Goal: Communication & Community: Answer question/provide support

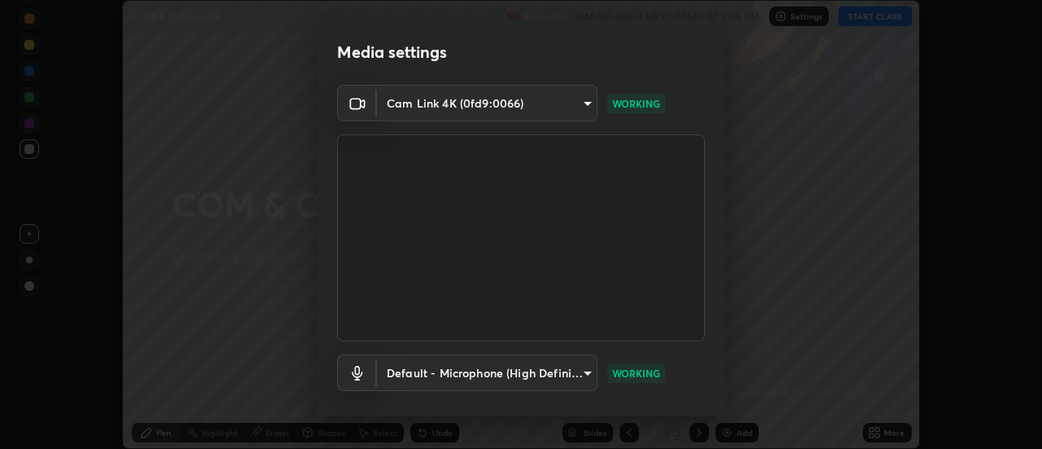
scroll to position [85, 0]
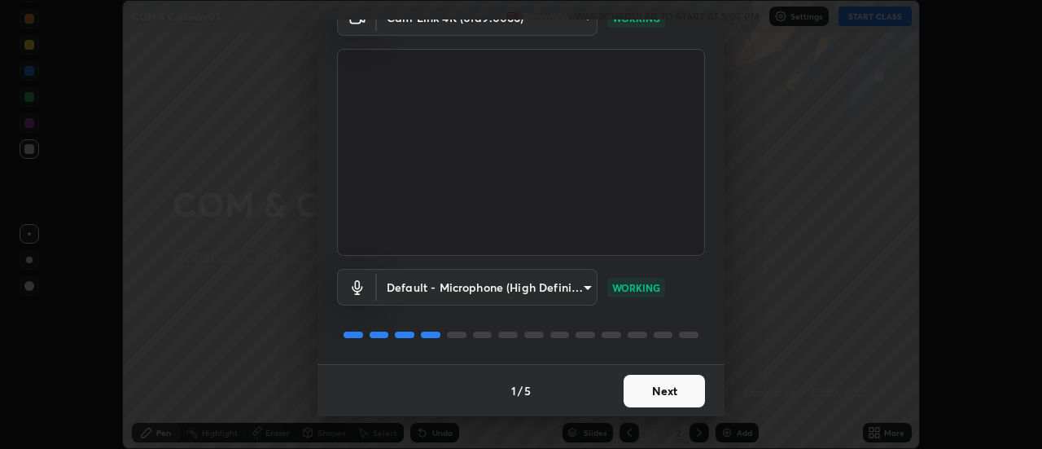
click at [660, 389] on button "Next" at bounding box center [664, 391] width 81 height 33
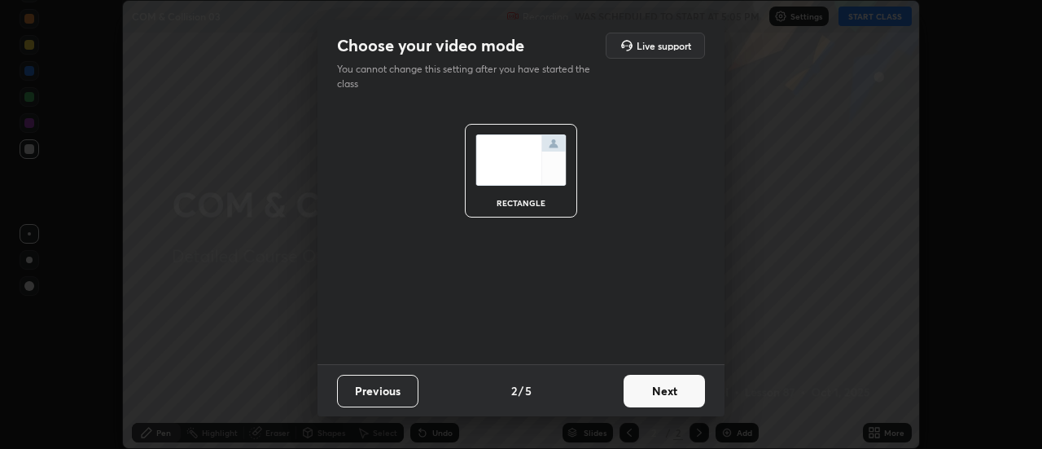
click at [658, 389] on button "Next" at bounding box center [664, 391] width 81 height 33
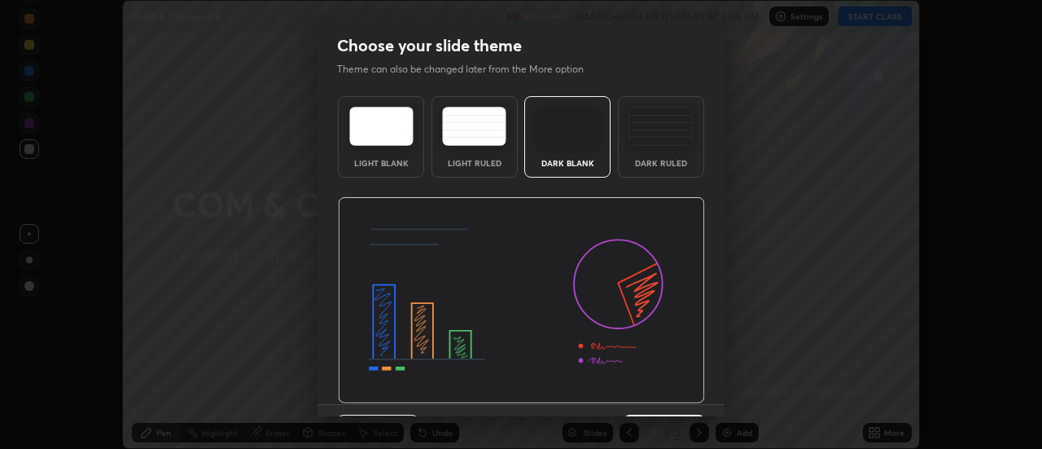
click at [659, 392] on img at bounding box center [521, 300] width 367 height 207
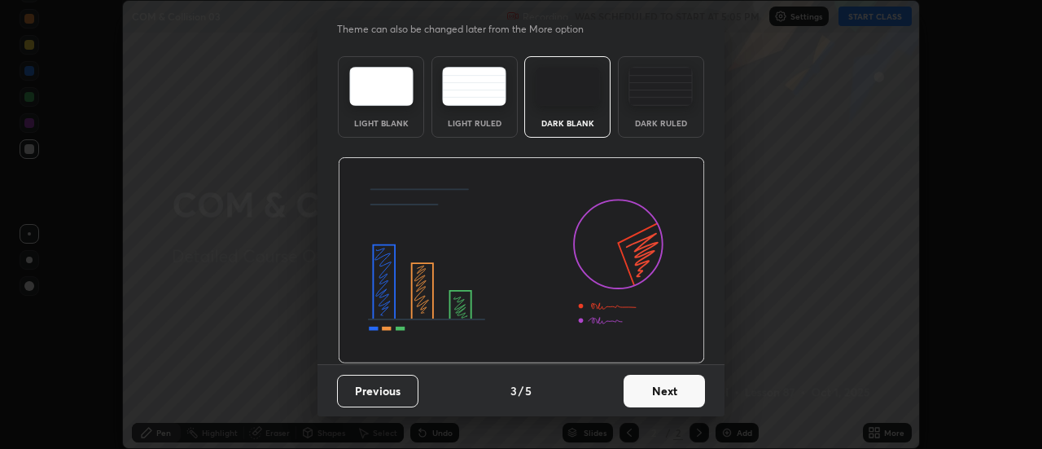
click at [653, 389] on button "Next" at bounding box center [664, 391] width 81 height 33
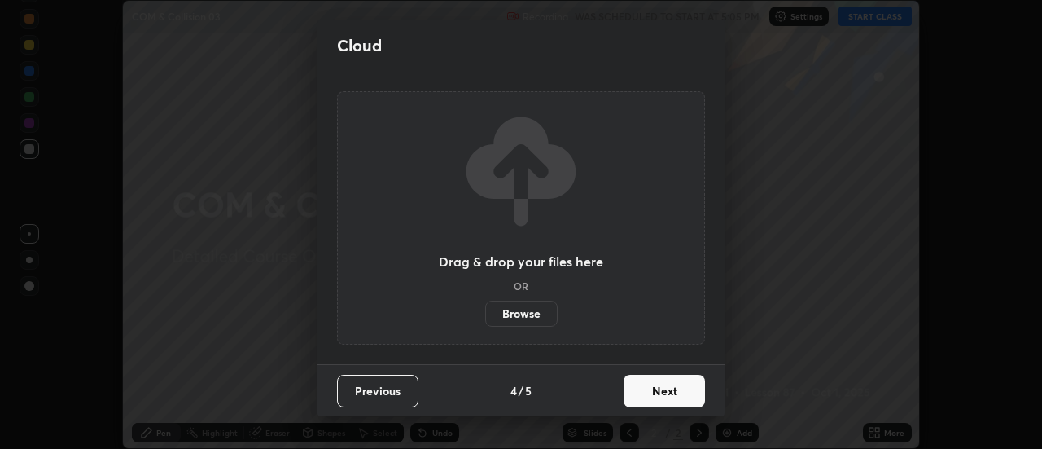
scroll to position [0, 0]
click at [653, 393] on button "Next" at bounding box center [664, 391] width 81 height 33
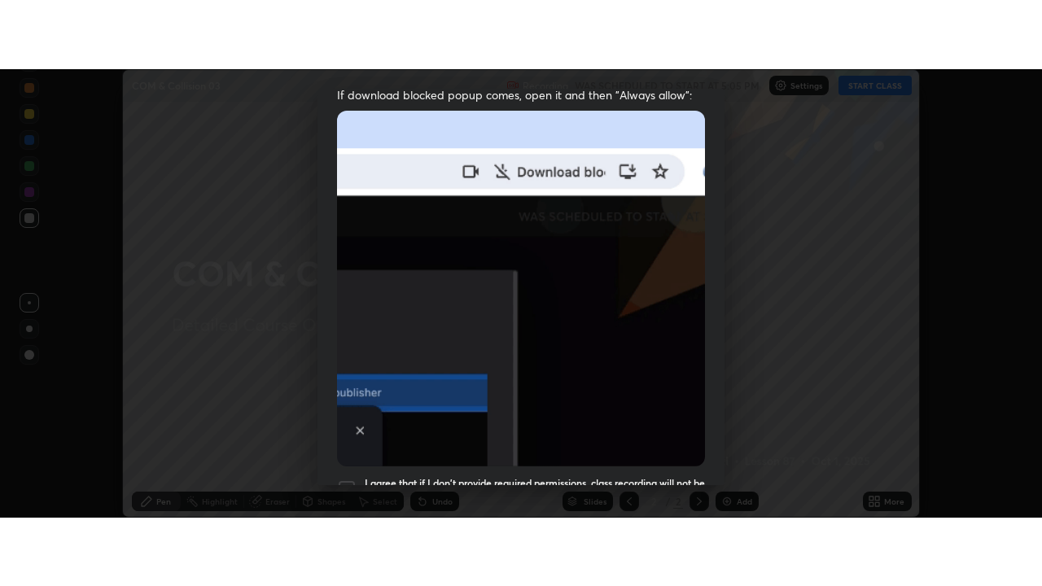
scroll to position [418, 0]
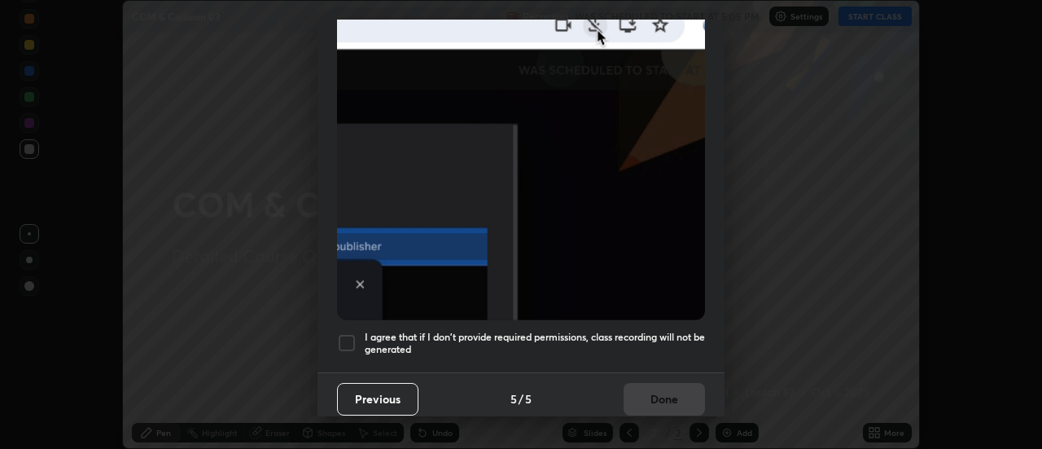
click at [345, 337] on div at bounding box center [347, 343] width 20 height 20
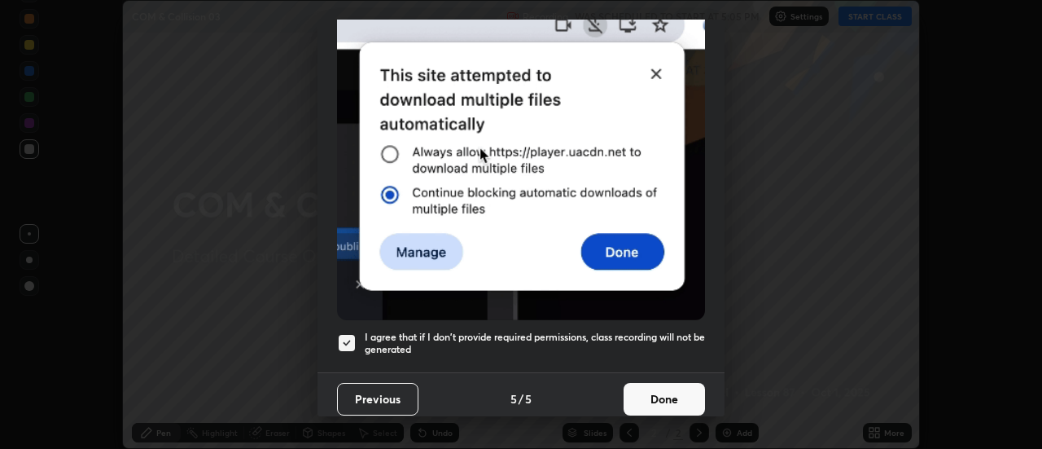
click at [659, 388] on button "Done" at bounding box center [664, 399] width 81 height 33
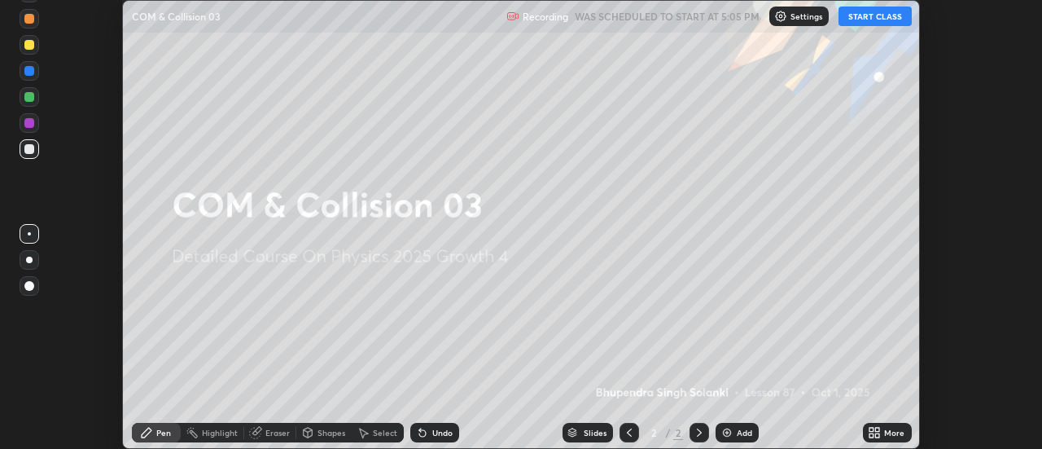
click at [882, 15] on button "START CLASS" at bounding box center [875, 17] width 73 height 20
click at [883, 434] on div "More" at bounding box center [887, 433] width 49 height 20
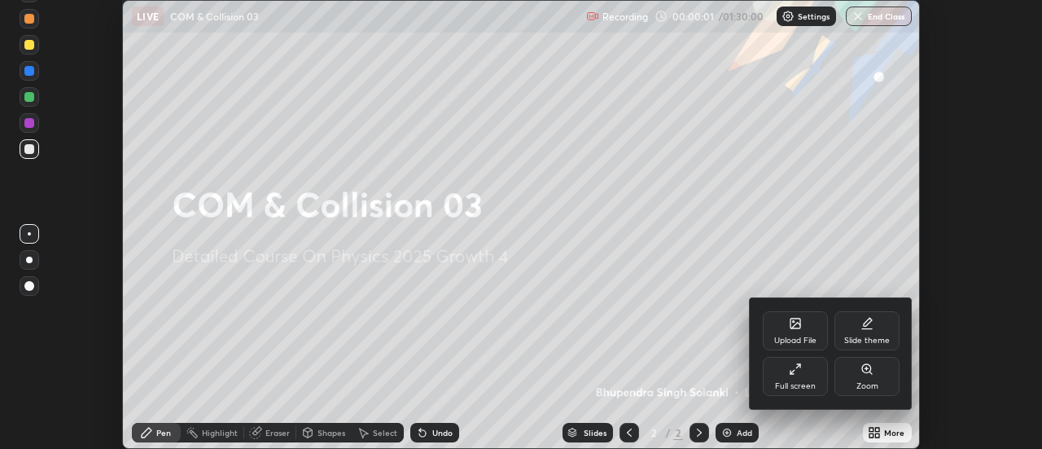
click at [804, 365] on div "Full screen" at bounding box center [795, 376] width 65 height 39
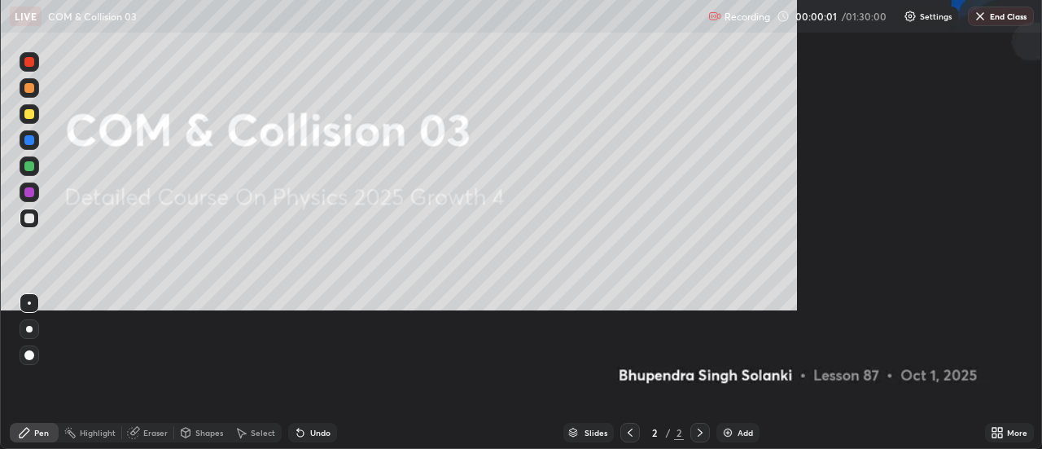
scroll to position [586, 1042]
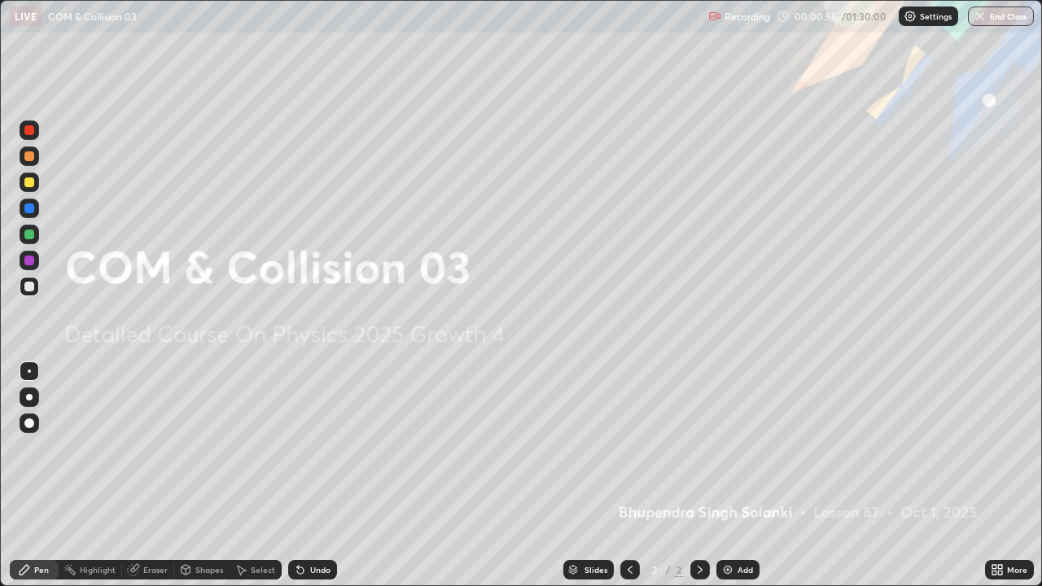
click at [739, 448] on div "Add" at bounding box center [745, 570] width 15 height 8
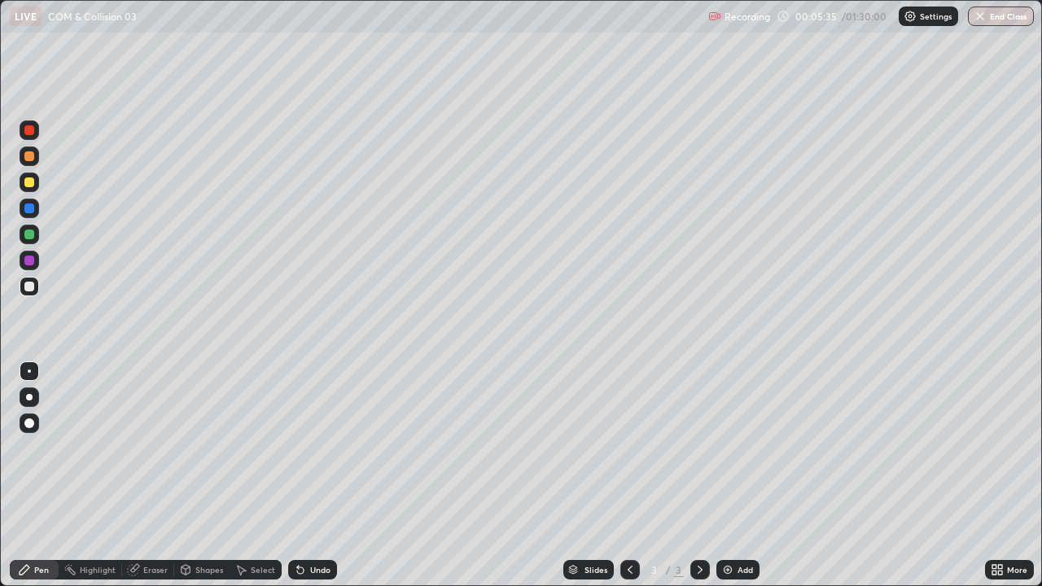
click at [29, 397] on div at bounding box center [29, 397] width 7 height 7
click at [26, 288] on div at bounding box center [29, 287] width 10 height 10
click at [256, 448] on div "Select" at bounding box center [263, 570] width 24 height 8
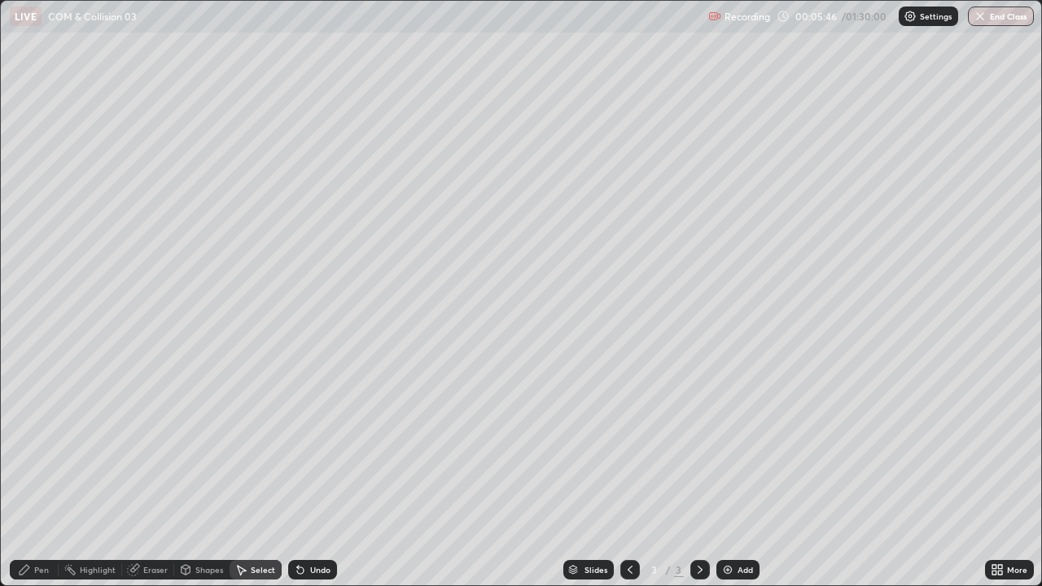
click at [207, 448] on div "Shapes" at bounding box center [209, 570] width 28 height 8
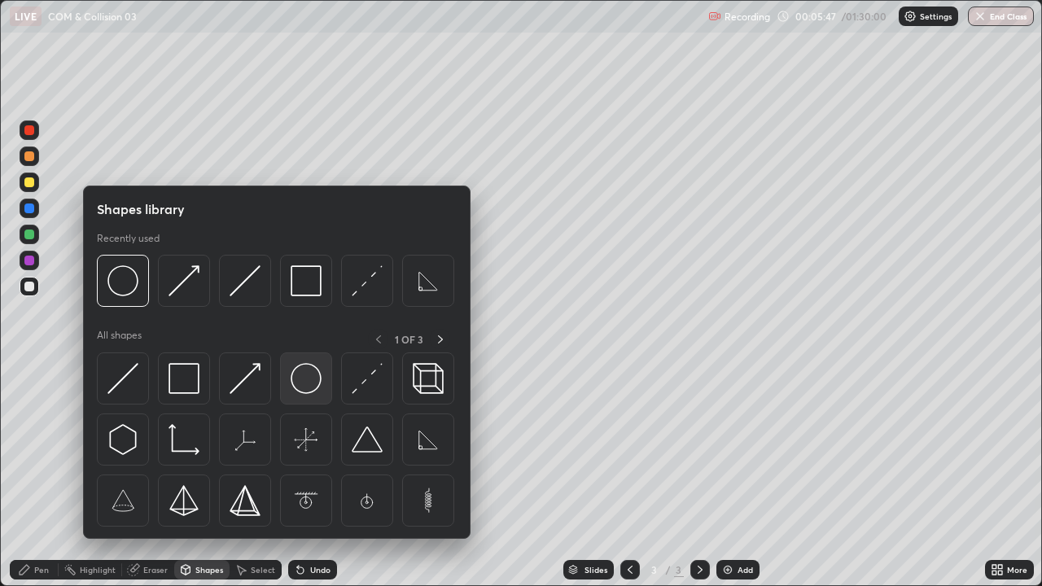
click at [298, 388] on img at bounding box center [306, 378] width 31 height 31
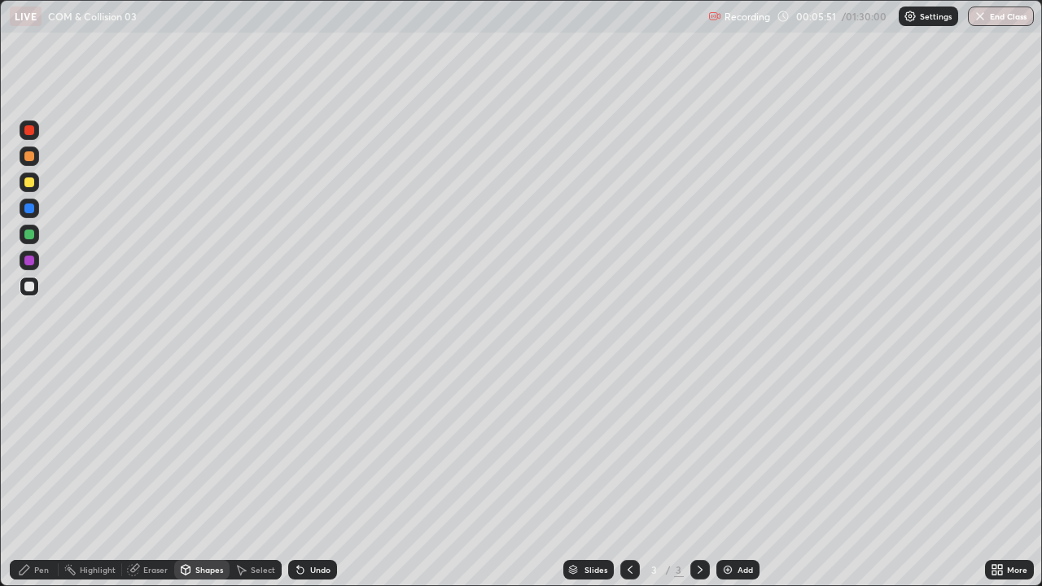
click at [306, 448] on div "Undo" at bounding box center [312, 570] width 49 height 20
click at [310, 448] on div "Undo" at bounding box center [312, 570] width 49 height 20
click at [313, 448] on div "Undo" at bounding box center [312, 570] width 49 height 20
click at [312, 448] on div "Undo" at bounding box center [320, 570] width 20 height 8
click at [310, 448] on div "Undo" at bounding box center [320, 570] width 20 height 8
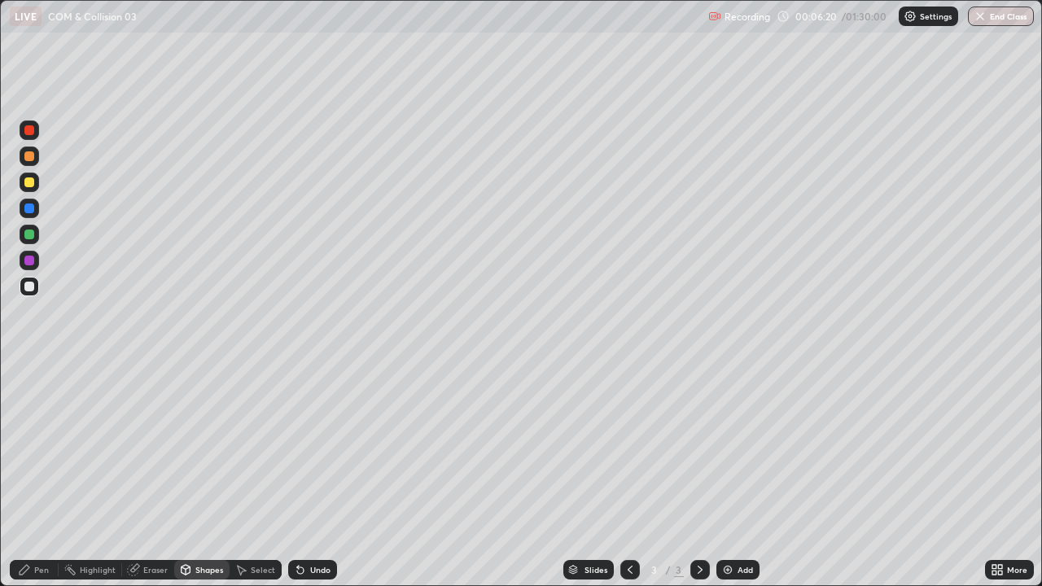
click at [139, 448] on div "Eraser" at bounding box center [148, 570] width 52 height 20
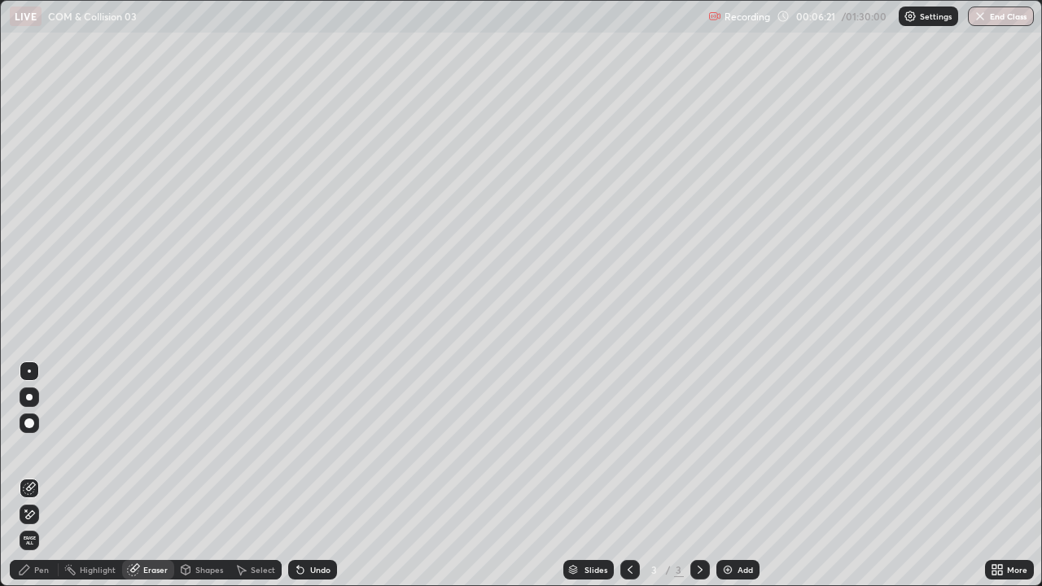
click at [37, 448] on div "Pen" at bounding box center [34, 570] width 49 height 20
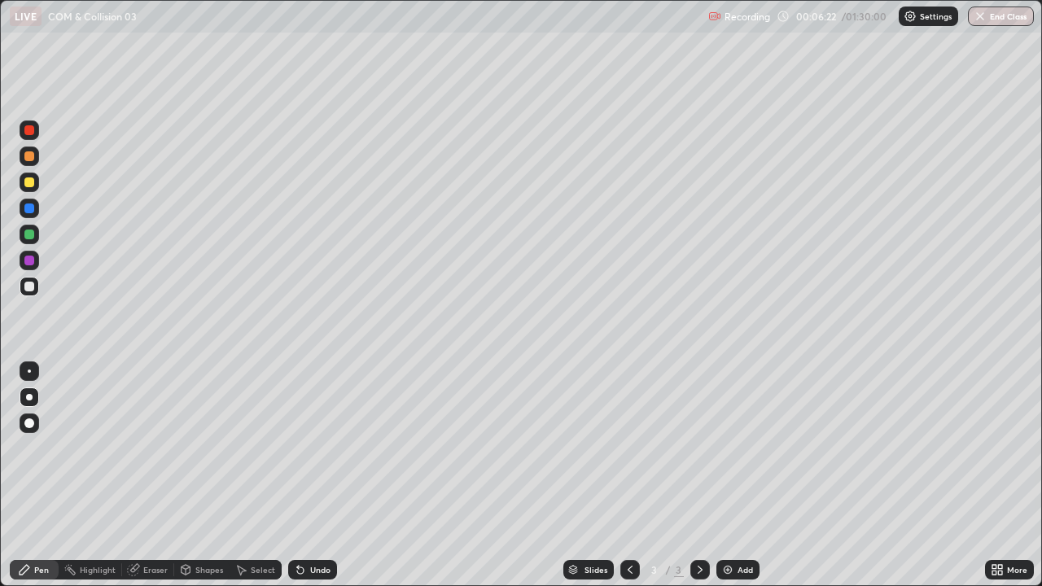
click at [26, 264] on div at bounding box center [29, 261] width 10 height 10
click at [199, 448] on div "Shapes" at bounding box center [209, 570] width 28 height 8
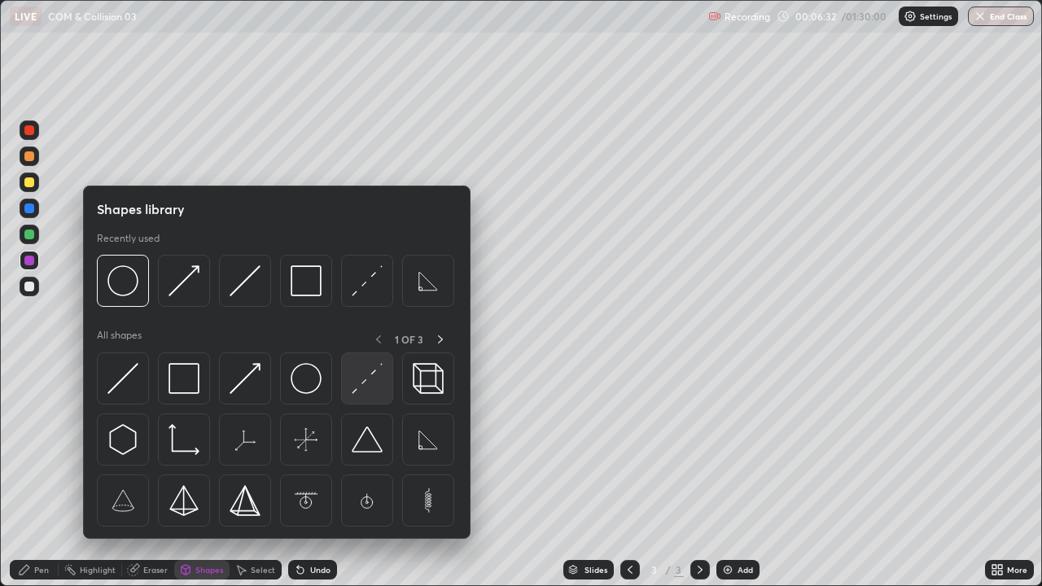
click at [367, 377] on img at bounding box center [367, 378] width 31 height 31
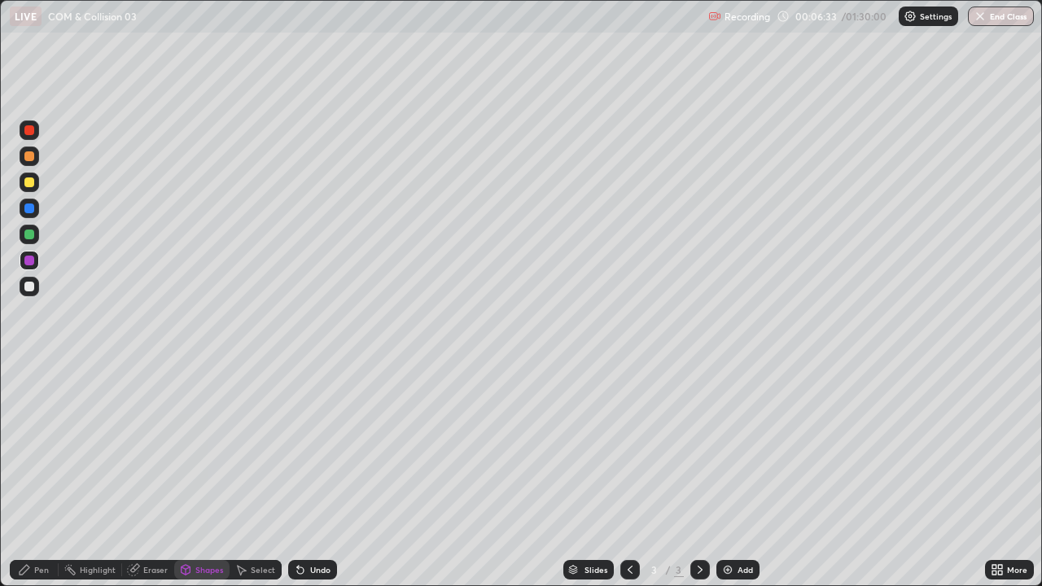
click at [29, 210] on div at bounding box center [29, 209] width 10 height 10
click at [42, 448] on div "Pen" at bounding box center [34, 570] width 49 height 20
click at [33, 288] on div at bounding box center [29, 287] width 10 height 10
click at [29, 234] on div at bounding box center [29, 235] width 10 height 10
click at [199, 448] on div "Shapes" at bounding box center [201, 570] width 55 height 20
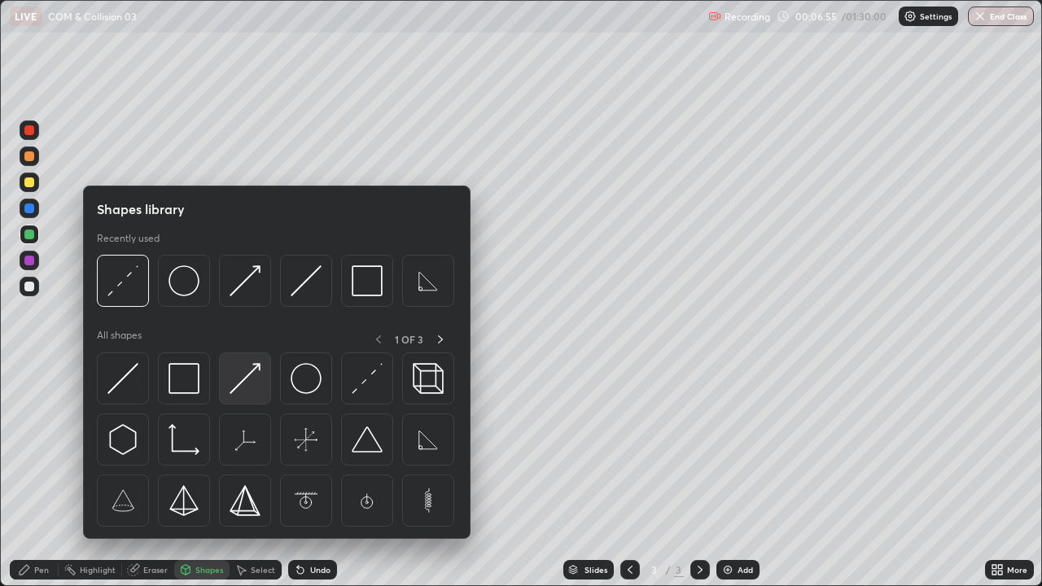
click at [259, 379] on img at bounding box center [245, 378] width 31 height 31
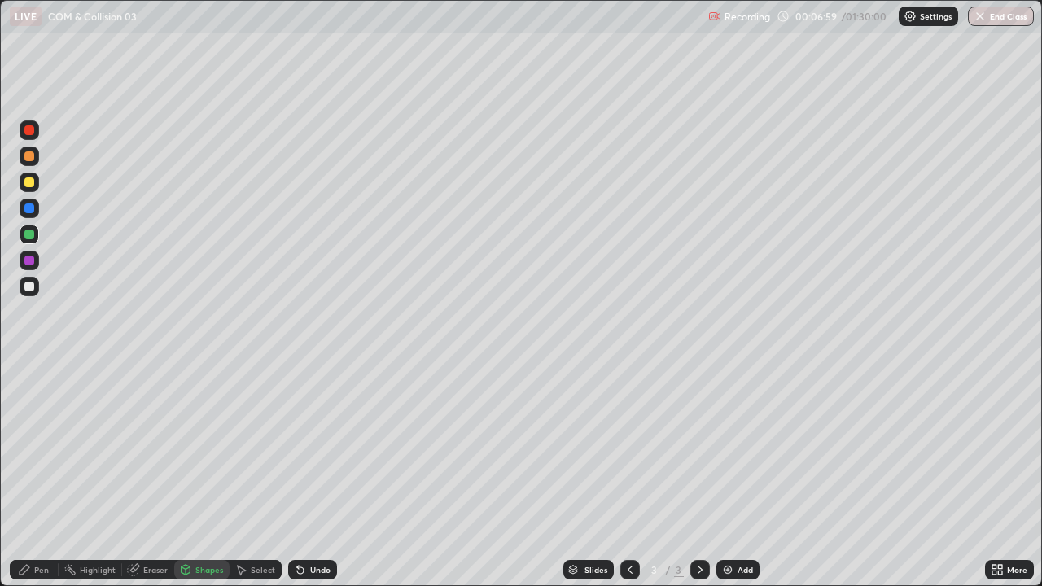
click at [39, 448] on div "Pen" at bounding box center [41, 570] width 15 height 8
click at [204, 448] on div "Shapes" at bounding box center [209, 570] width 28 height 8
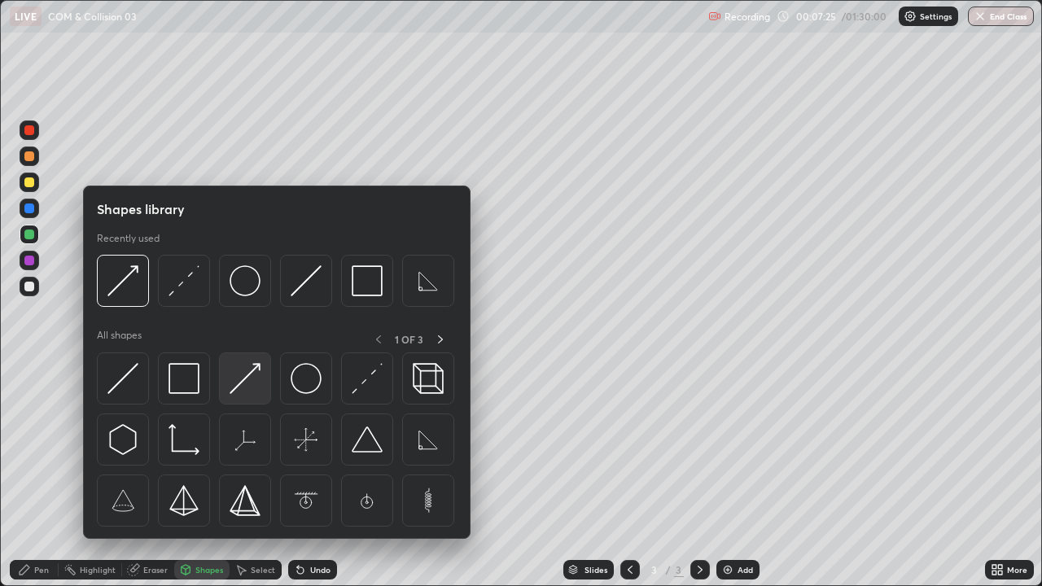
click at [260, 394] on div at bounding box center [245, 379] width 52 height 52
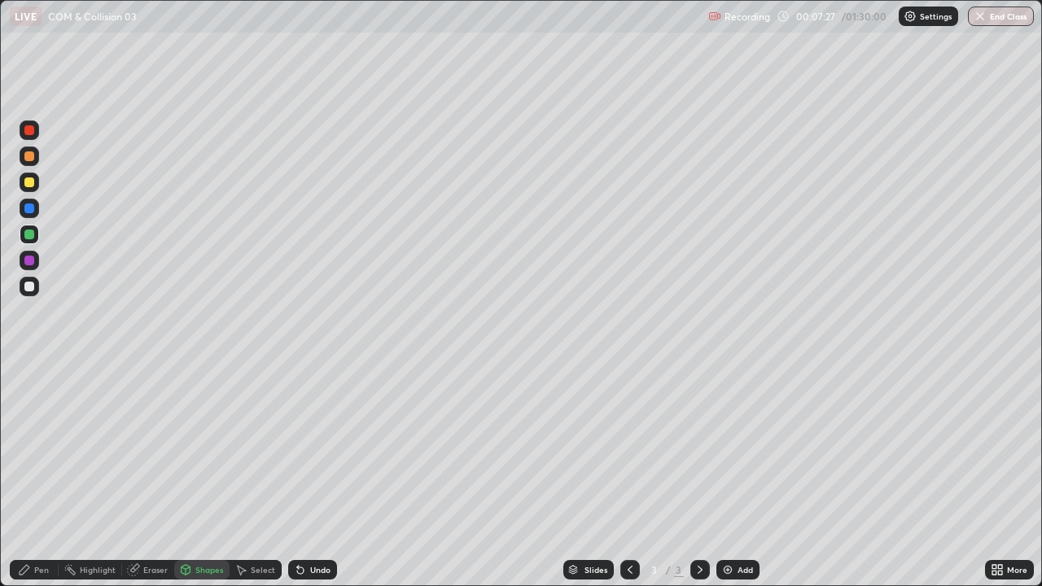
click at [30, 182] on div at bounding box center [29, 182] width 10 height 10
click at [40, 448] on div "Pen" at bounding box center [41, 570] width 15 height 8
click at [31, 293] on div at bounding box center [30, 287] width 20 height 20
click at [30, 156] on div at bounding box center [29, 156] width 10 height 10
click at [29, 289] on div at bounding box center [29, 287] width 10 height 10
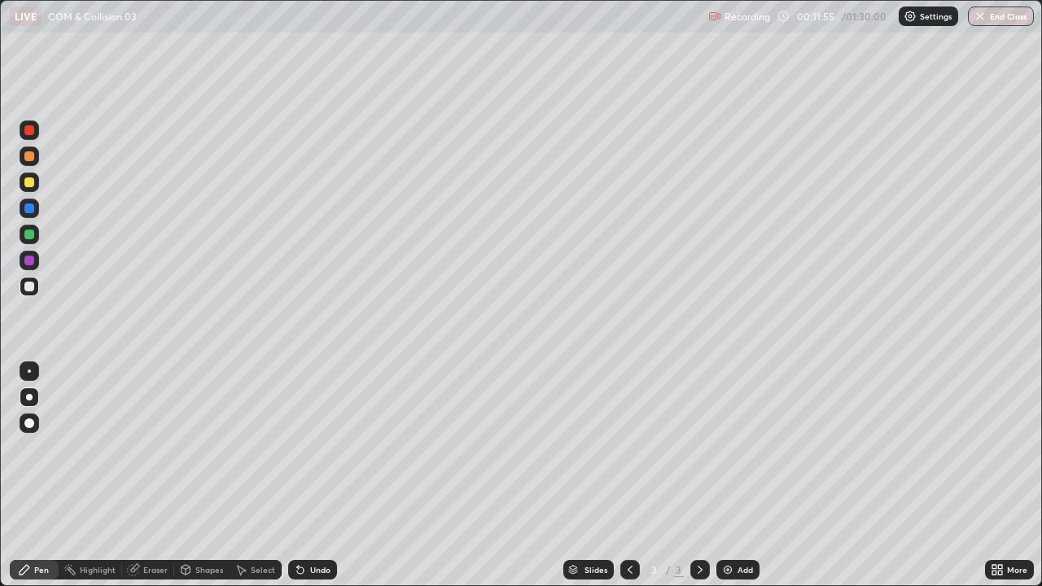
click at [318, 448] on div "Undo" at bounding box center [320, 570] width 20 height 8
click at [729, 448] on img at bounding box center [727, 569] width 13 height 13
click at [197, 448] on div "Shapes" at bounding box center [209, 570] width 28 height 8
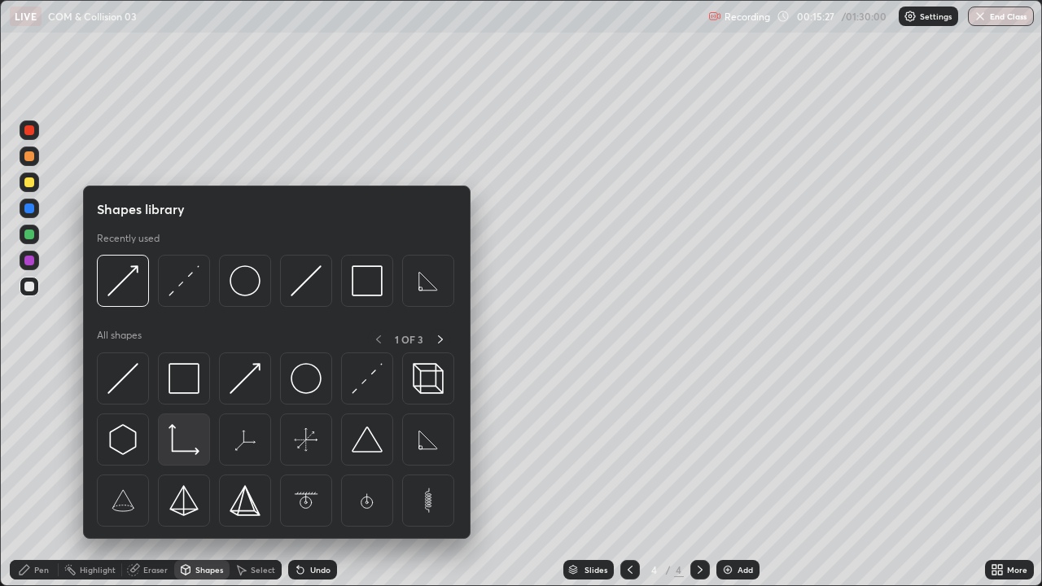
click at [186, 443] on img at bounding box center [184, 439] width 31 height 31
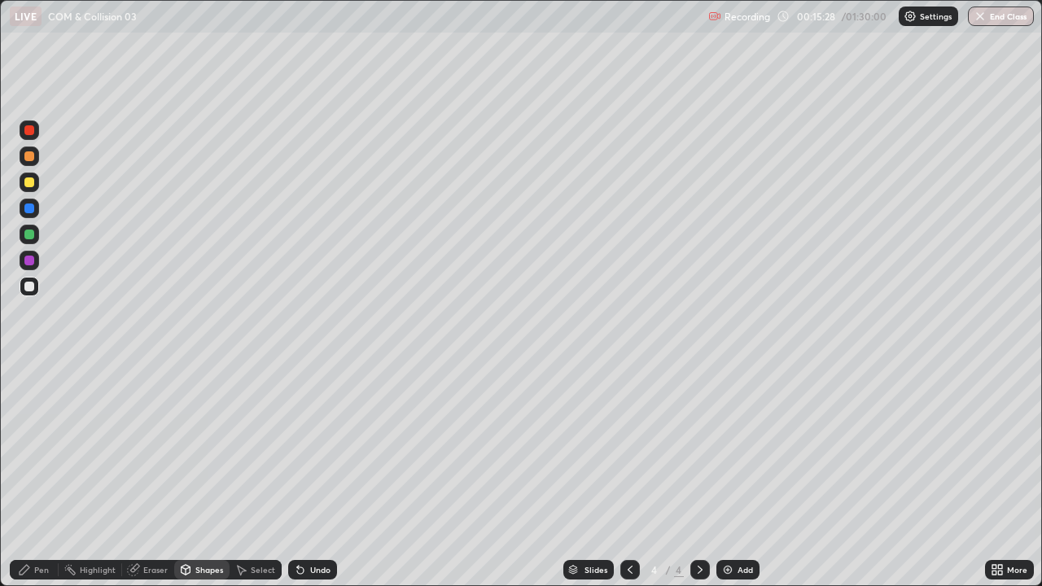
click at [35, 448] on div "Pen" at bounding box center [41, 570] width 15 height 8
click at [28, 372] on div at bounding box center [29, 371] width 3 height 3
click at [196, 448] on div "Shapes" at bounding box center [201, 570] width 55 height 20
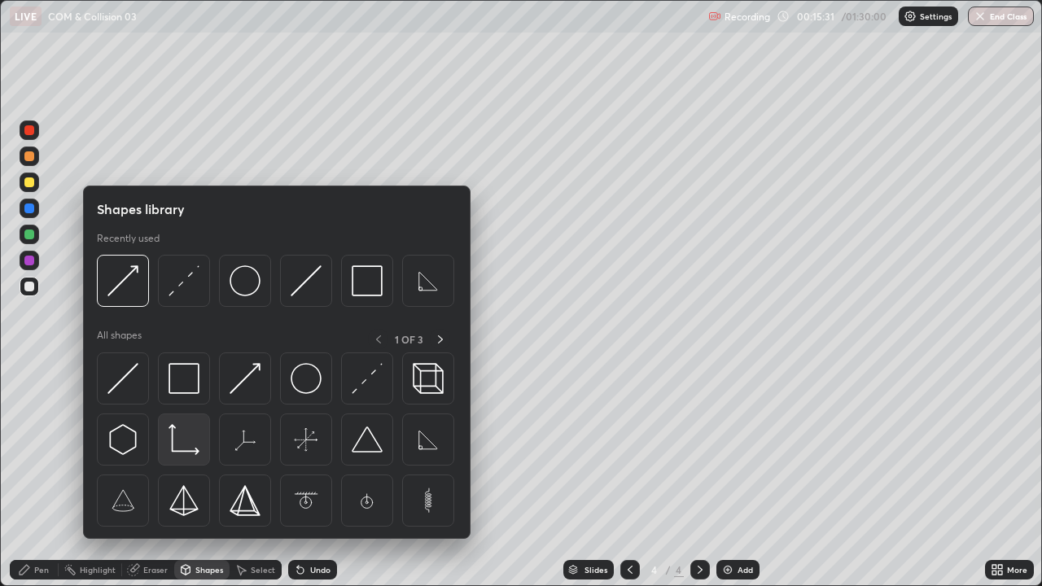
click at [173, 436] on img at bounding box center [184, 439] width 31 height 31
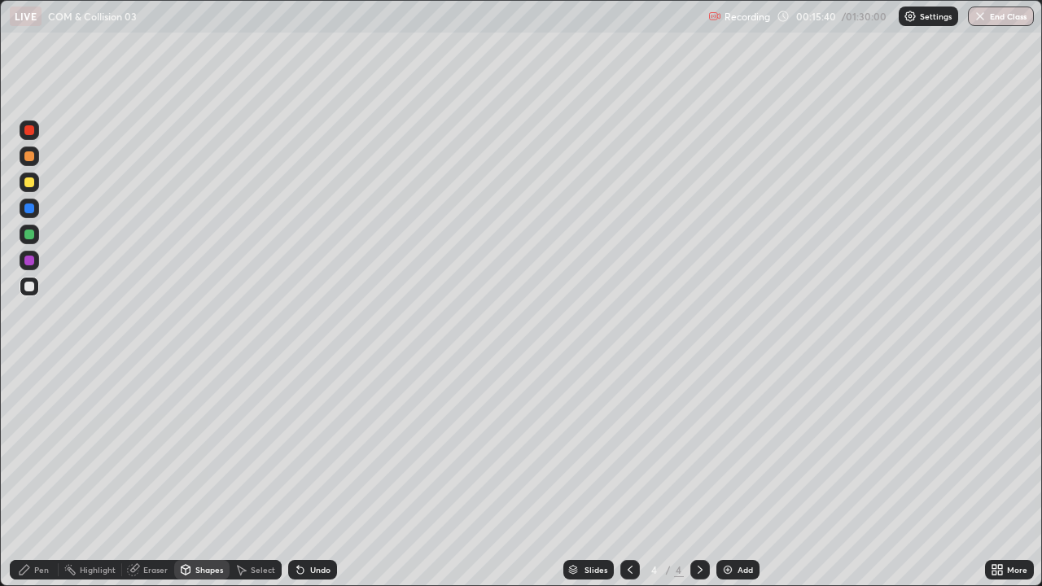
click at [205, 448] on div "Shapes" at bounding box center [201, 570] width 55 height 20
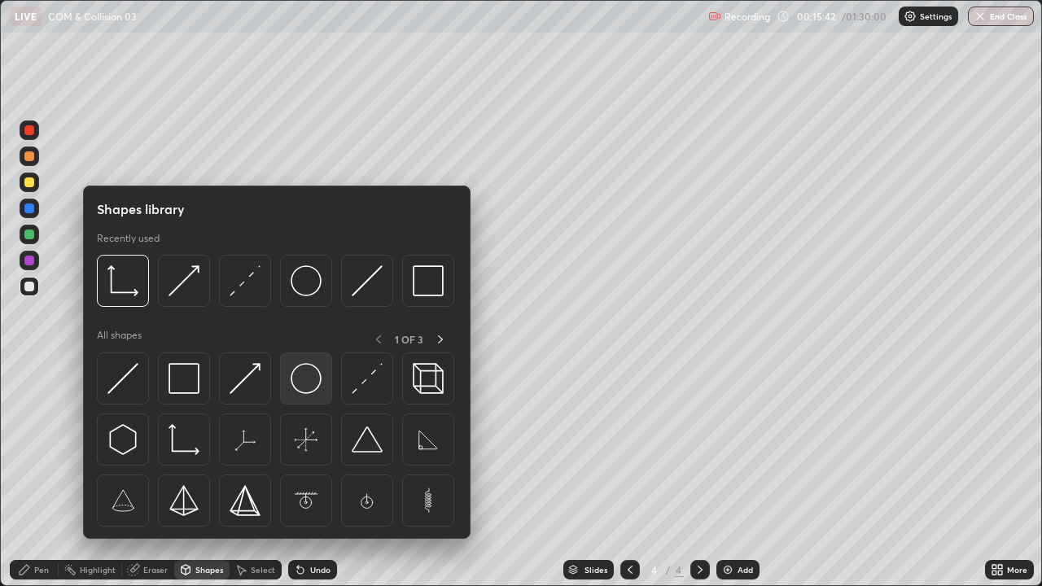
click at [309, 389] on img at bounding box center [306, 378] width 31 height 31
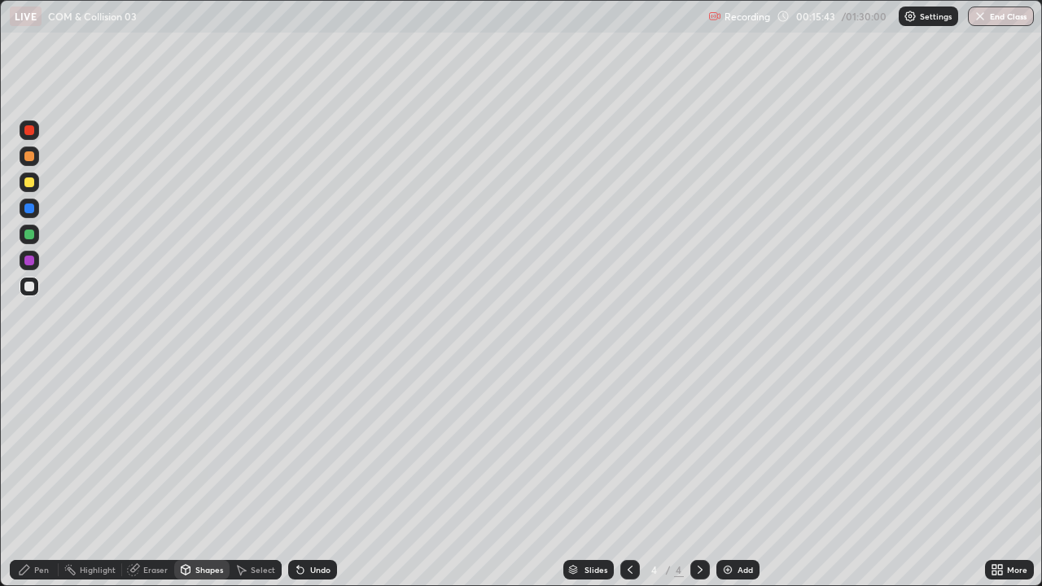
click at [29, 184] on div at bounding box center [29, 182] width 10 height 10
click at [322, 448] on div "Undo" at bounding box center [320, 570] width 20 height 8
click at [34, 448] on div "Pen" at bounding box center [41, 570] width 15 height 8
click at [29, 397] on div at bounding box center [29, 397] width 7 height 7
click at [29, 231] on div at bounding box center [29, 235] width 10 height 10
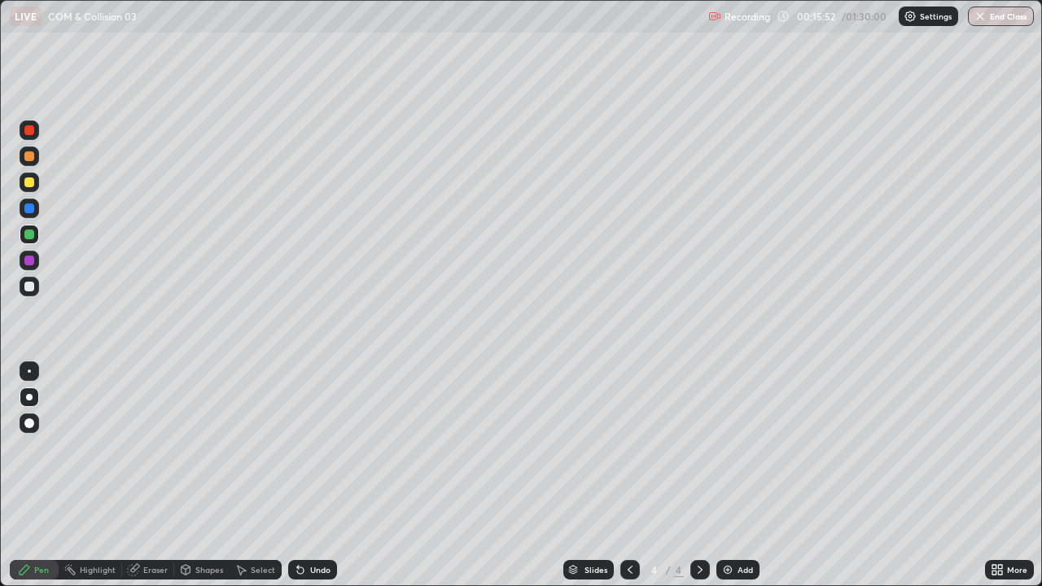
click at [209, 448] on div "Shapes" at bounding box center [209, 570] width 28 height 8
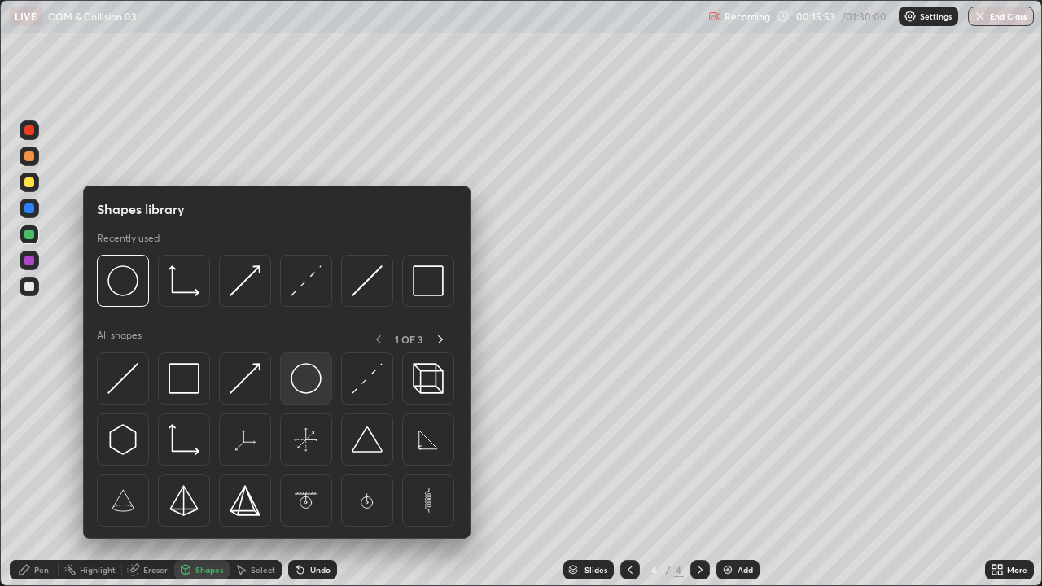
click at [303, 381] on img at bounding box center [306, 378] width 31 height 31
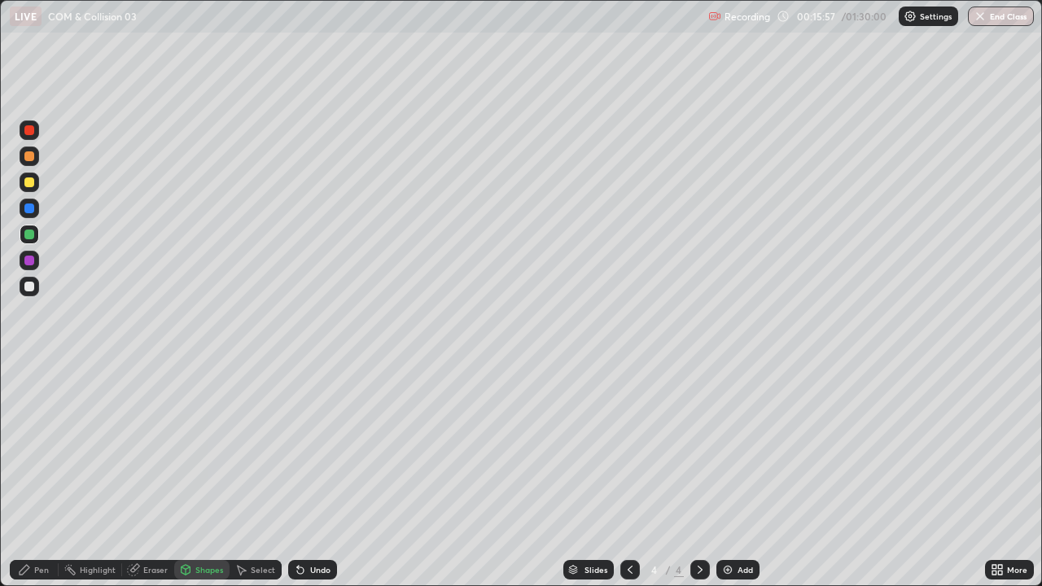
click at [32, 448] on div "Pen" at bounding box center [34, 570] width 49 height 20
click at [30, 423] on div at bounding box center [29, 423] width 10 height 10
click at [198, 448] on div "Shapes" at bounding box center [209, 570] width 28 height 8
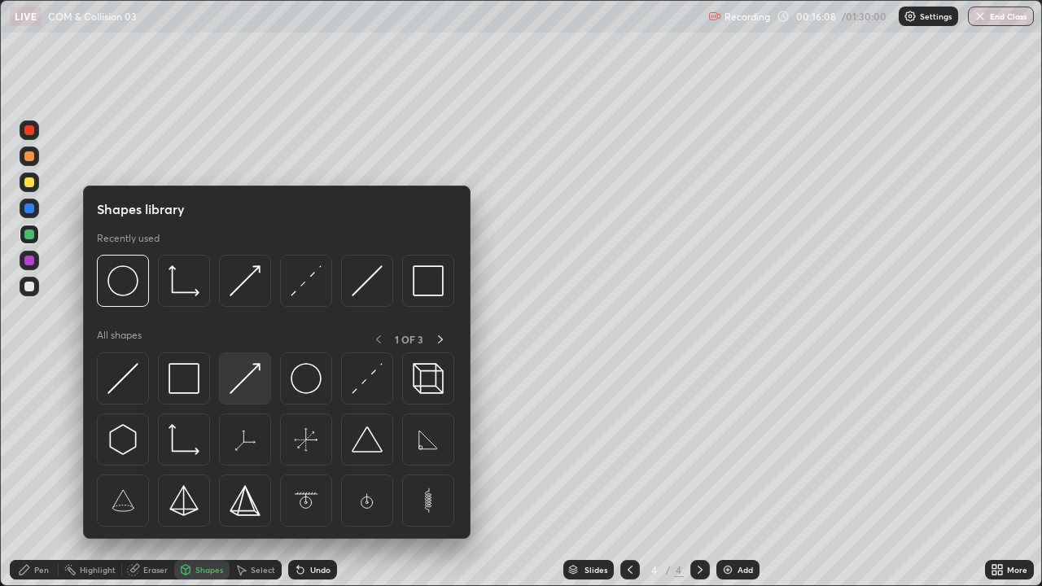
click at [250, 380] on img at bounding box center [245, 378] width 31 height 31
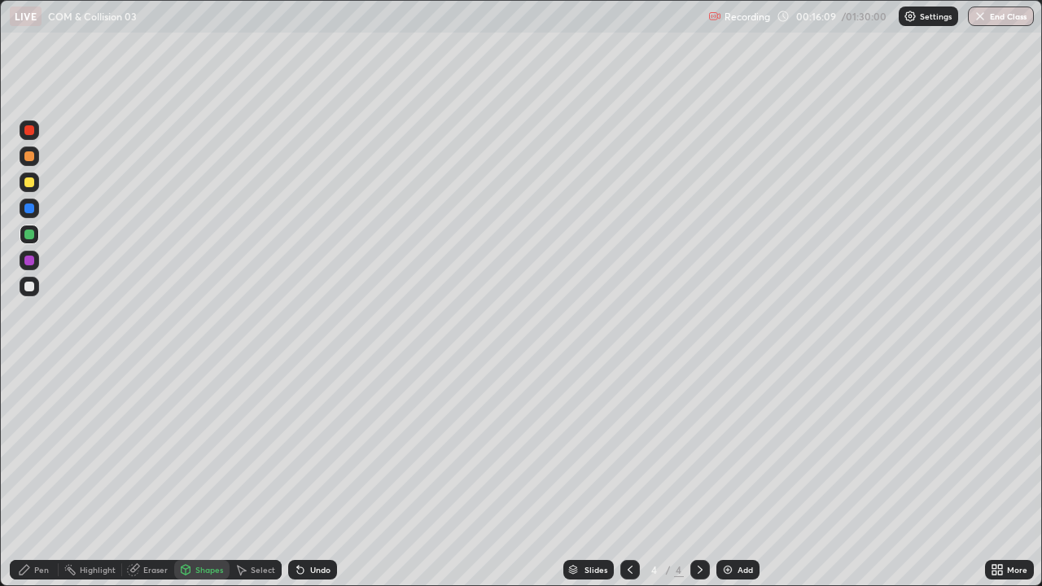
click at [29, 261] on div at bounding box center [29, 261] width 10 height 10
click at [298, 448] on icon at bounding box center [300, 570] width 7 height 7
click at [45, 448] on div "Pen" at bounding box center [41, 570] width 15 height 8
click at [29, 397] on div at bounding box center [29, 397] width 7 height 7
click at [199, 448] on div "Shapes" at bounding box center [209, 570] width 28 height 8
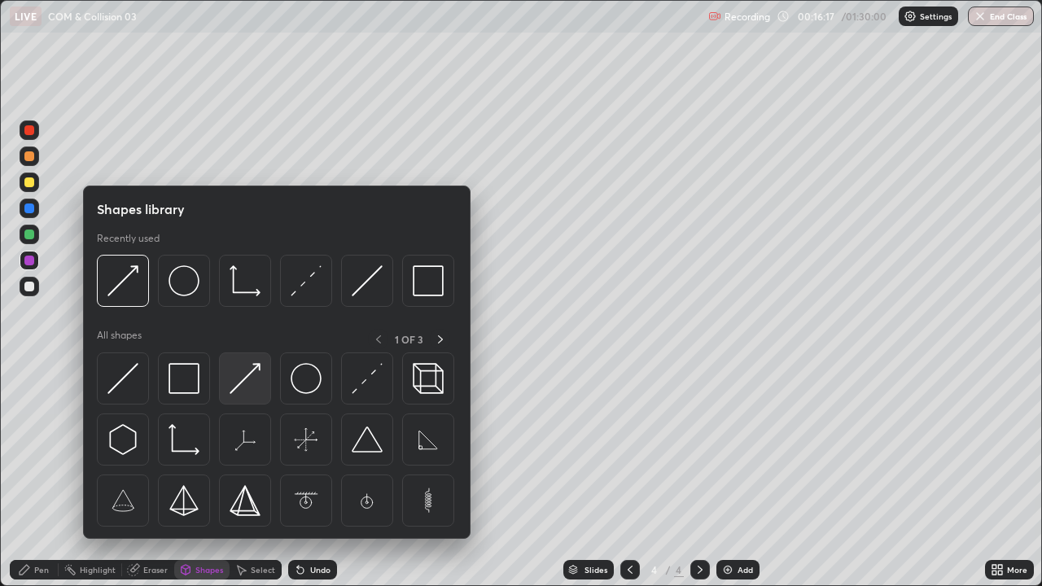
click at [238, 384] on img at bounding box center [245, 378] width 31 height 31
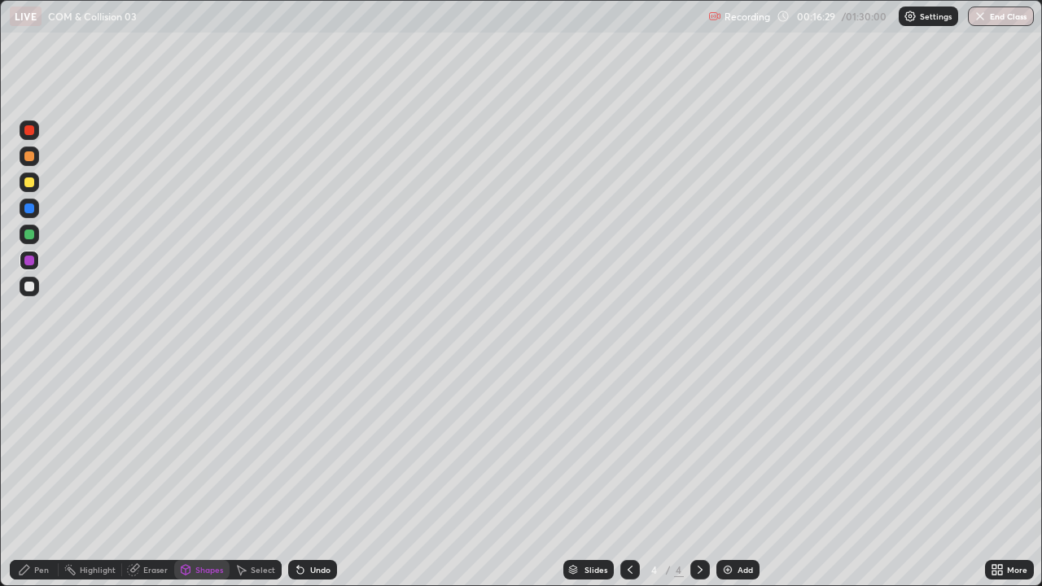
click at [323, 448] on div "Undo" at bounding box center [312, 570] width 49 height 20
click at [319, 448] on div "Undo" at bounding box center [320, 570] width 20 height 8
click at [320, 448] on div "Undo" at bounding box center [312, 570] width 49 height 20
click at [318, 448] on div "Undo" at bounding box center [320, 570] width 20 height 8
click at [315, 448] on div "Undo" at bounding box center [320, 570] width 20 height 8
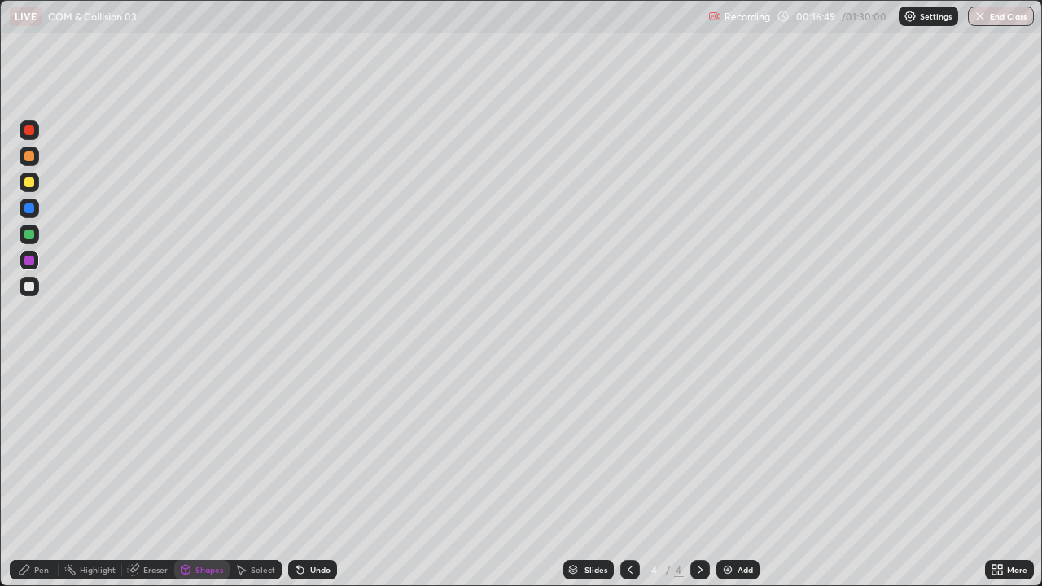
click at [315, 448] on div "Undo" at bounding box center [320, 570] width 20 height 8
click at [318, 448] on div "Undo" at bounding box center [312, 570] width 49 height 20
click at [28, 291] on div at bounding box center [29, 287] width 10 height 10
click at [48, 448] on div "Pen" at bounding box center [41, 570] width 15 height 8
click at [31, 265] on div at bounding box center [29, 261] width 10 height 10
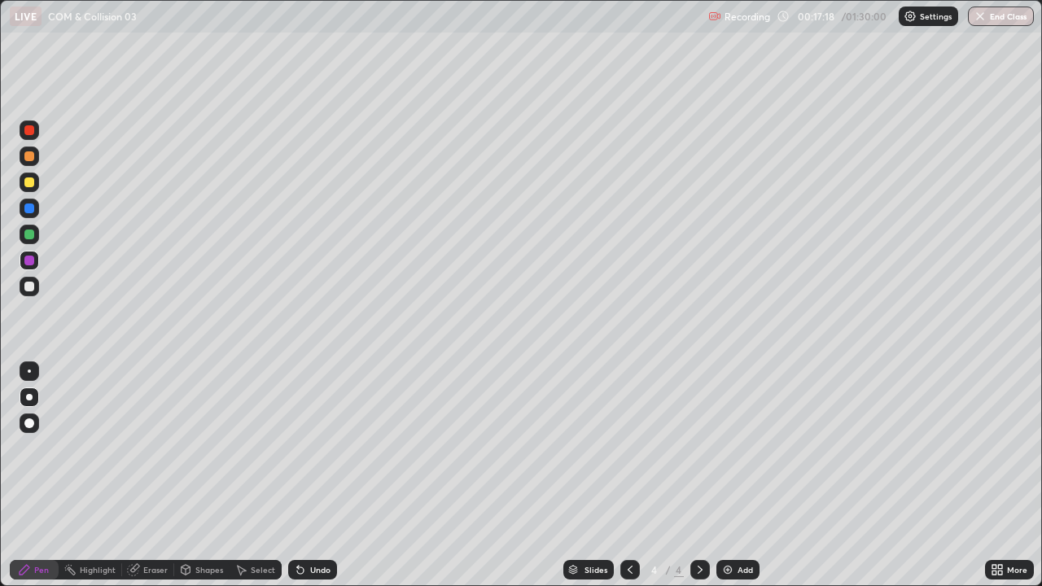
click at [32, 212] on div at bounding box center [29, 209] width 10 height 10
click at [31, 134] on div at bounding box center [29, 130] width 10 height 10
click at [202, 448] on div "Shapes" at bounding box center [209, 570] width 28 height 8
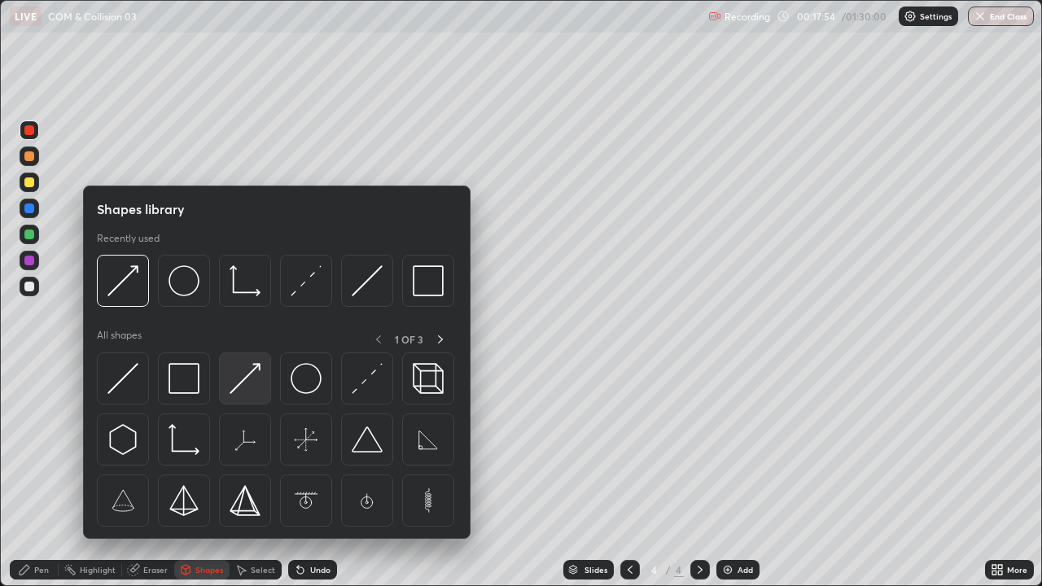
click at [246, 394] on img at bounding box center [245, 378] width 31 height 31
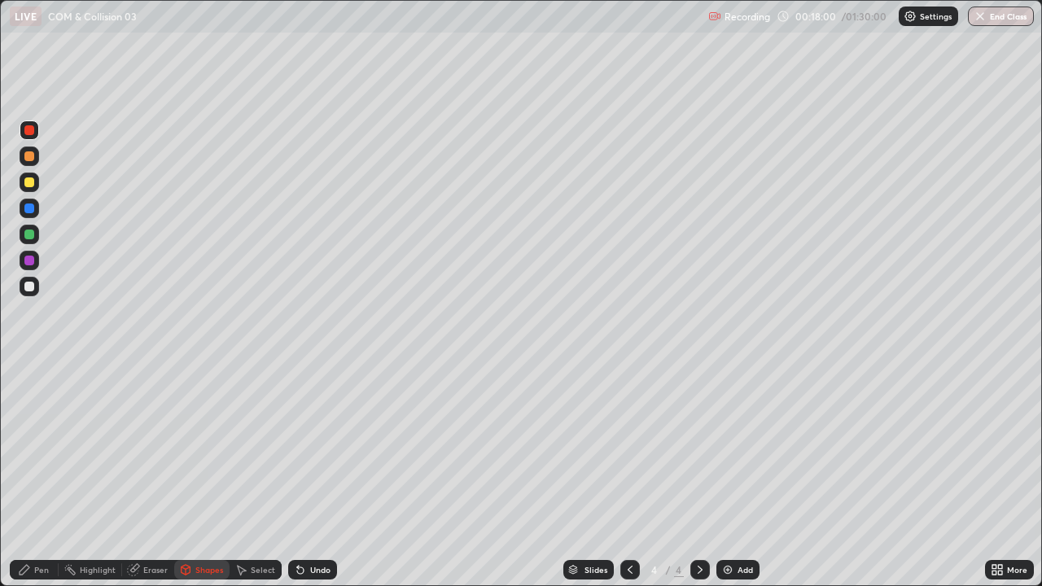
click at [30, 448] on icon at bounding box center [24, 569] width 13 height 13
click at [200, 448] on div "Shapes" at bounding box center [209, 570] width 28 height 8
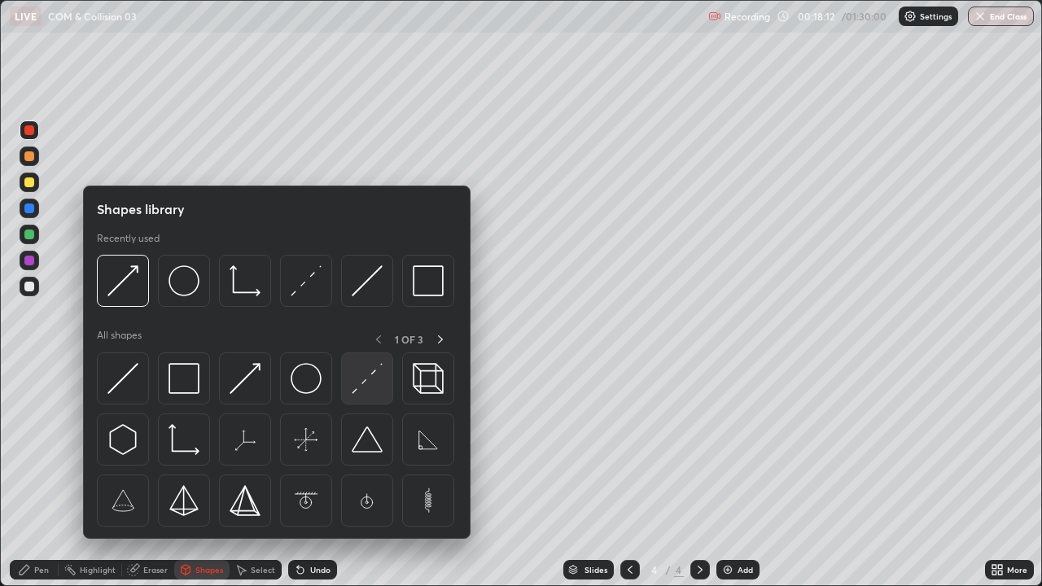
click at [358, 383] on img at bounding box center [367, 378] width 31 height 31
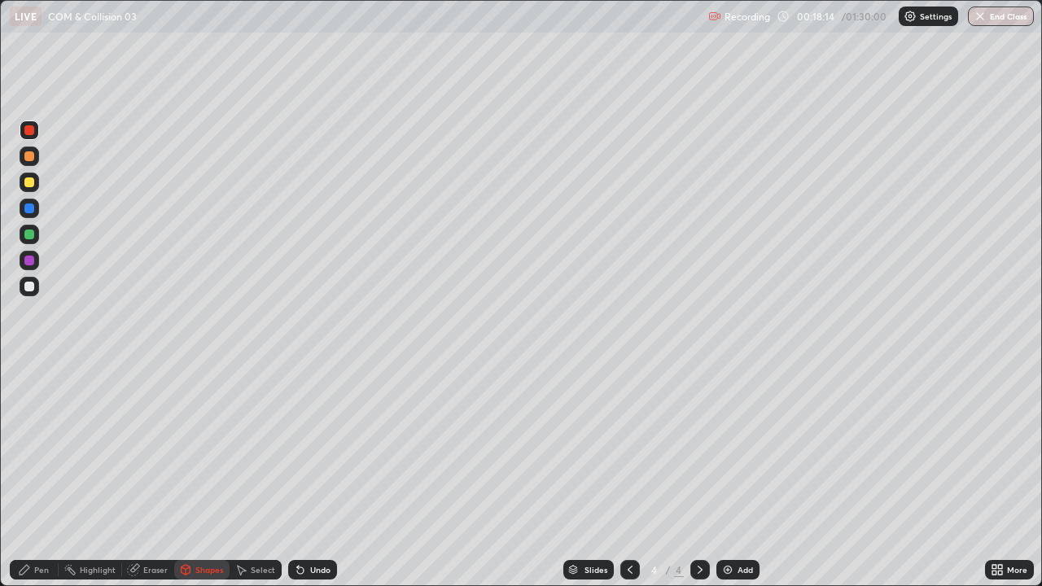
click at [29, 157] on div at bounding box center [29, 156] width 10 height 10
click at [28, 287] on div at bounding box center [29, 287] width 10 height 10
click at [26, 263] on div at bounding box center [29, 261] width 10 height 10
click at [33, 211] on div at bounding box center [29, 209] width 10 height 10
click at [27, 188] on div at bounding box center [30, 183] width 20 height 20
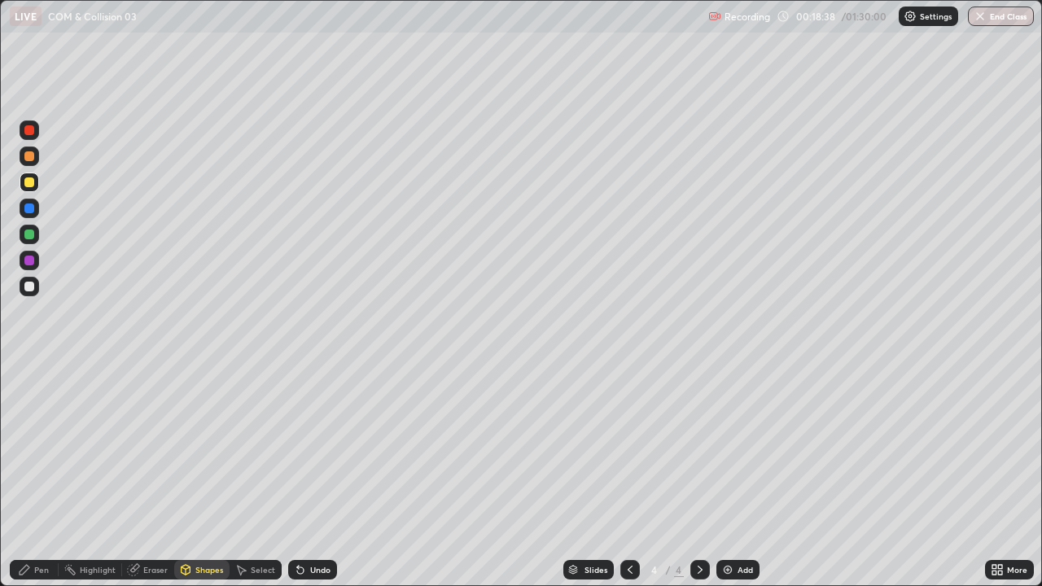
click at [311, 448] on div "Undo" at bounding box center [312, 570] width 49 height 20
click at [39, 448] on div "Pen" at bounding box center [41, 570] width 15 height 8
click at [196, 448] on div "Shapes" at bounding box center [209, 570] width 28 height 8
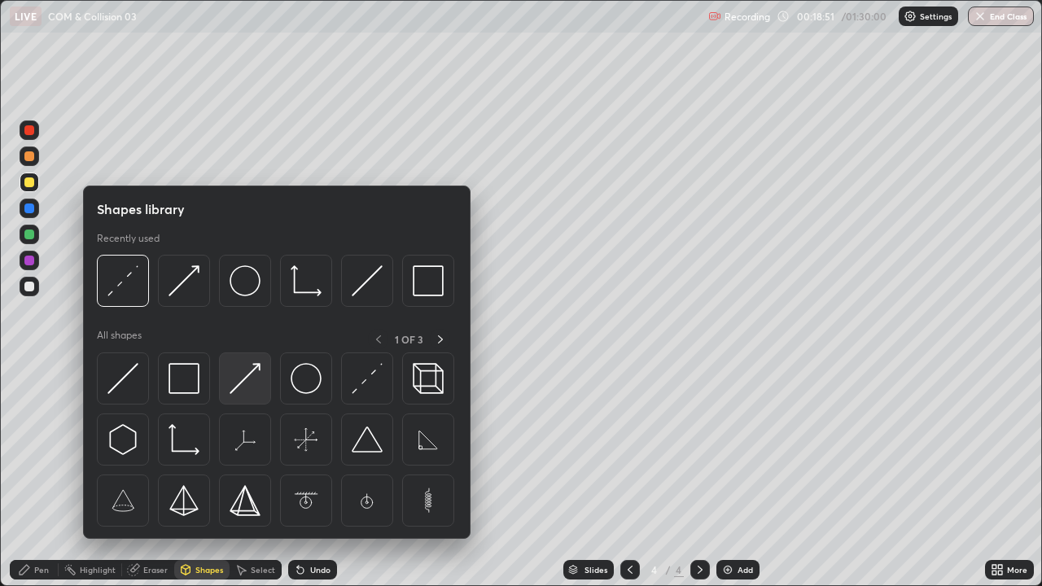
click at [248, 390] on img at bounding box center [245, 378] width 31 height 31
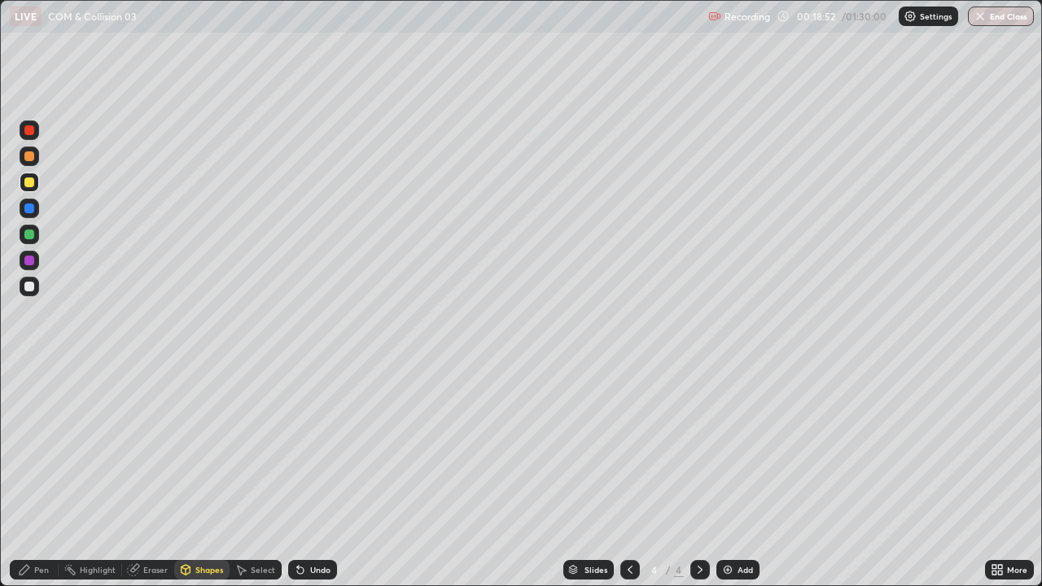
click at [30, 147] on div at bounding box center [30, 157] width 20 height 20
click at [31, 134] on div at bounding box center [29, 130] width 10 height 10
click at [310, 448] on div "Undo" at bounding box center [320, 570] width 20 height 8
click at [33, 448] on div "Pen" at bounding box center [34, 570] width 49 height 20
click at [28, 291] on div at bounding box center [29, 287] width 10 height 10
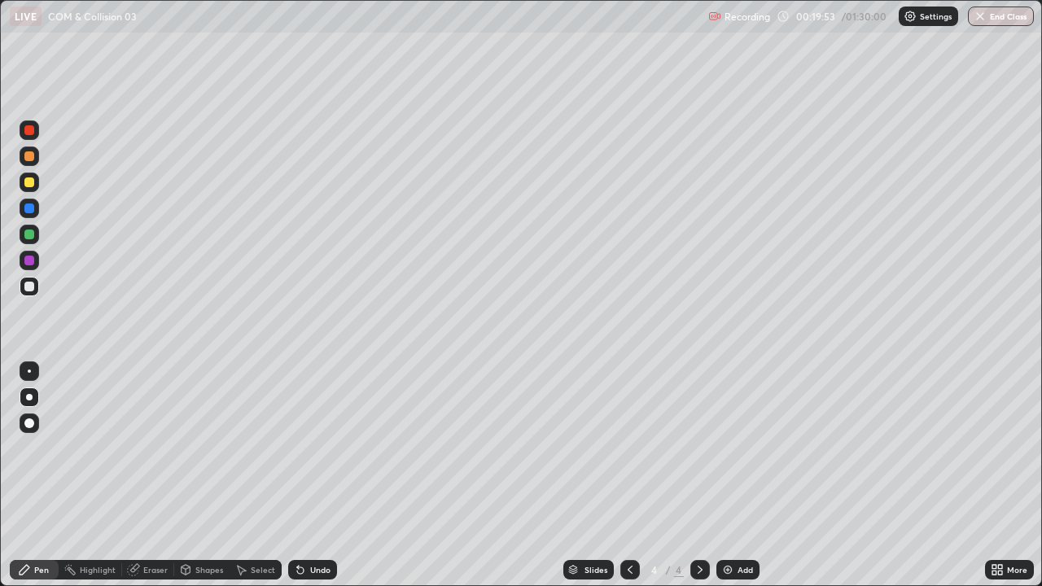
click at [210, 448] on div "Shapes" at bounding box center [209, 570] width 28 height 8
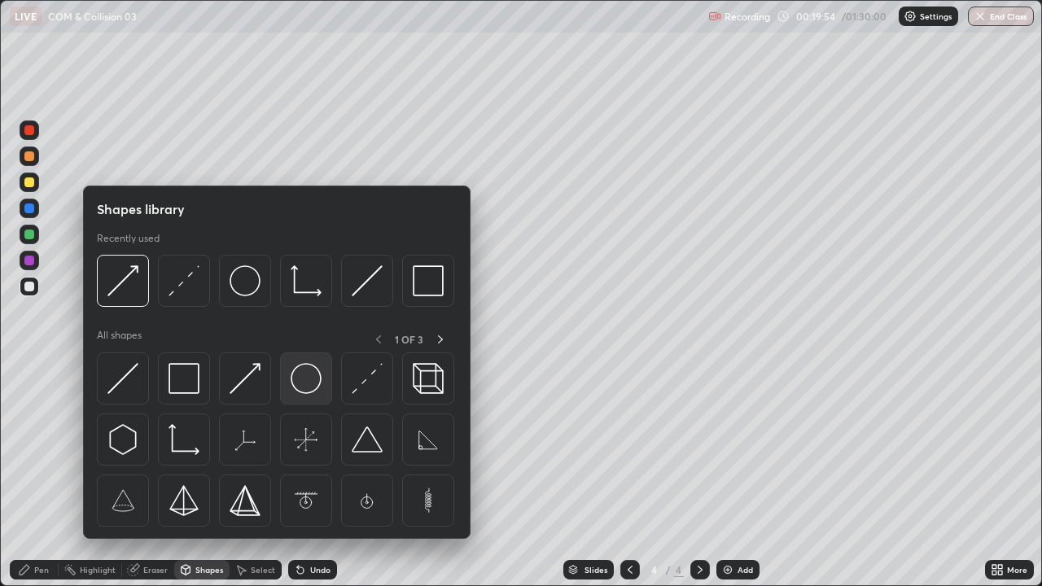
click at [311, 388] on img at bounding box center [306, 378] width 31 height 31
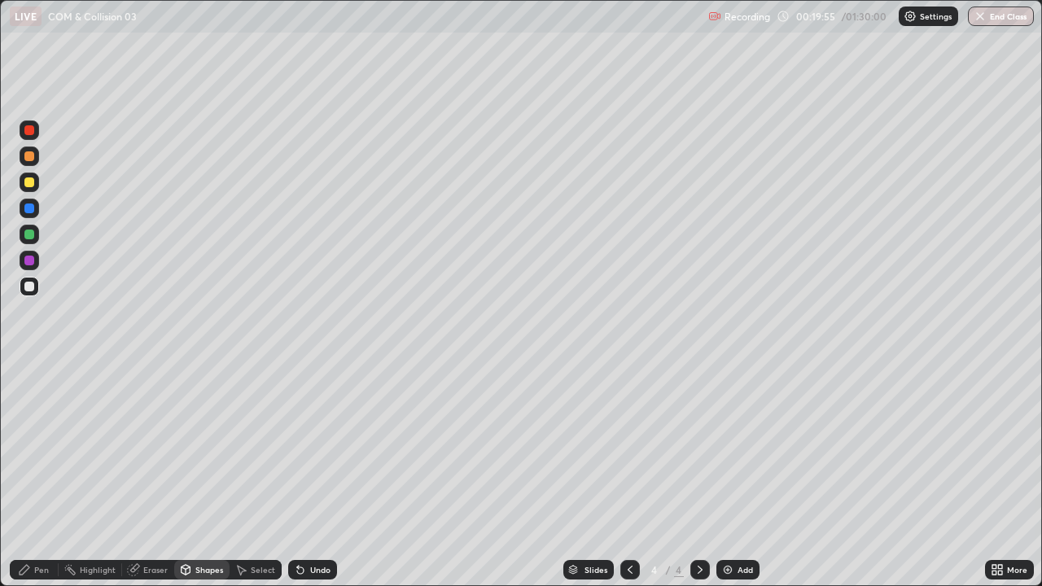
click at [33, 234] on div at bounding box center [29, 235] width 10 height 10
click at [43, 448] on div "Pen" at bounding box center [41, 570] width 15 height 8
click at [28, 234] on div at bounding box center [29, 235] width 10 height 10
click at [30, 260] on div at bounding box center [29, 261] width 10 height 10
click at [199, 448] on div "Shapes" at bounding box center [209, 570] width 28 height 8
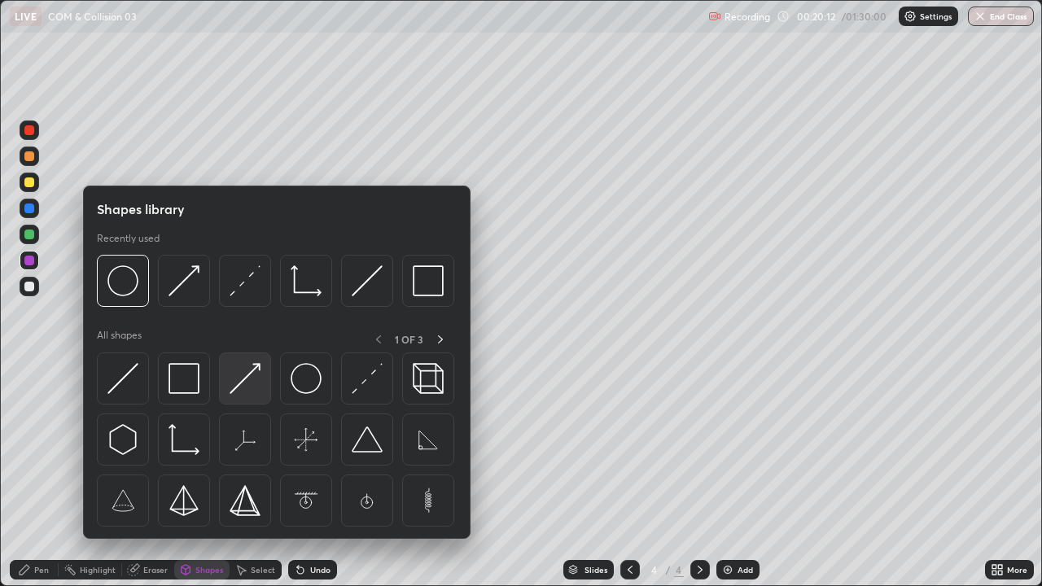
click at [252, 388] on img at bounding box center [245, 378] width 31 height 31
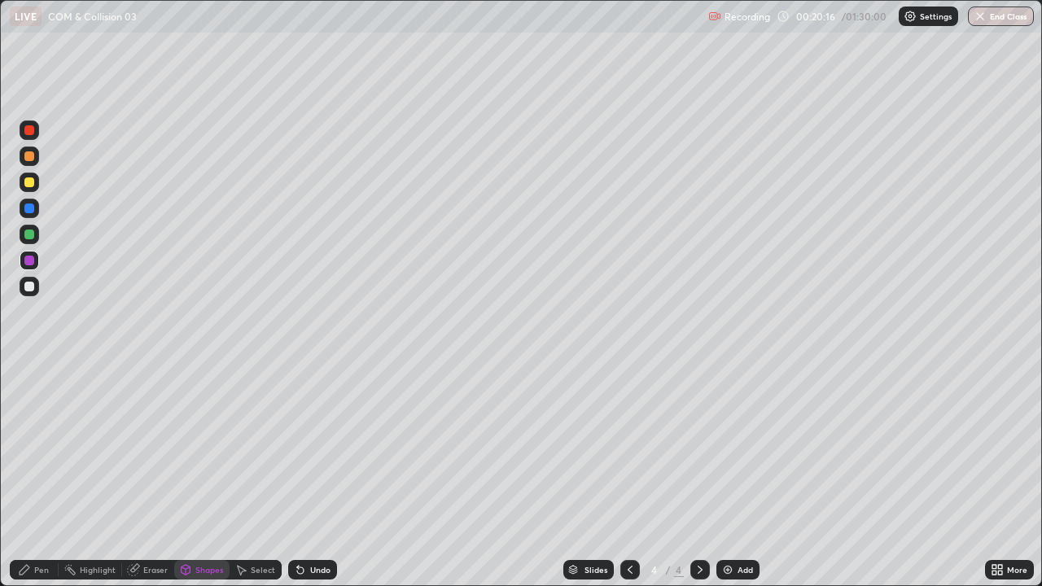
click at [316, 448] on div "Undo" at bounding box center [312, 570] width 49 height 20
click at [29, 182] on div at bounding box center [29, 182] width 10 height 10
click at [49, 448] on div "Pen" at bounding box center [34, 570] width 49 height 20
click at [30, 129] on div at bounding box center [29, 130] width 10 height 10
click at [198, 448] on div "Shapes" at bounding box center [209, 570] width 28 height 8
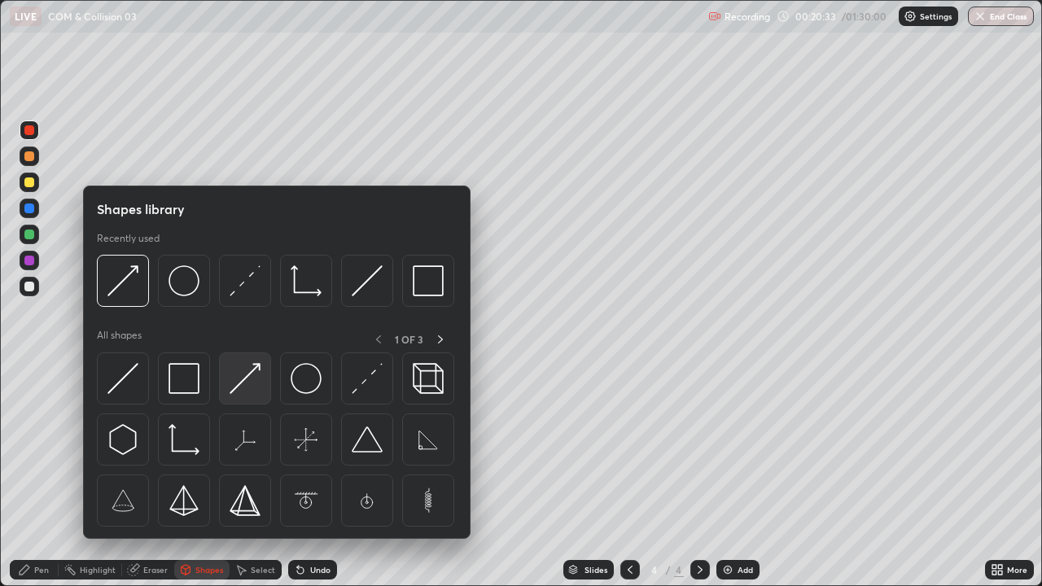
click at [240, 384] on img at bounding box center [245, 378] width 31 height 31
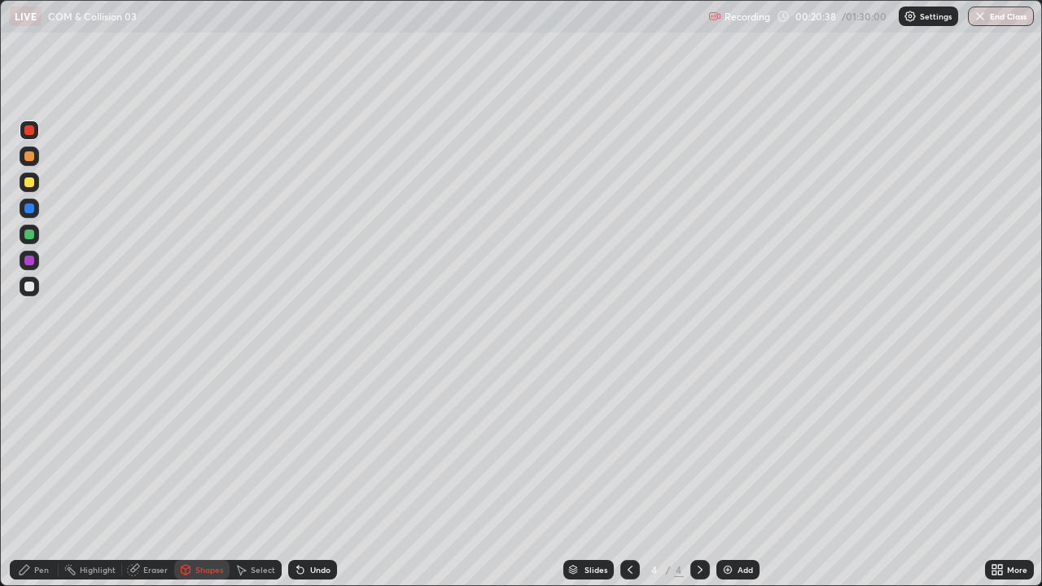
click at [48, 448] on div "Pen" at bounding box center [41, 570] width 15 height 8
click at [26, 416] on div at bounding box center [30, 424] width 20 height 20
click at [26, 397] on div at bounding box center [29, 397] width 7 height 7
click at [32, 283] on div at bounding box center [29, 287] width 10 height 10
click at [206, 448] on div "Shapes" at bounding box center [209, 570] width 28 height 8
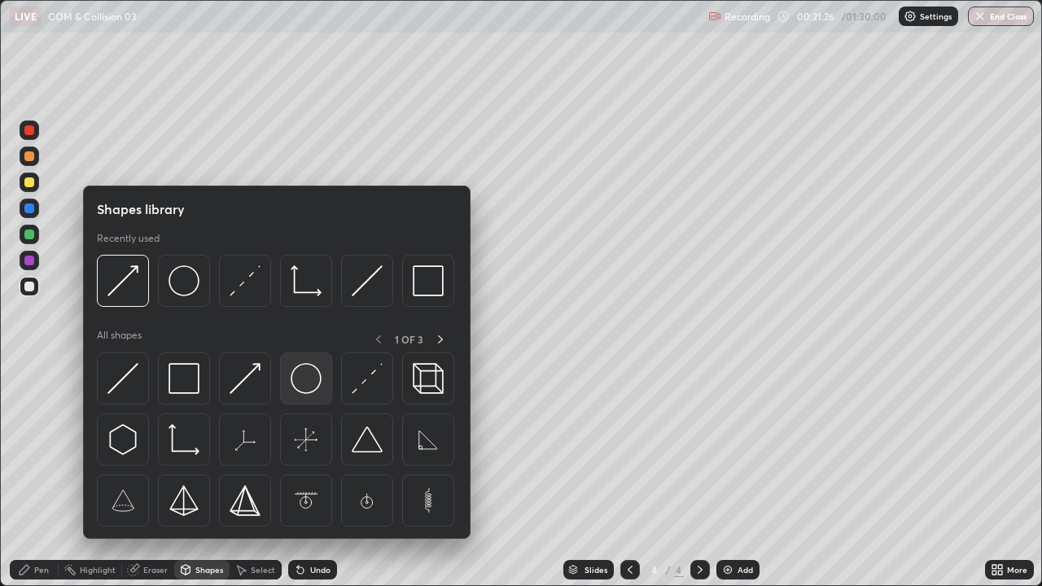
click at [309, 393] on img at bounding box center [306, 378] width 31 height 31
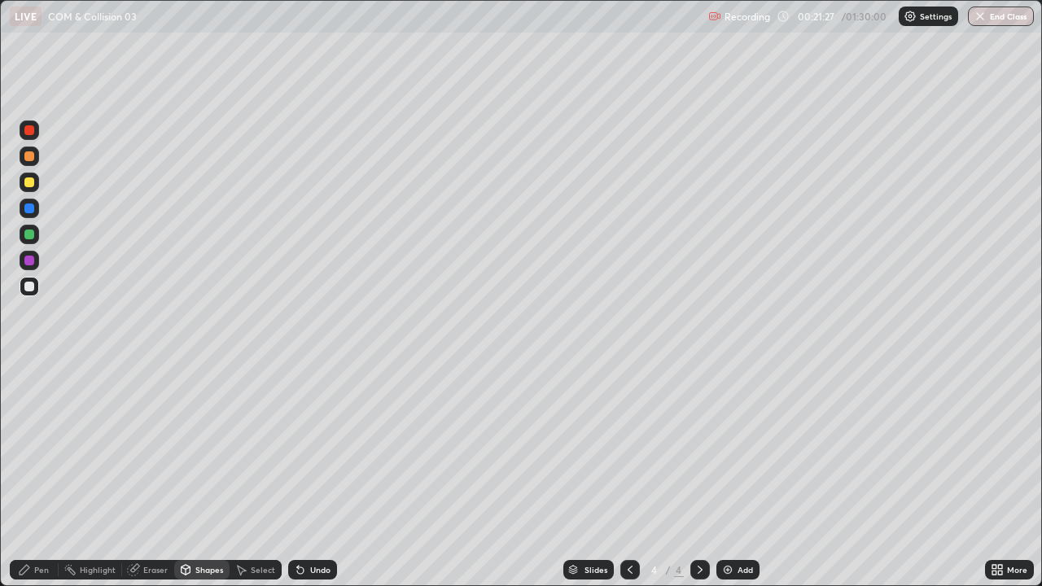
click at [30, 234] on div at bounding box center [29, 235] width 10 height 10
click at [313, 448] on div "Undo" at bounding box center [320, 570] width 20 height 8
click at [28, 231] on div at bounding box center [29, 235] width 10 height 10
click at [42, 448] on div "Pen" at bounding box center [34, 570] width 49 height 20
click at [147, 448] on div "Eraser" at bounding box center [155, 570] width 24 height 8
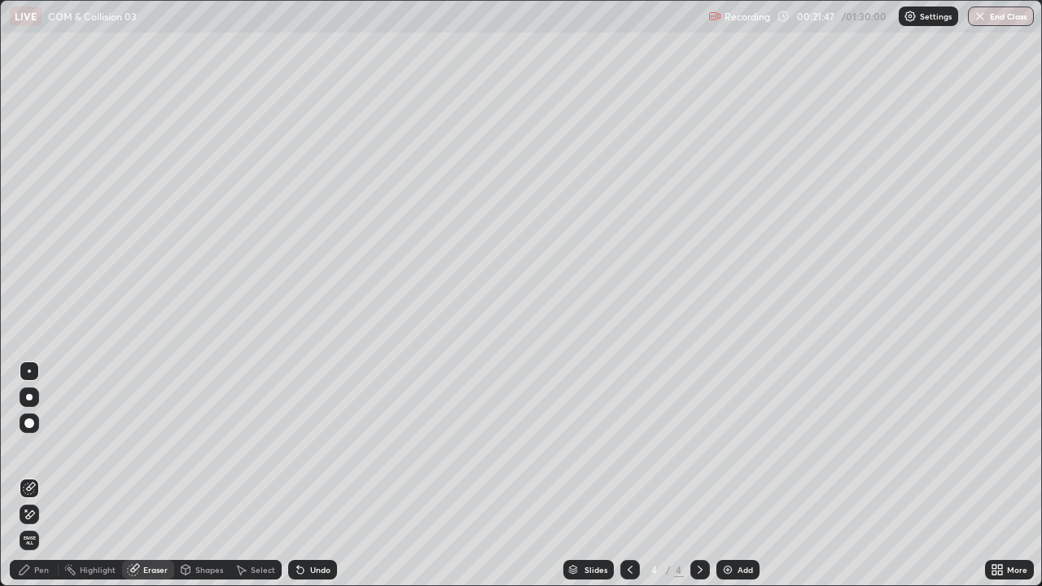
click at [46, 448] on div "Pen" at bounding box center [34, 570] width 49 height 20
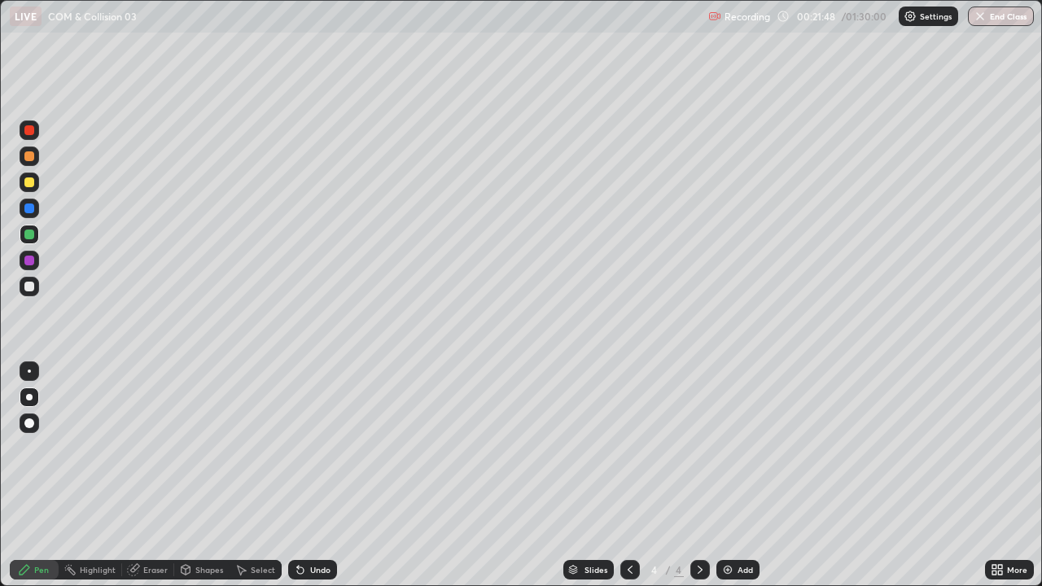
click at [29, 287] on div at bounding box center [29, 287] width 10 height 10
click at [31, 130] on div at bounding box center [29, 130] width 10 height 10
click at [193, 448] on div "Shapes" at bounding box center [201, 570] width 55 height 20
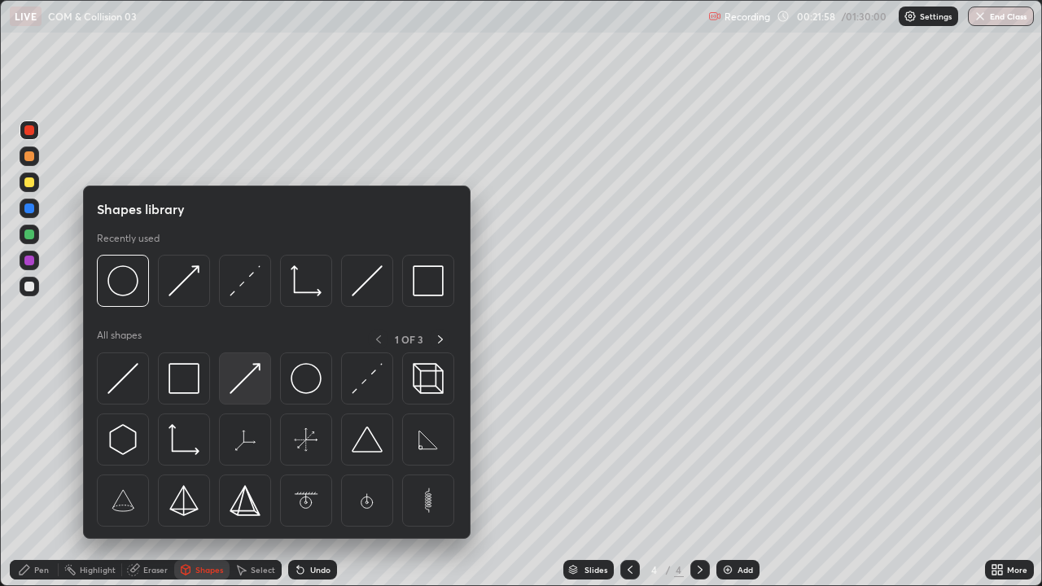
click at [238, 379] on img at bounding box center [245, 378] width 31 height 31
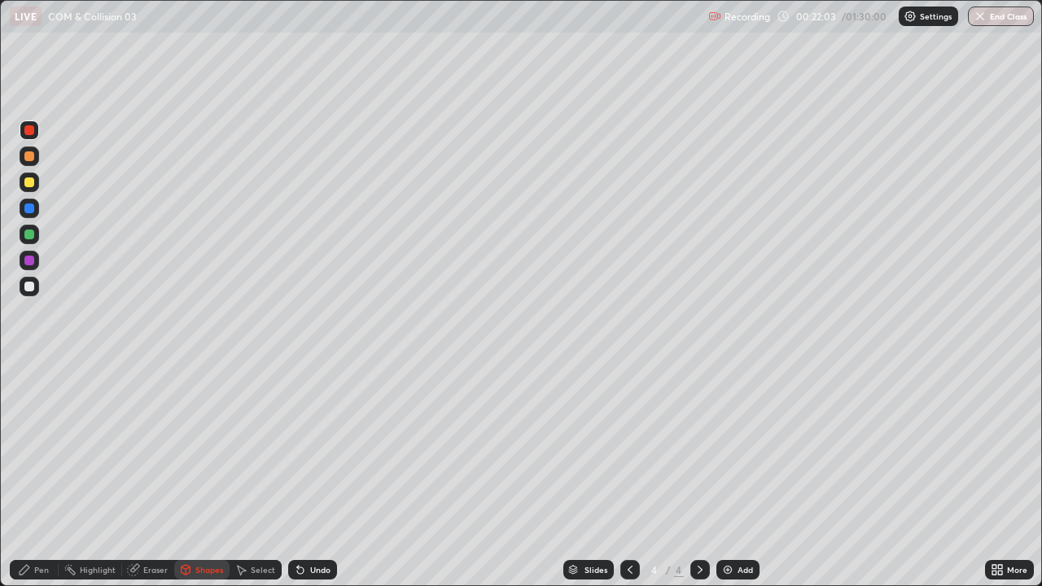
click at [37, 448] on div "Pen" at bounding box center [34, 570] width 49 height 20
click at [208, 448] on div "Shapes" at bounding box center [209, 570] width 28 height 8
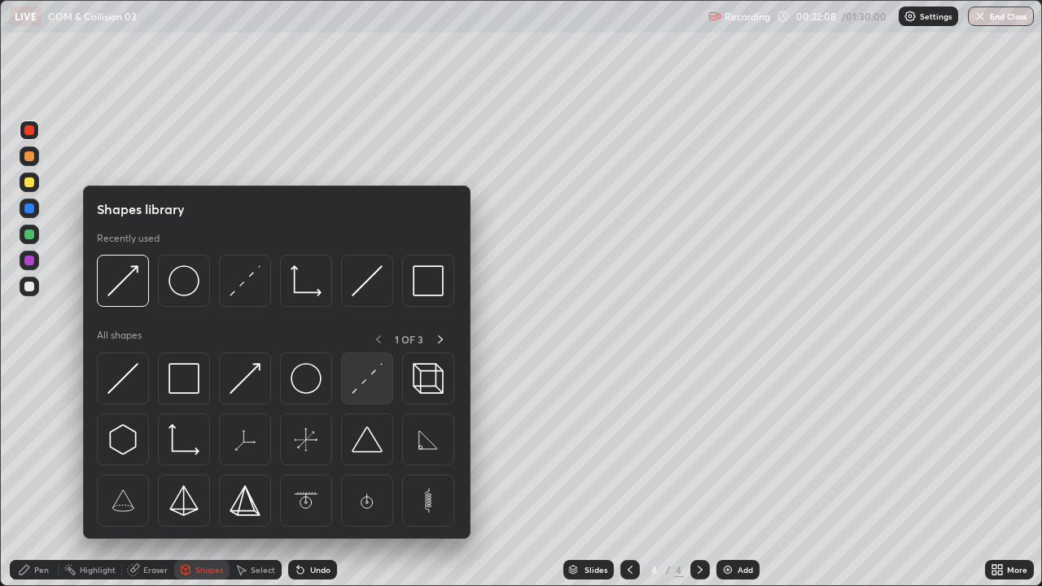
click at [369, 387] on img at bounding box center [367, 378] width 31 height 31
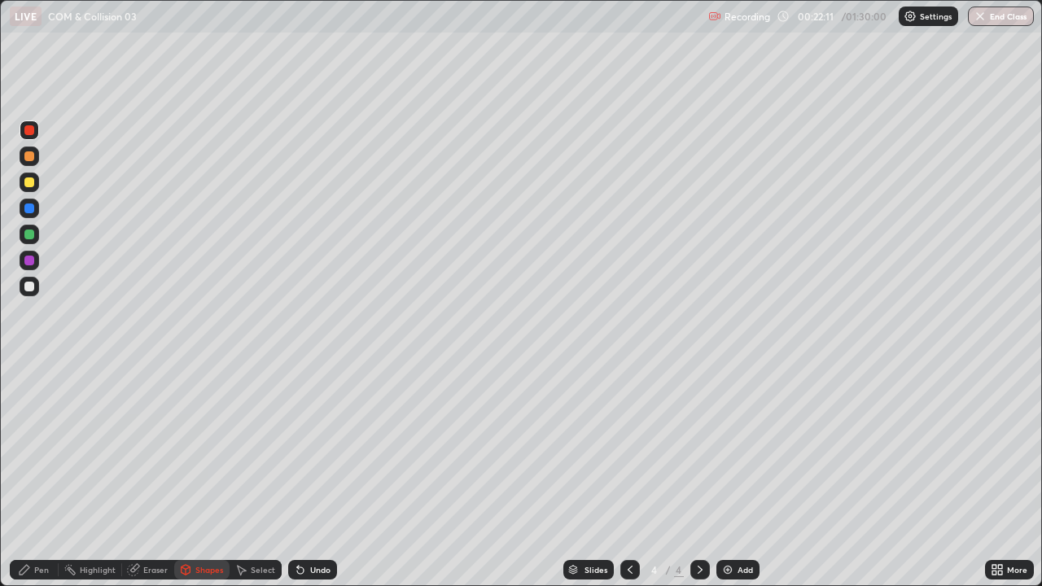
click at [25, 159] on div at bounding box center [29, 156] width 10 height 10
click at [31, 160] on div at bounding box center [29, 156] width 10 height 10
click at [29, 209] on div at bounding box center [29, 209] width 10 height 10
click at [318, 448] on div "Undo" at bounding box center [320, 570] width 20 height 8
click at [44, 448] on div "Pen" at bounding box center [34, 570] width 49 height 20
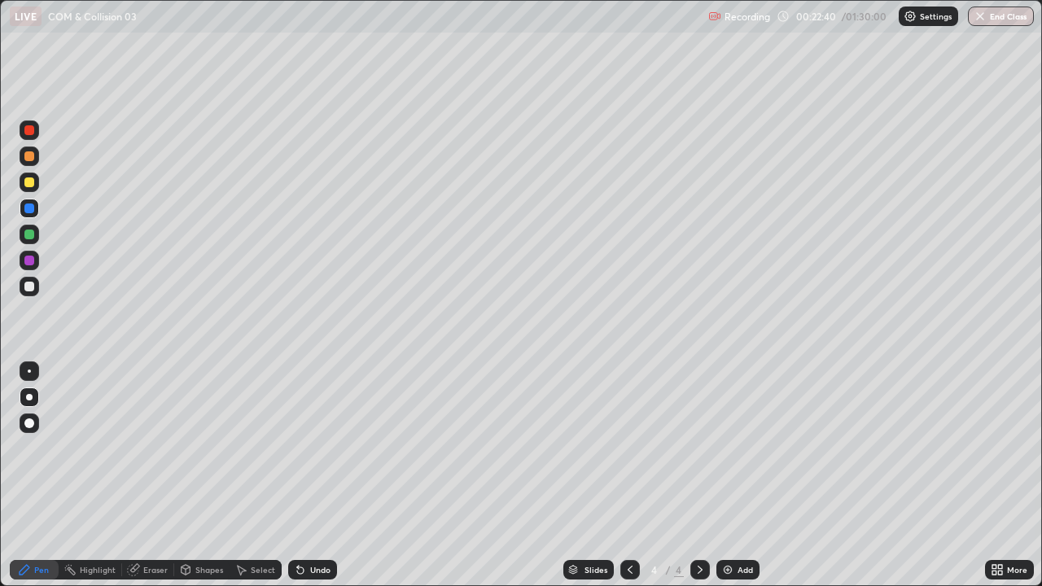
click at [28, 133] on div at bounding box center [29, 130] width 10 height 10
click at [204, 448] on div "Shapes" at bounding box center [201, 570] width 55 height 20
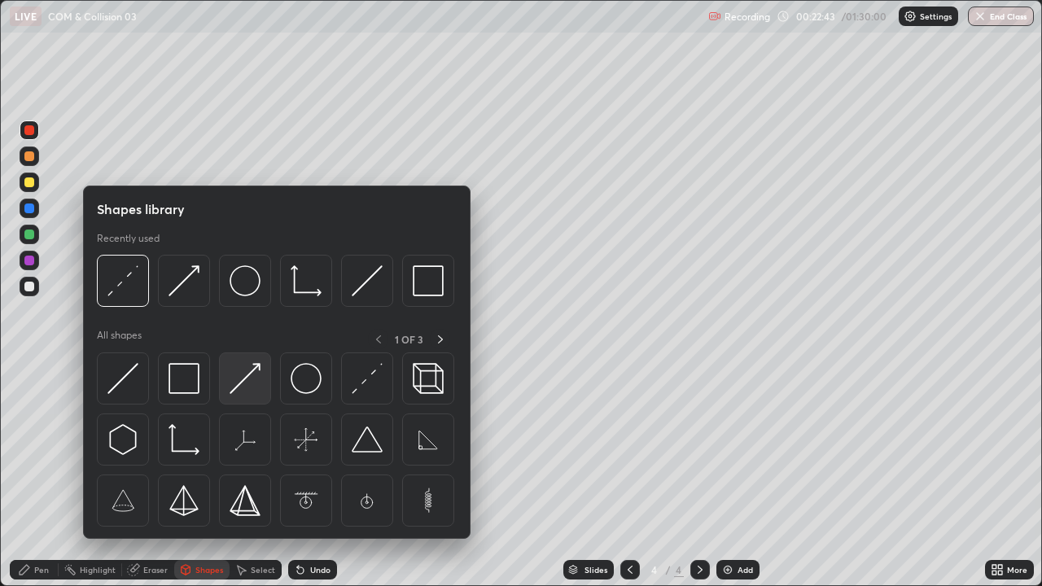
click at [248, 380] on img at bounding box center [245, 378] width 31 height 31
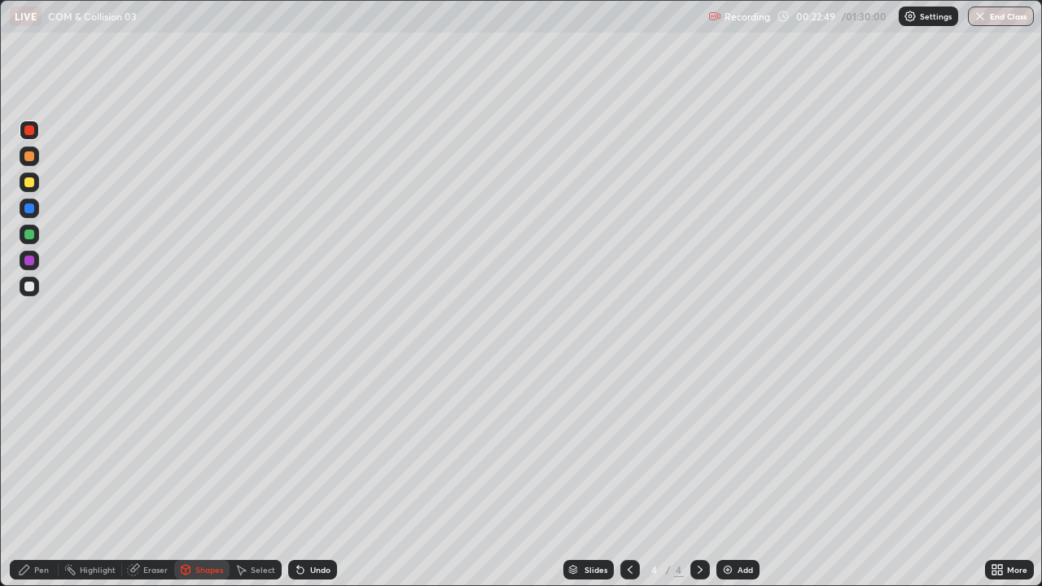
click at [45, 448] on div "Pen" at bounding box center [34, 570] width 49 height 20
click at [30, 287] on div at bounding box center [29, 287] width 10 height 10
click at [29, 235] on div at bounding box center [29, 235] width 10 height 10
click at [214, 448] on div "Shapes" at bounding box center [209, 570] width 28 height 8
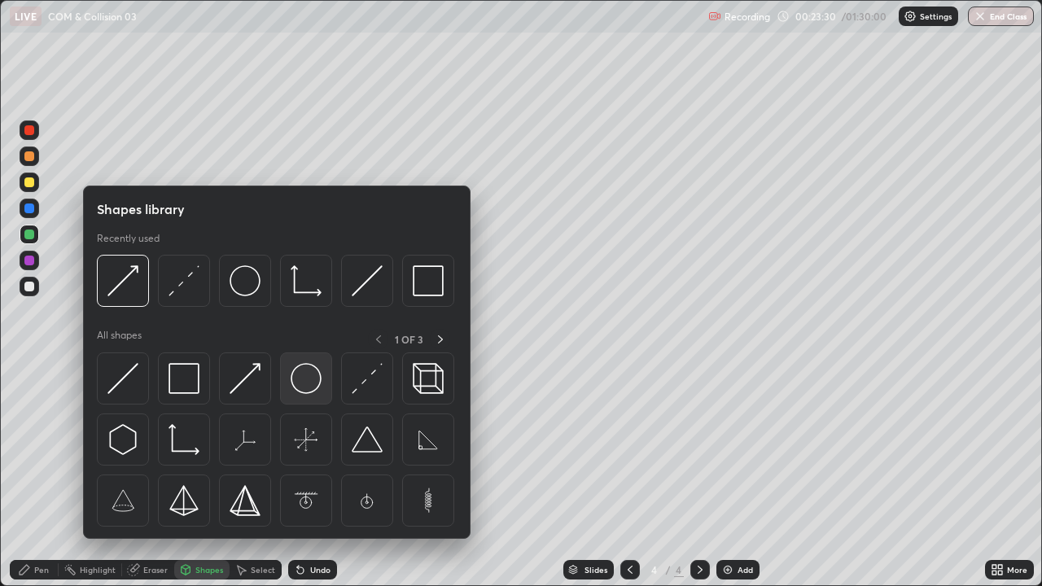
click at [292, 388] on img at bounding box center [306, 378] width 31 height 31
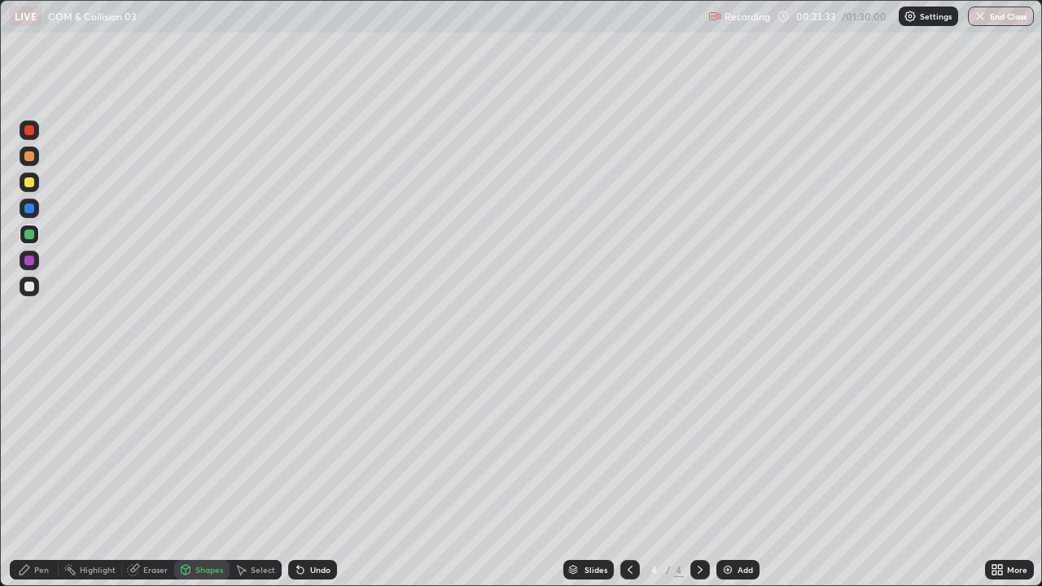
click at [312, 448] on div "Undo" at bounding box center [320, 570] width 20 height 8
click at [311, 448] on div "Undo" at bounding box center [320, 570] width 20 height 8
click at [316, 448] on div "Undo" at bounding box center [320, 570] width 20 height 8
click at [43, 448] on div "Pen" at bounding box center [34, 570] width 49 height 20
click at [30, 424] on div at bounding box center [29, 423] width 10 height 10
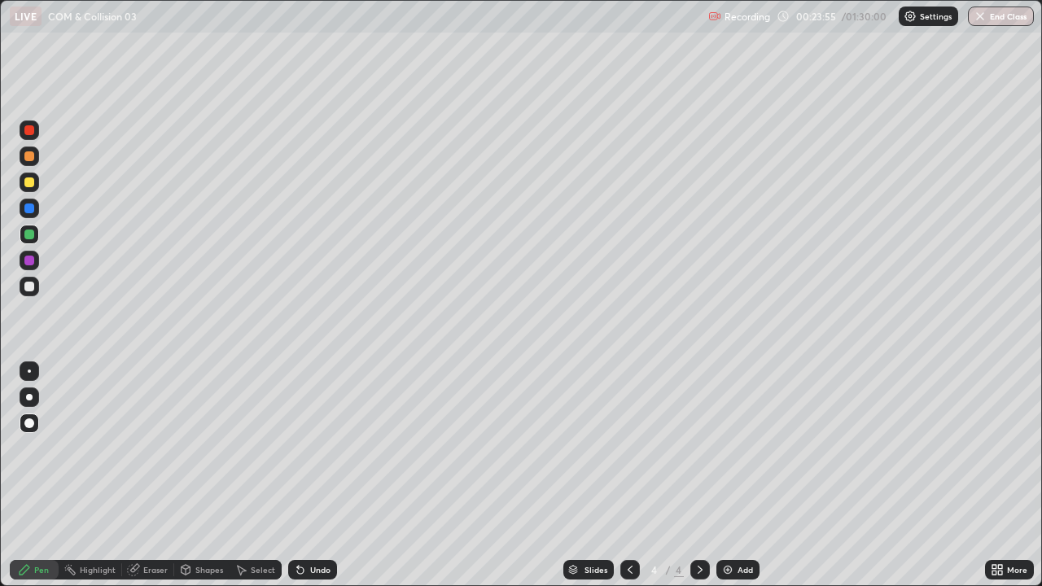
click at [29, 397] on div at bounding box center [29, 397] width 7 height 7
click at [209, 448] on div "Shapes" at bounding box center [201, 570] width 55 height 20
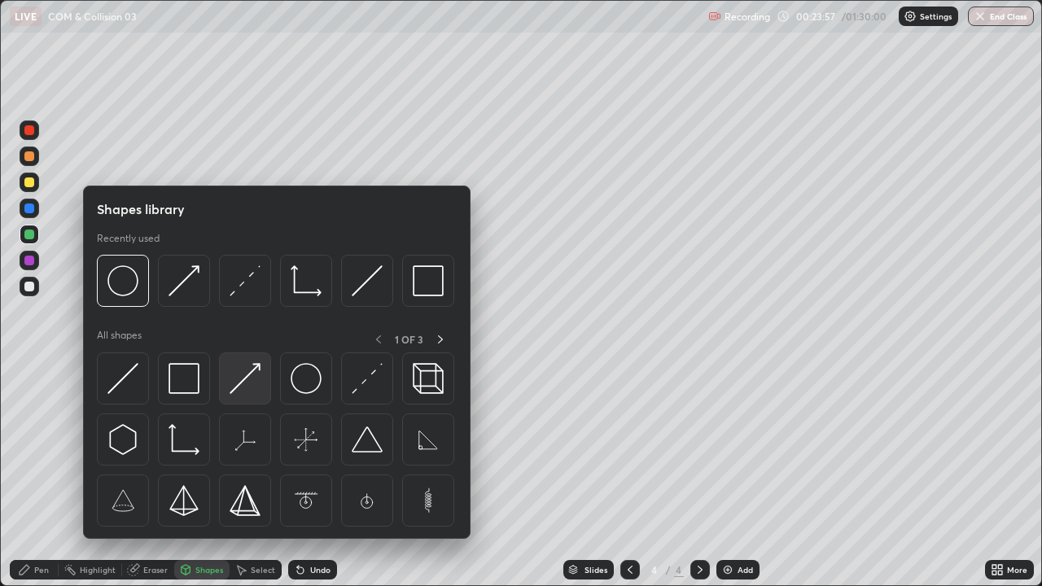
click at [248, 379] on img at bounding box center [245, 378] width 31 height 31
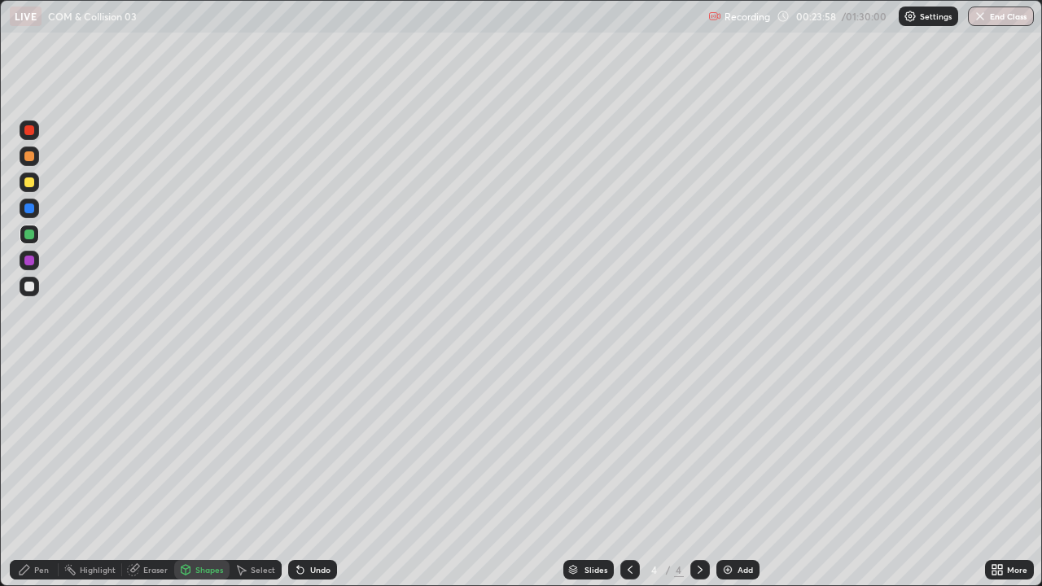
click at [32, 212] on div at bounding box center [29, 209] width 10 height 10
click at [31, 182] on div at bounding box center [29, 182] width 10 height 10
click at [42, 448] on div "Pen" at bounding box center [41, 570] width 15 height 8
click at [29, 134] on div at bounding box center [29, 130] width 10 height 10
click at [193, 448] on div "Shapes" at bounding box center [201, 570] width 55 height 20
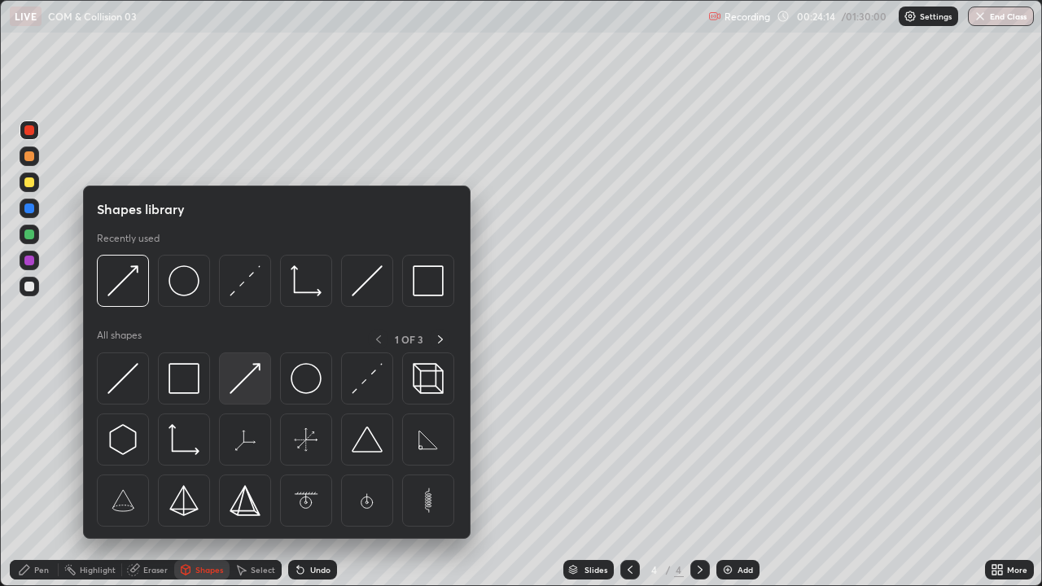
click at [248, 400] on div at bounding box center [245, 379] width 52 height 52
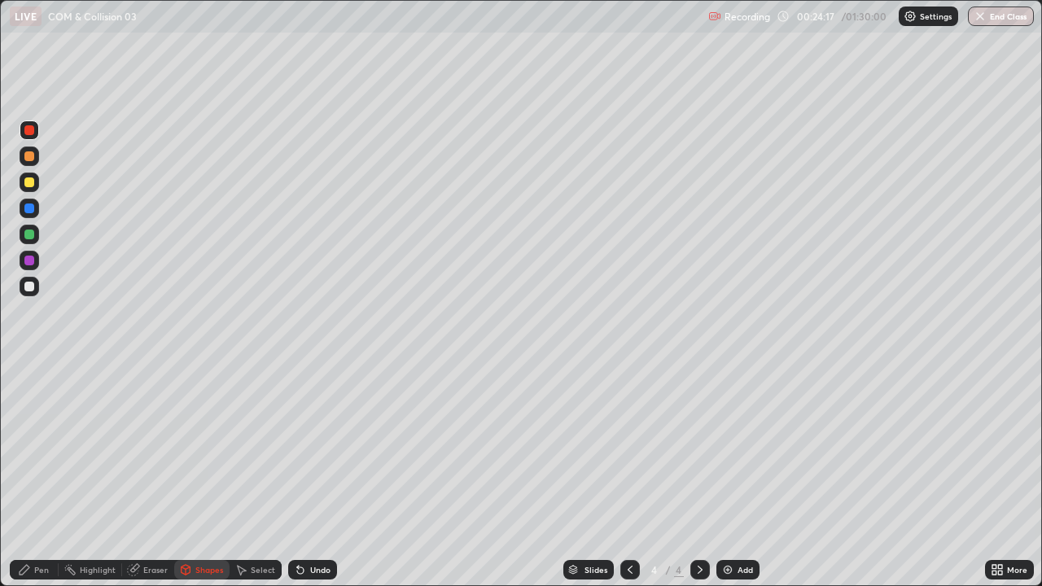
click at [33, 448] on div "Pen" at bounding box center [34, 570] width 49 height 20
click at [208, 448] on div "Shapes" at bounding box center [201, 570] width 55 height 20
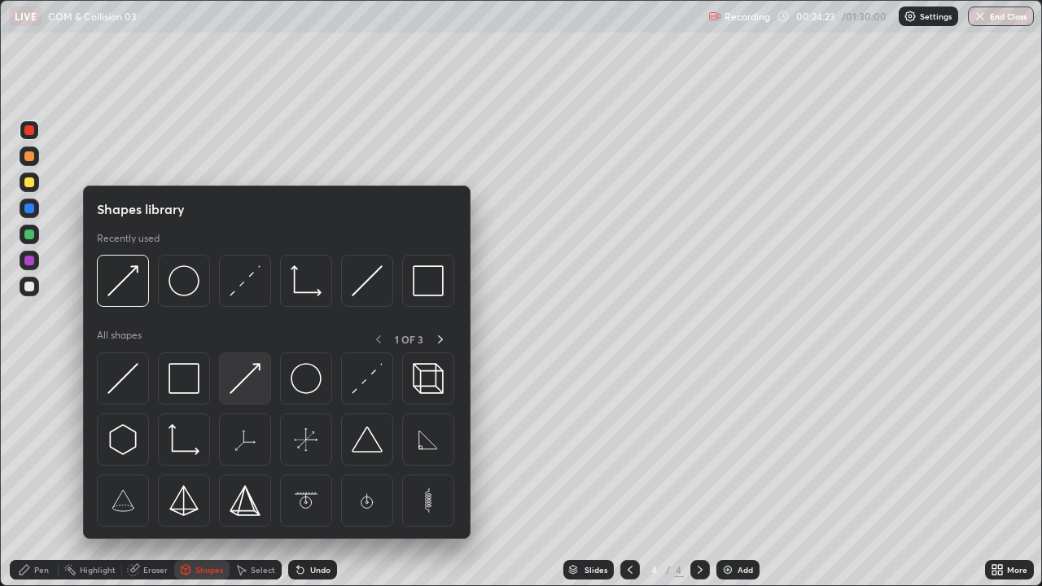
click at [244, 389] on img at bounding box center [245, 378] width 31 height 31
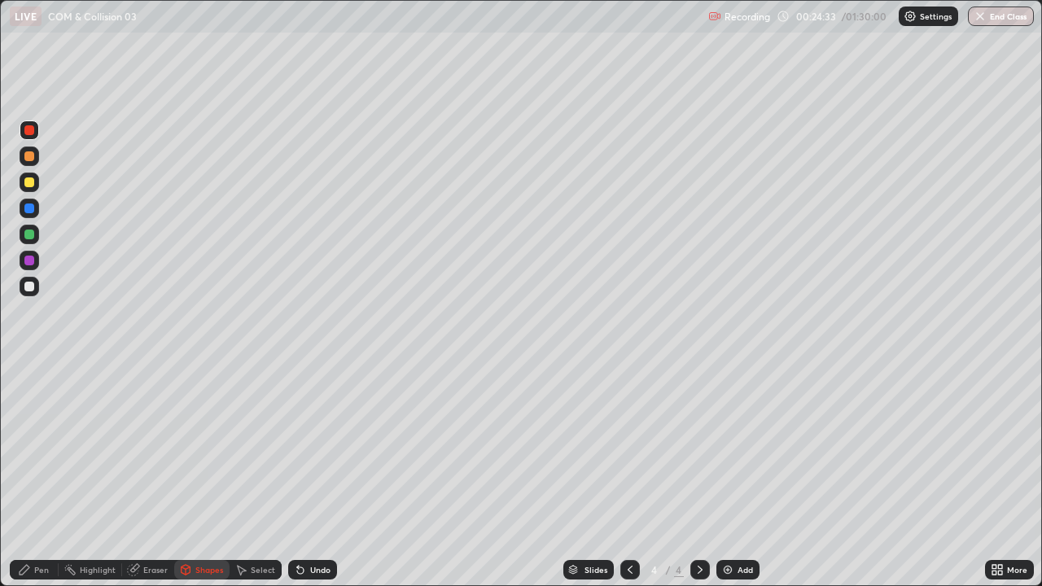
click at [35, 448] on div "Pen" at bounding box center [41, 570] width 15 height 8
click at [204, 448] on div "Shapes" at bounding box center [201, 570] width 55 height 20
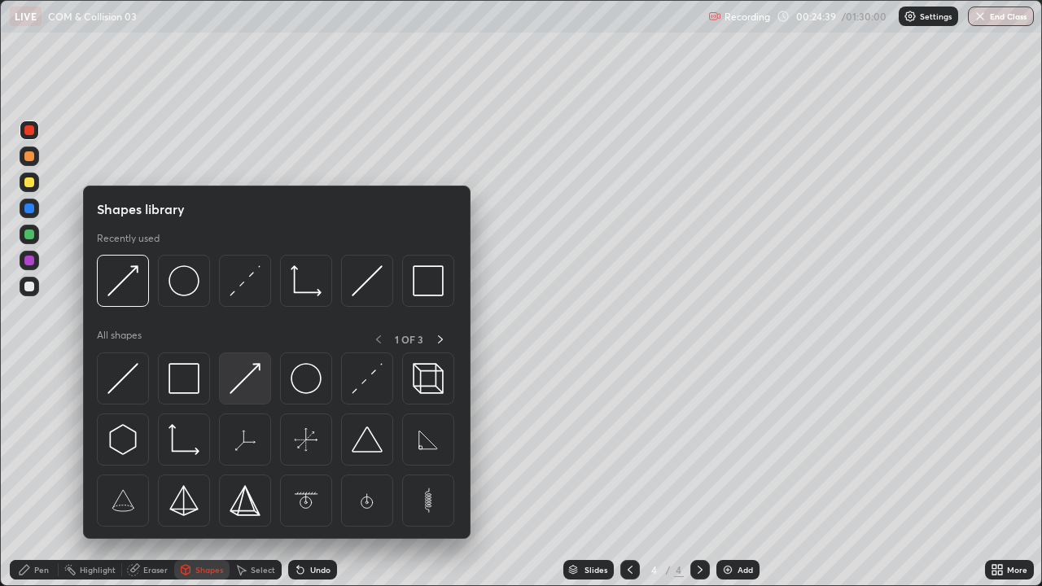
click at [243, 393] on img at bounding box center [245, 378] width 31 height 31
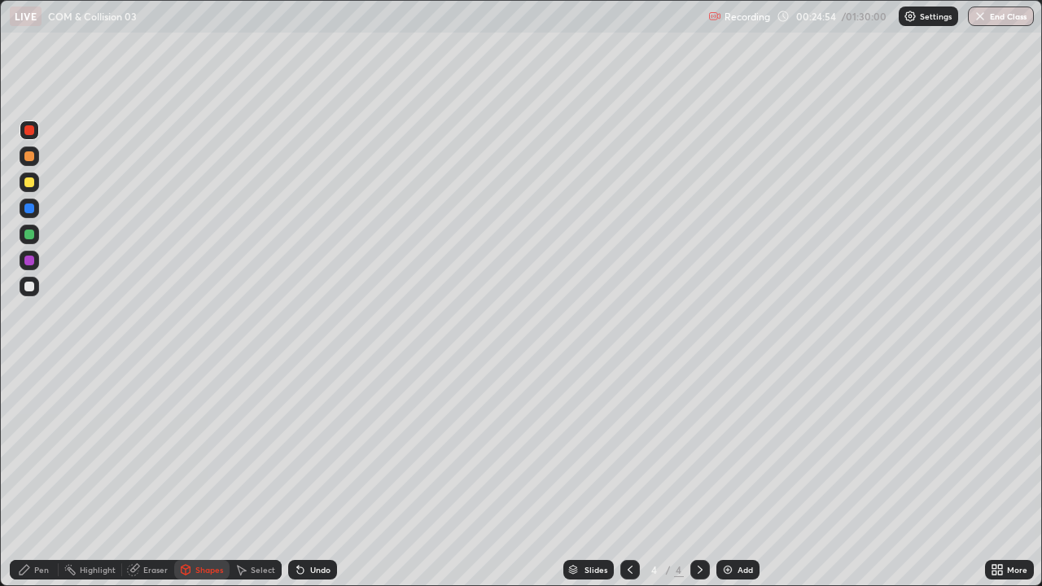
click at [204, 448] on div "Shapes" at bounding box center [209, 570] width 28 height 8
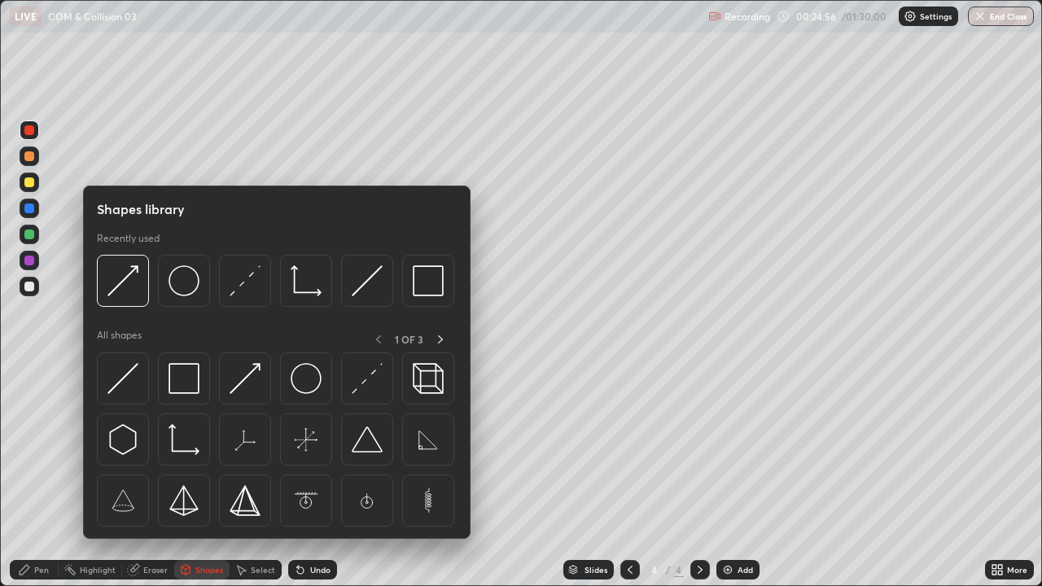
click at [370, 379] on img at bounding box center [367, 378] width 31 height 31
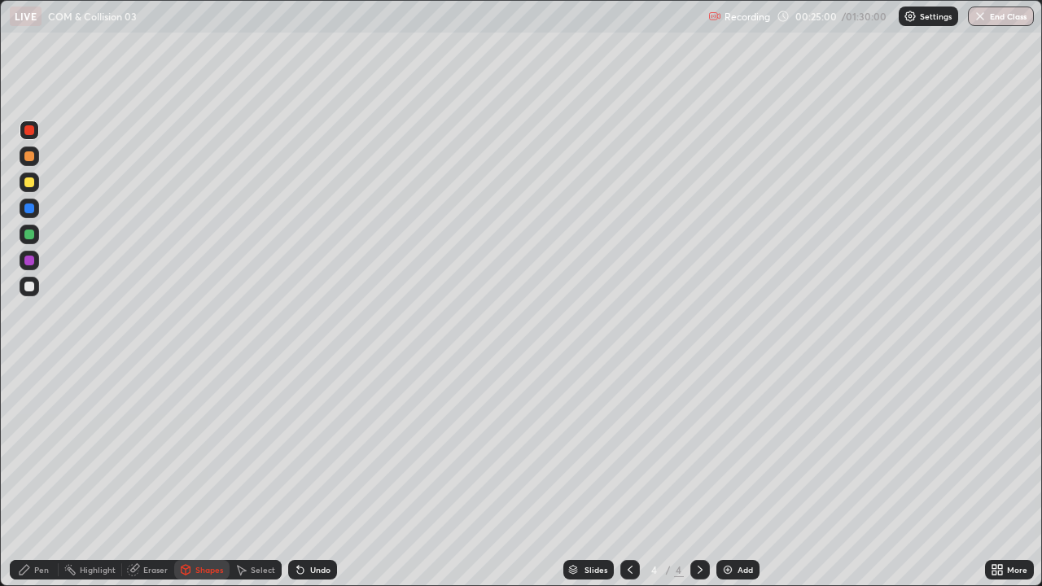
click at [28, 237] on div at bounding box center [29, 235] width 10 height 10
click at [28, 132] on div at bounding box center [29, 130] width 10 height 10
click at [30, 262] on div at bounding box center [29, 261] width 10 height 10
click at [28, 209] on div at bounding box center [29, 209] width 10 height 10
click at [44, 448] on div "Pen" at bounding box center [41, 570] width 15 height 8
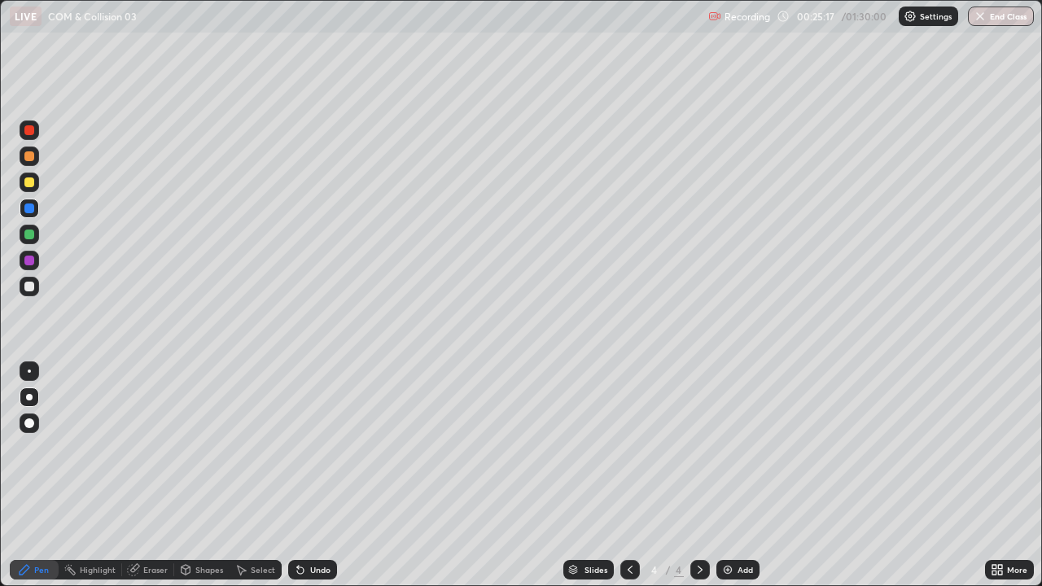
click at [30, 286] on div at bounding box center [29, 287] width 10 height 10
click at [743, 448] on div "Add" at bounding box center [745, 570] width 15 height 8
click at [314, 448] on div "Undo" at bounding box center [320, 570] width 20 height 8
click at [165, 448] on div "Eraser" at bounding box center [155, 570] width 24 height 8
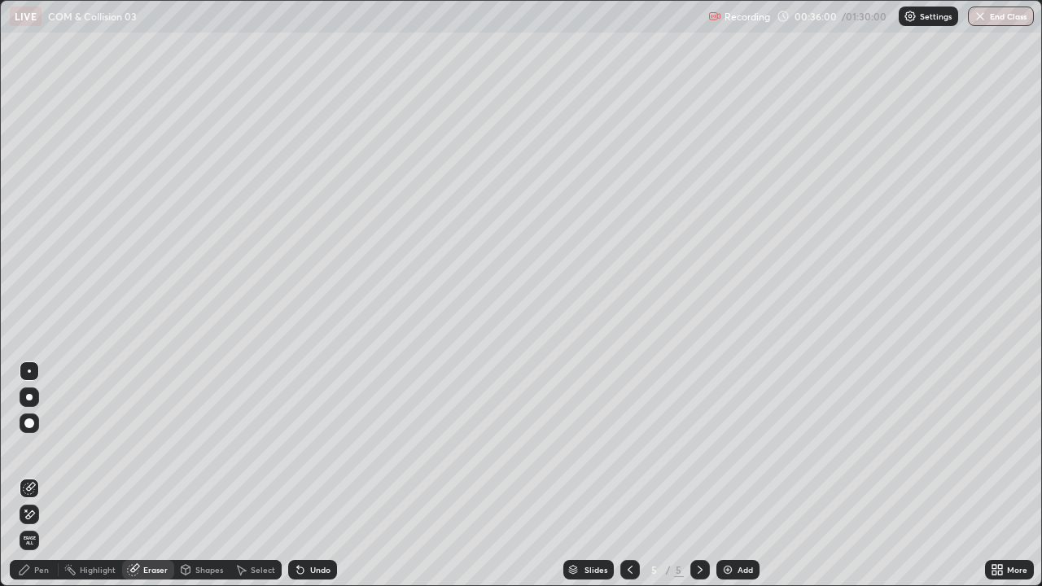
click at [31, 448] on div "Pen" at bounding box center [34, 570] width 49 height 20
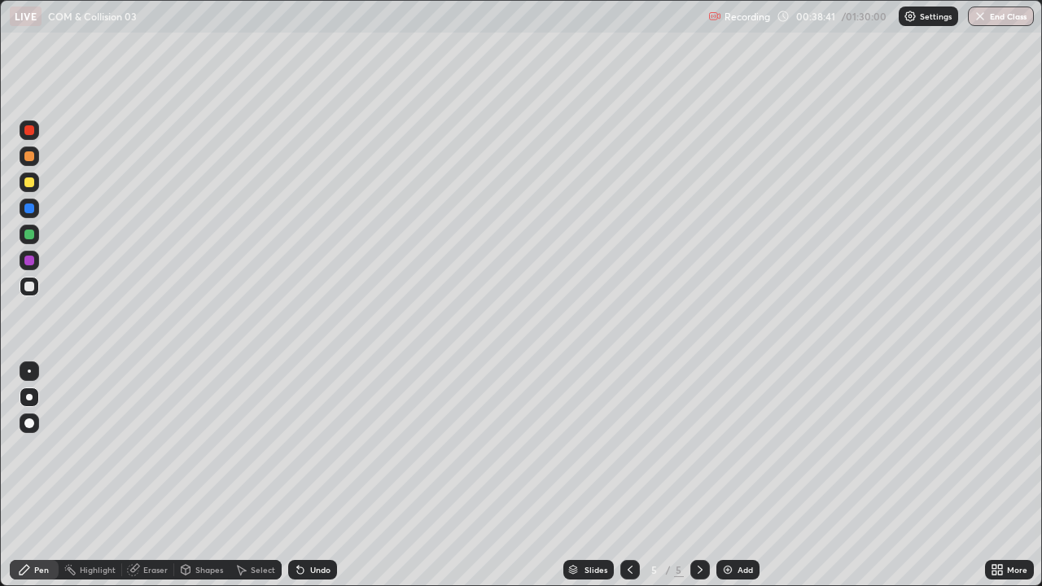
click at [734, 448] on div "Add" at bounding box center [737, 570] width 43 height 20
click at [199, 448] on div "Shapes" at bounding box center [209, 570] width 28 height 8
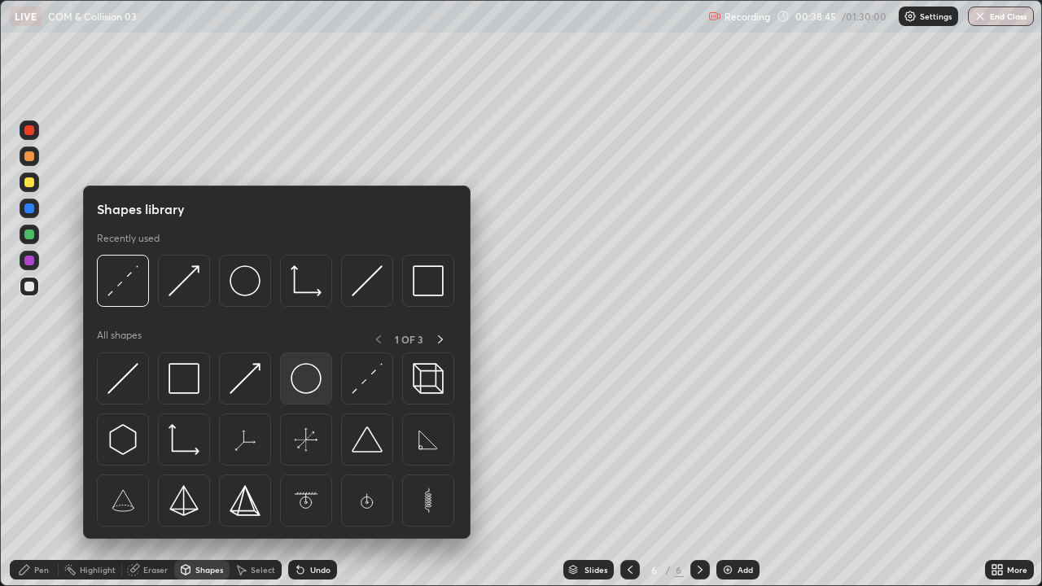
click at [296, 371] on img at bounding box center [306, 378] width 31 height 31
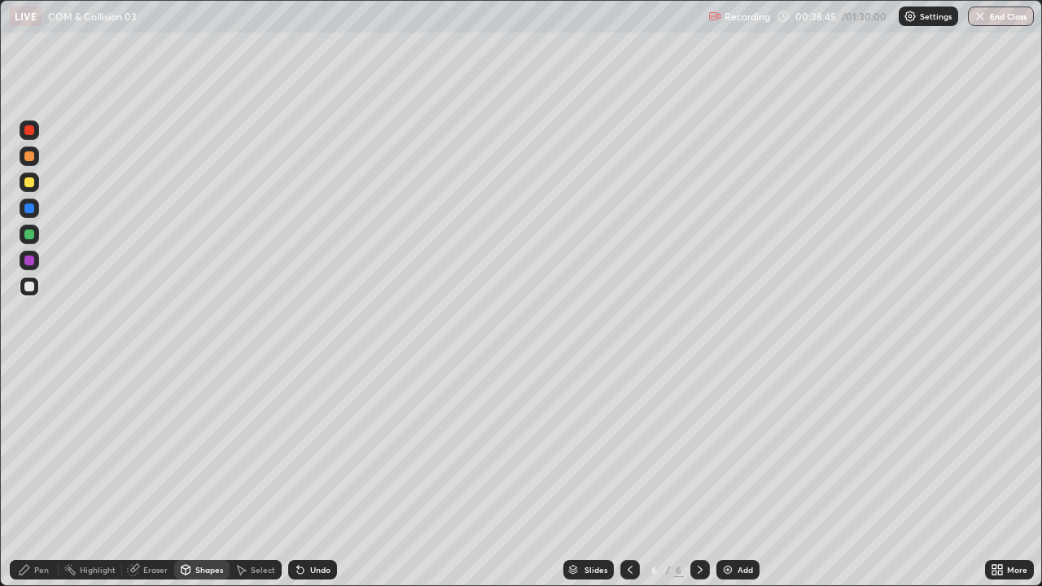
click at [25, 263] on div at bounding box center [29, 261] width 10 height 10
click at [206, 448] on div "Shapes" at bounding box center [209, 570] width 28 height 8
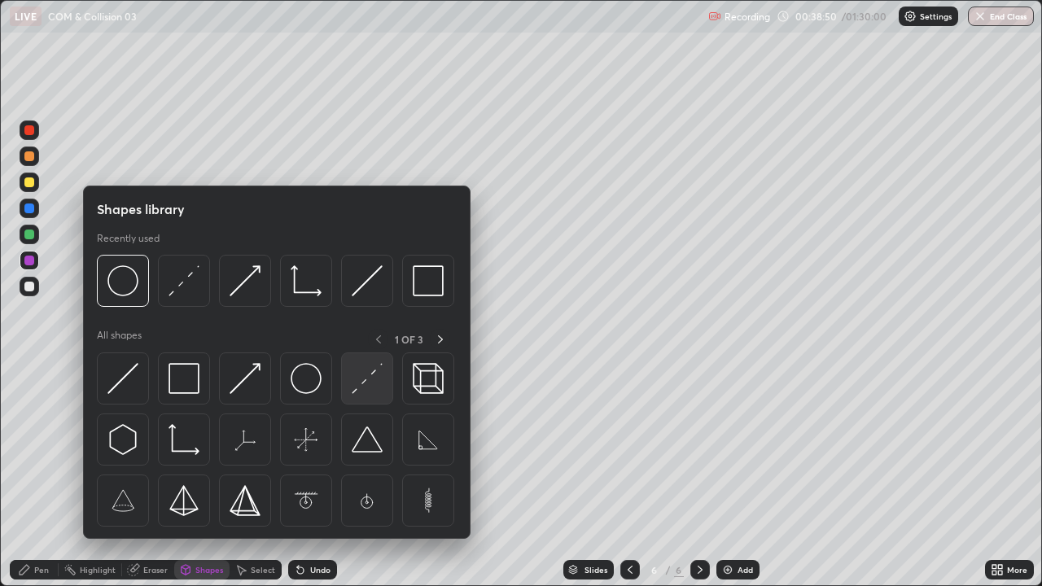
click at [359, 388] on img at bounding box center [367, 378] width 31 height 31
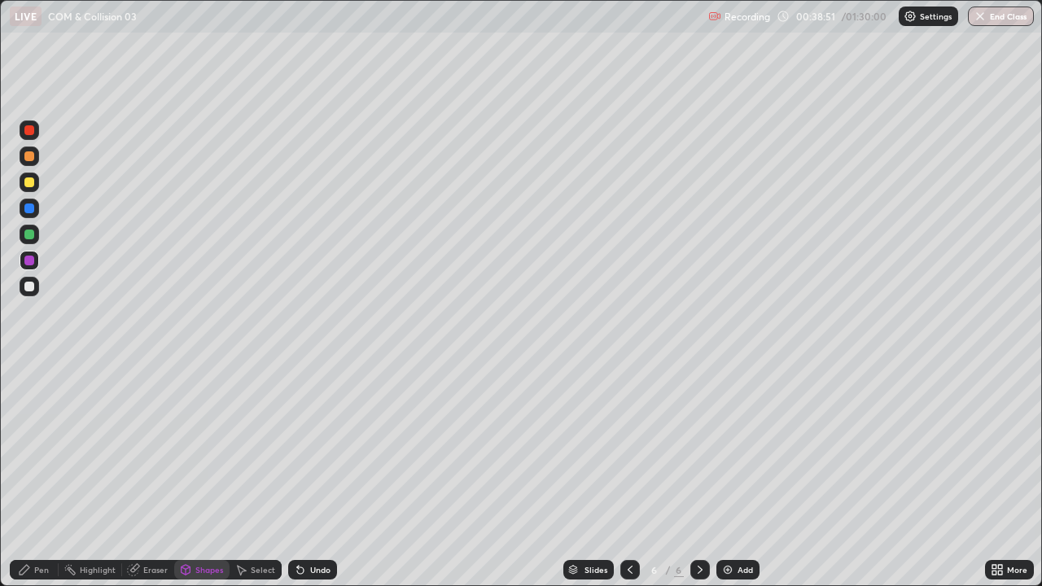
click at [33, 205] on div at bounding box center [29, 209] width 10 height 10
click at [33, 238] on div at bounding box center [29, 235] width 10 height 10
click at [44, 448] on div "Pen" at bounding box center [41, 570] width 15 height 8
click at [311, 448] on div "Undo" at bounding box center [312, 570] width 49 height 20
click at [28, 286] on div at bounding box center [29, 287] width 10 height 10
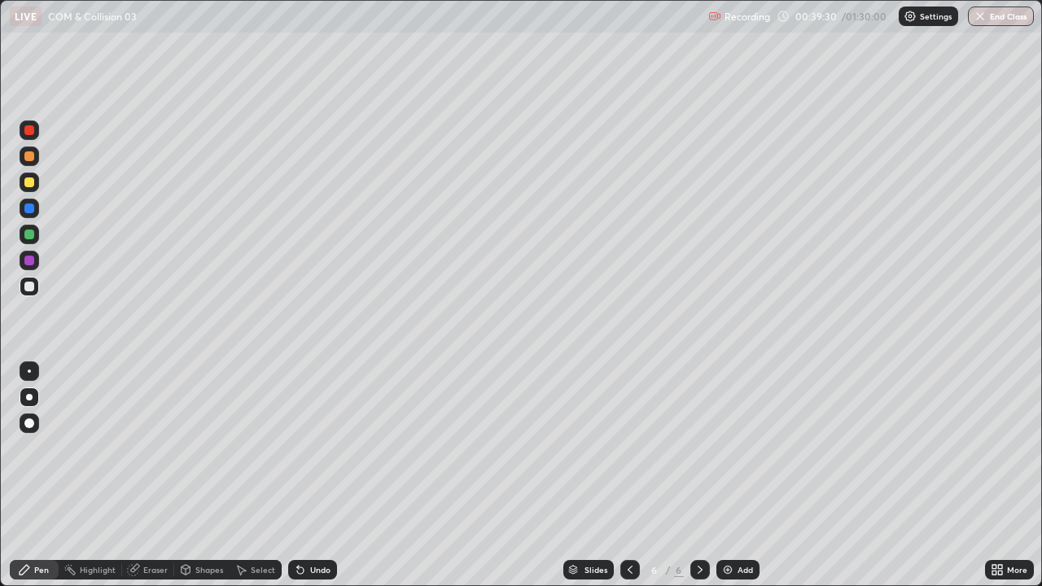
click at [33, 184] on div at bounding box center [29, 182] width 10 height 10
click at [204, 448] on div "Shapes" at bounding box center [209, 570] width 28 height 8
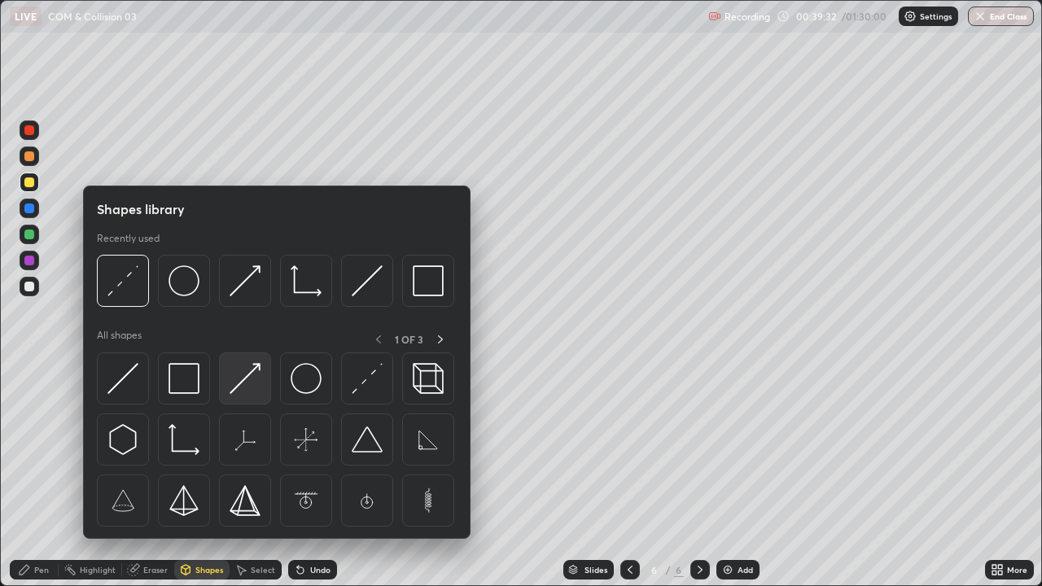
click at [250, 391] on img at bounding box center [245, 378] width 31 height 31
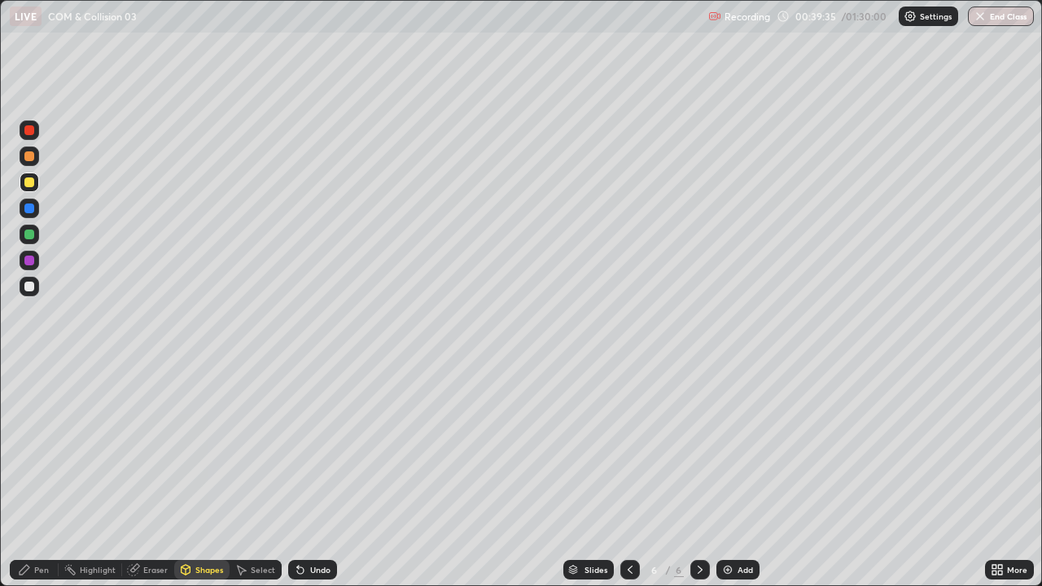
click at [313, 448] on div "Undo" at bounding box center [320, 570] width 20 height 8
click at [46, 448] on div "Pen" at bounding box center [41, 570] width 15 height 8
click at [28, 282] on div at bounding box center [29, 287] width 10 height 10
click at [314, 448] on div "Undo" at bounding box center [312, 570] width 49 height 20
click at [140, 448] on div "Eraser" at bounding box center [148, 570] width 52 height 20
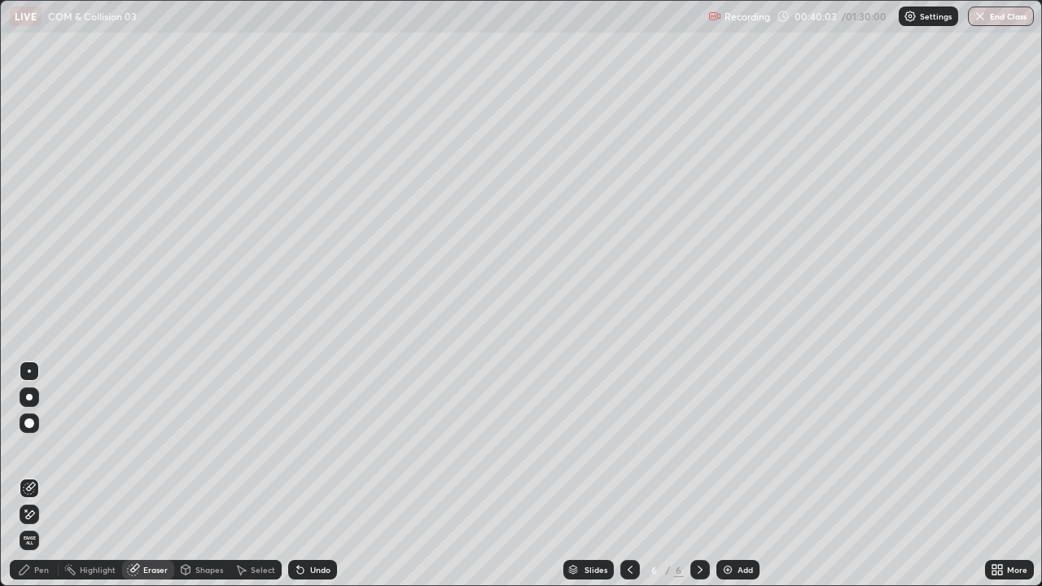
click at [41, 448] on div "Pen" at bounding box center [41, 570] width 15 height 8
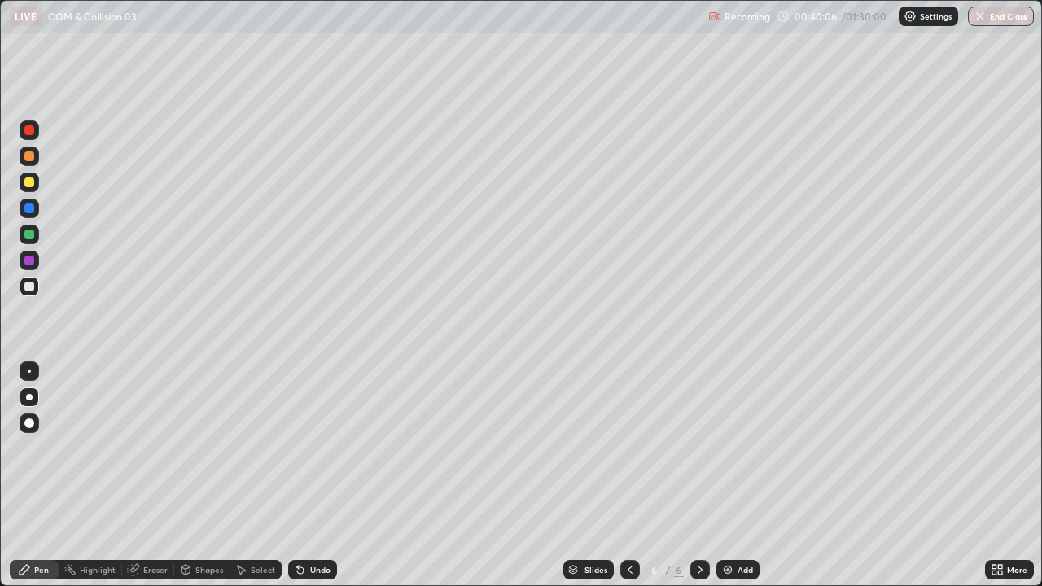
click at [158, 448] on div "Eraser" at bounding box center [155, 570] width 24 height 8
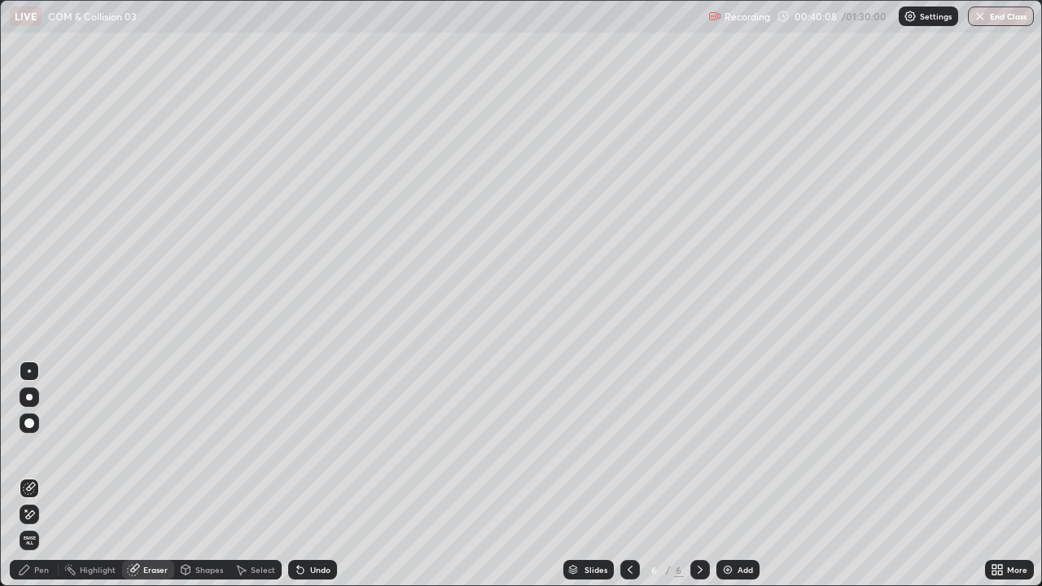
click at [43, 448] on div "Pen" at bounding box center [41, 570] width 15 height 8
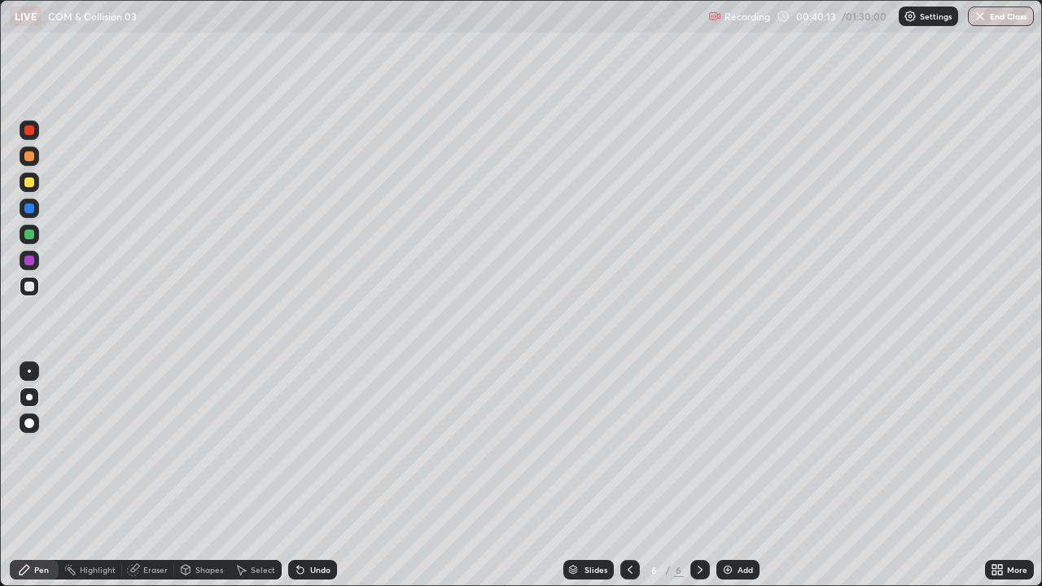
click at [156, 448] on div "Eraser" at bounding box center [148, 570] width 52 height 20
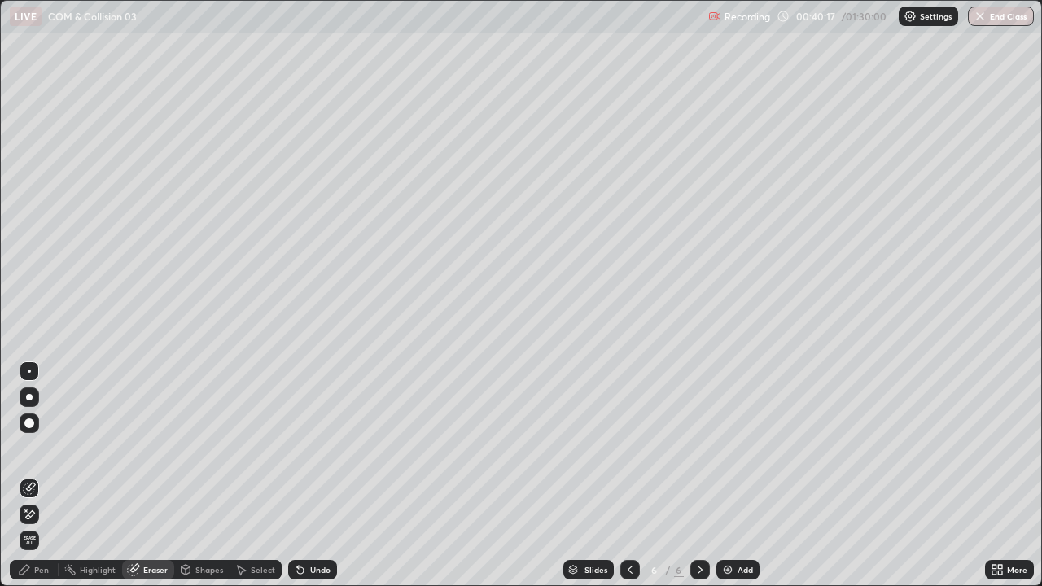
click at [42, 448] on div "Pen" at bounding box center [41, 570] width 15 height 8
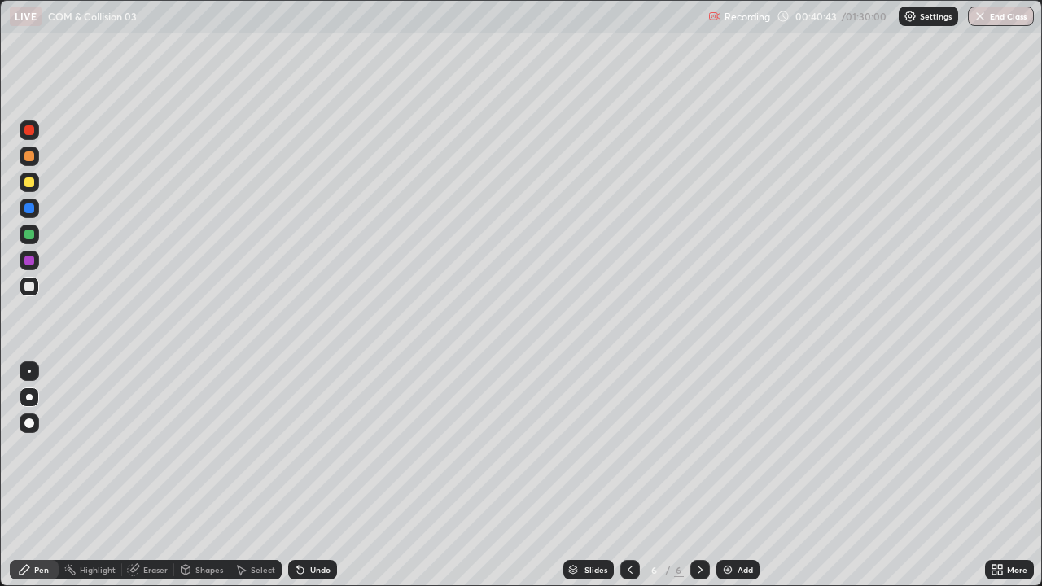
click at [155, 448] on div "Eraser" at bounding box center [155, 570] width 24 height 8
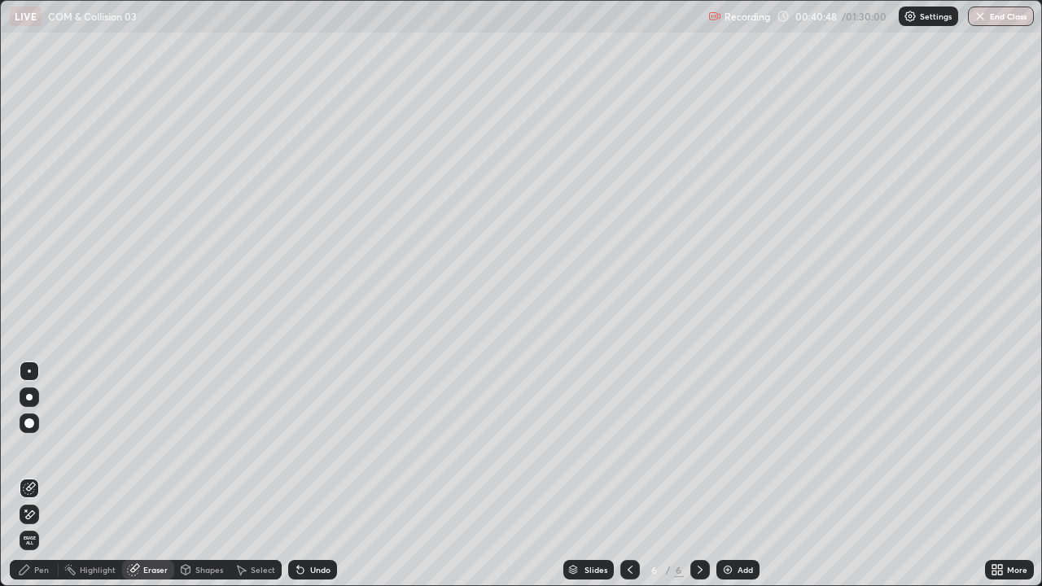
click at [36, 448] on div "Pen" at bounding box center [41, 570] width 15 height 8
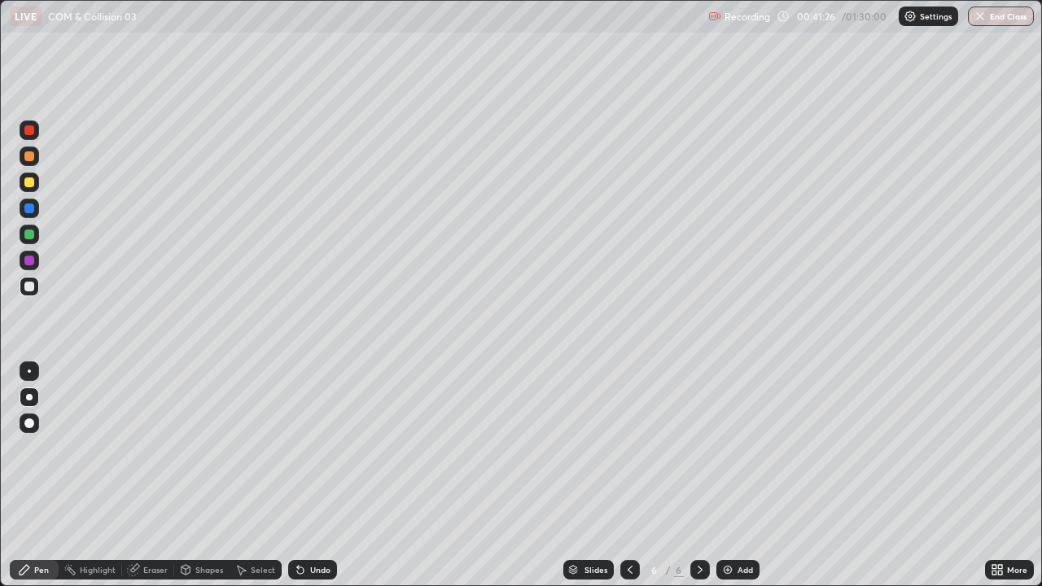
click at [29, 131] on div at bounding box center [29, 130] width 10 height 10
click at [211, 448] on div "Shapes" at bounding box center [209, 570] width 28 height 8
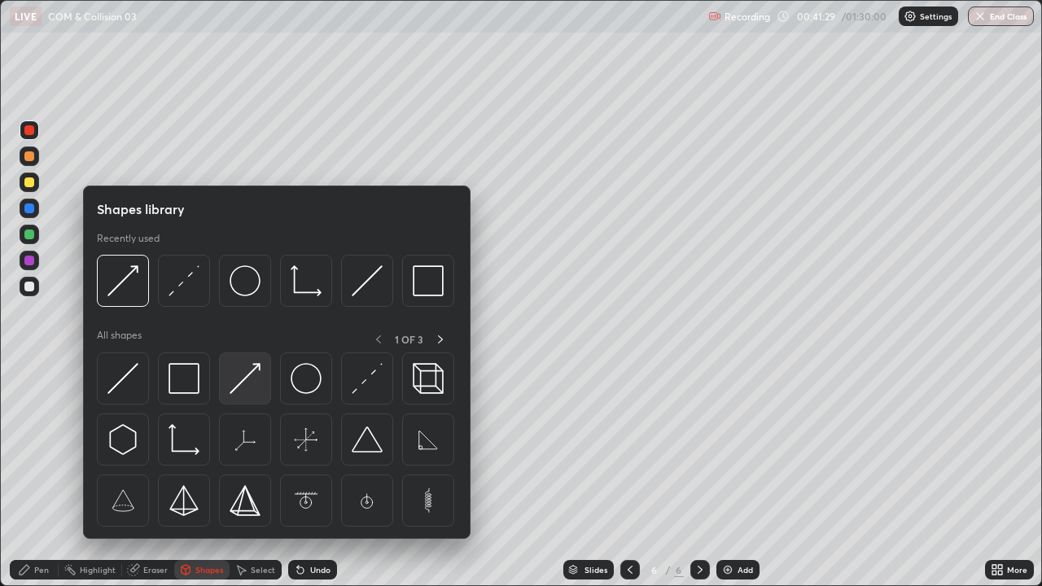
click at [247, 386] on img at bounding box center [245, 378] width 31 height 31
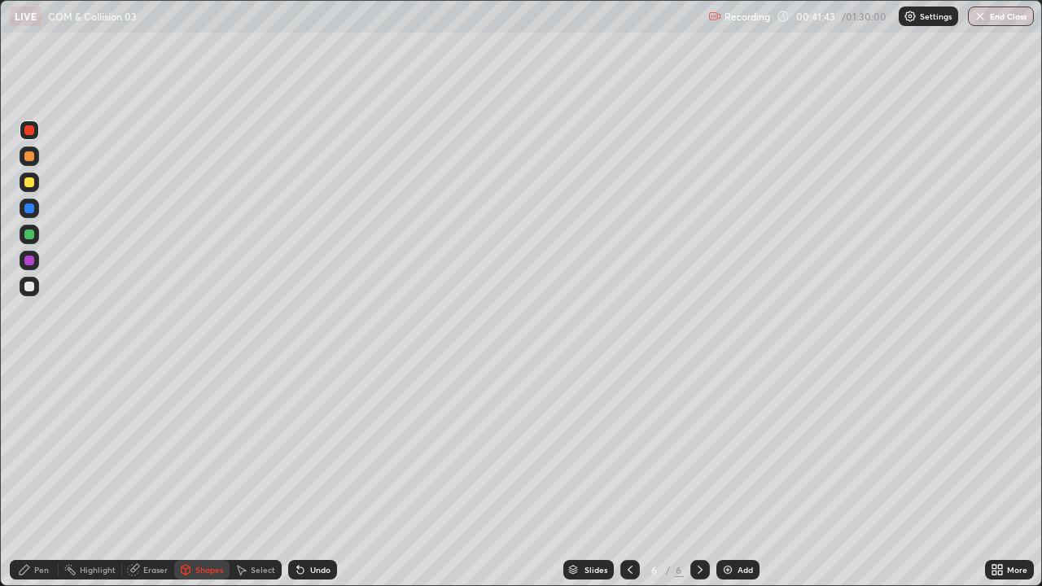
click at [306, 448] on div "Undo" at bounding box center [312, 570] width 49 height 20
click at [310, 448] on div "Undo" at bounding box center [320, 570] width 20 height 8
click at [46, 448] on div "Pen" at bounding box center [41, 570] width 15 height 8
click at [28, 289] on div at bounding box center [29, 287] width 10 height 10
click at [27, 133] on div at bounding box center [29, 130] width 10 height 10
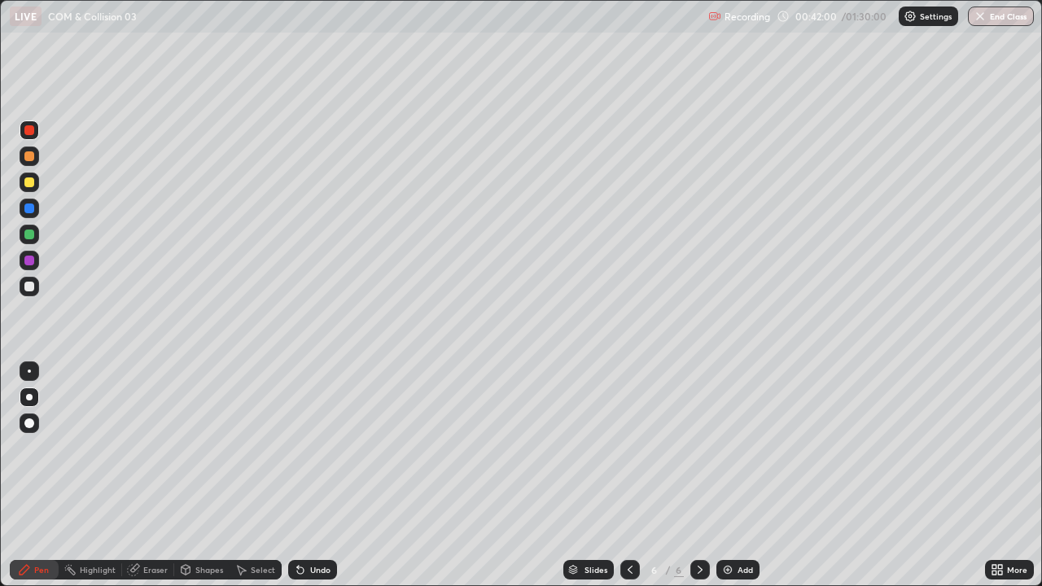
click at [29, 177] on div at bounding box center [29, 182] width 10 height 10
click at [30, 214] on div at bounding box center [30, 209] width 20 height 20
click at [30, 290] on div at bounding box center [29, 287] width 10 height 10
click at [156, 448] on div "Eraser" at bounding box center [155, 570] width 24 height 8
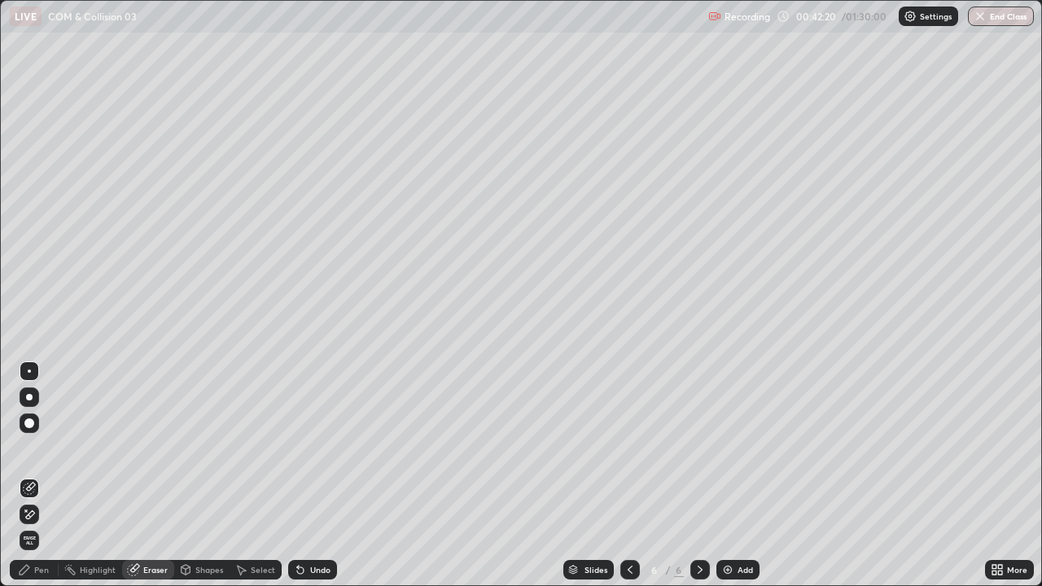
click at [46, 448] on div "Pen" at bounding box center [41, 570] width 15 height 8
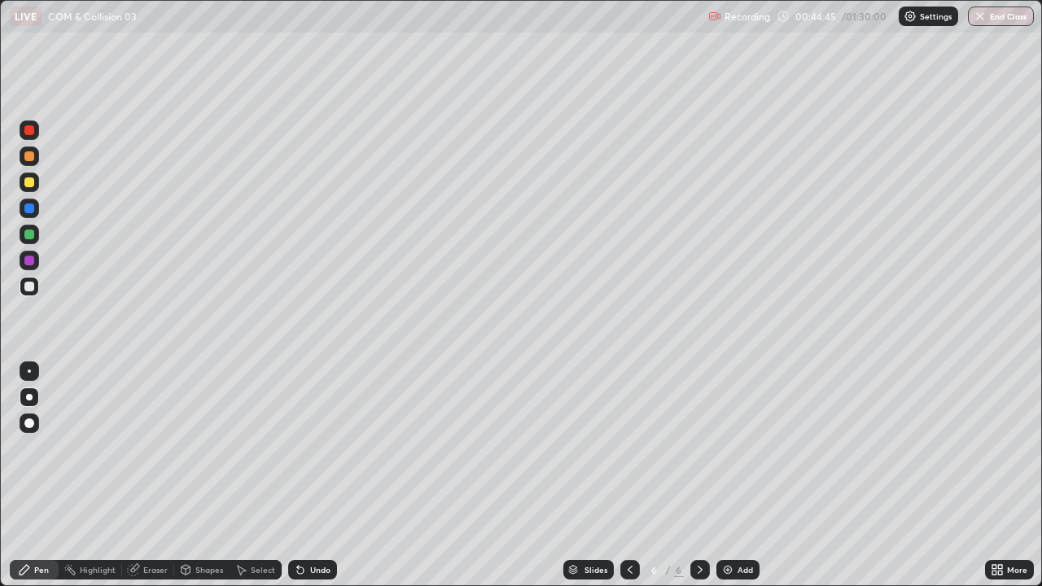
click at [32, 156] on div at bounding box center [29, 156] width 10 height 10
click at [313, 448] on div "Undo" at bounding box center [320, 570] width 20 height 8
click at [309, 448] on div "Undo" at bounding box center [312, 570] width 49 height 20
click at [26, 210] on div at bounding box center [29, 209] width 10 height 10
click at [32, 157] on div at bounding box center [29, 156] width 10 height 10
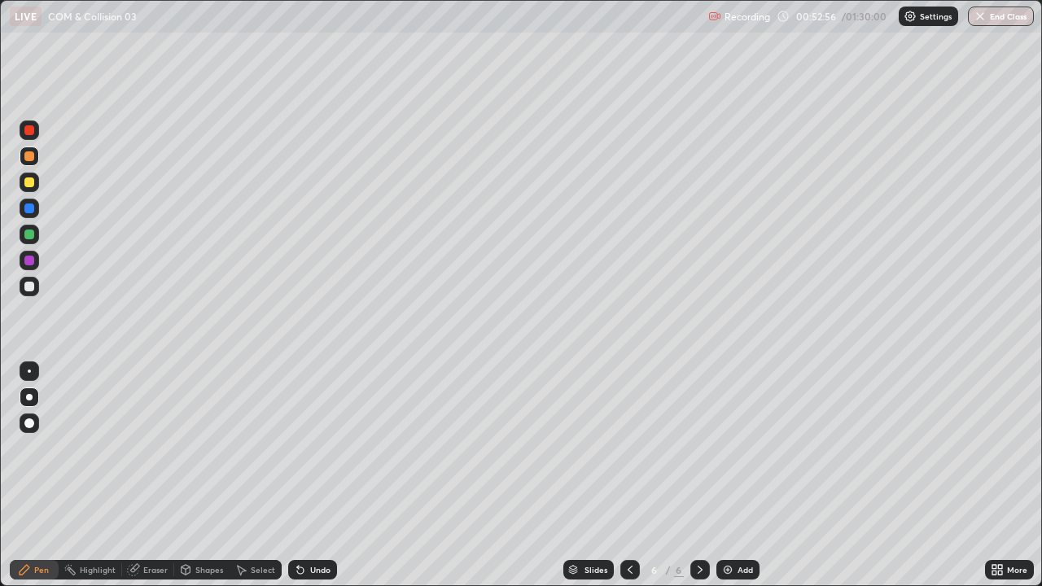
click at [724, 448] on img at bounding box center [727, 569] width 13 height 13
click at [195, 448] on div "Shapes" at bounding box center [209, 570] width 28 height 8
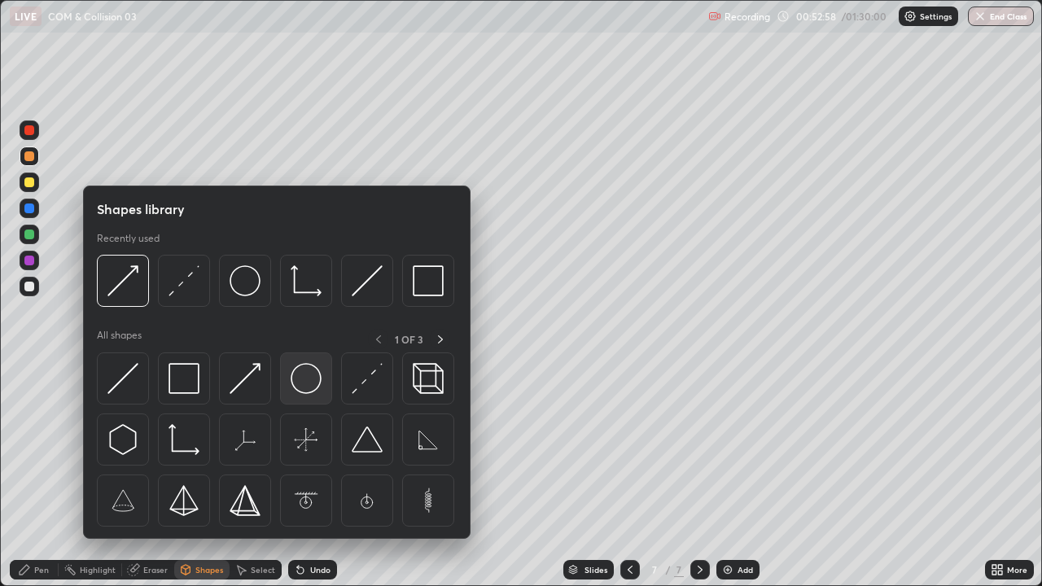
click at [303, 397] on div at bounding box center [306, 379] width 52 height 52
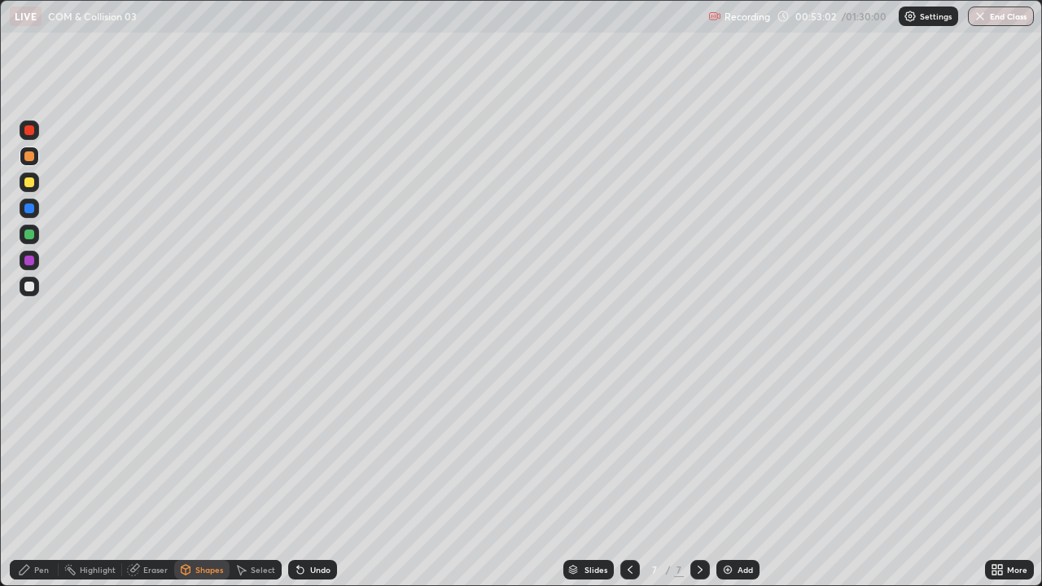
click at [202, 448] on div "Shapes" at bounding box center [209, 570] width 28 height 8
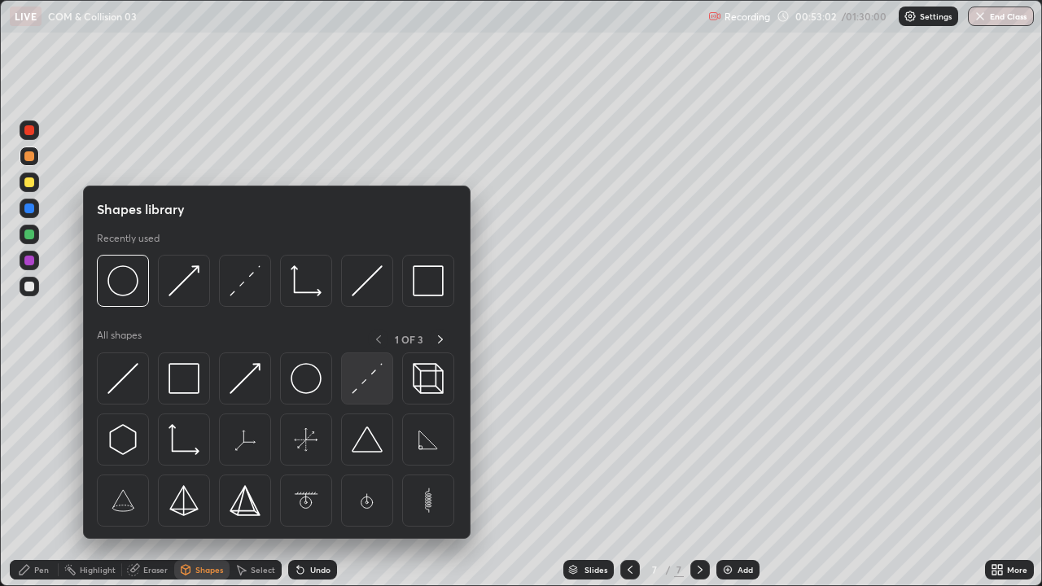
click at [357, 389] on img at bounding box center [367, 378] width 31 height 31
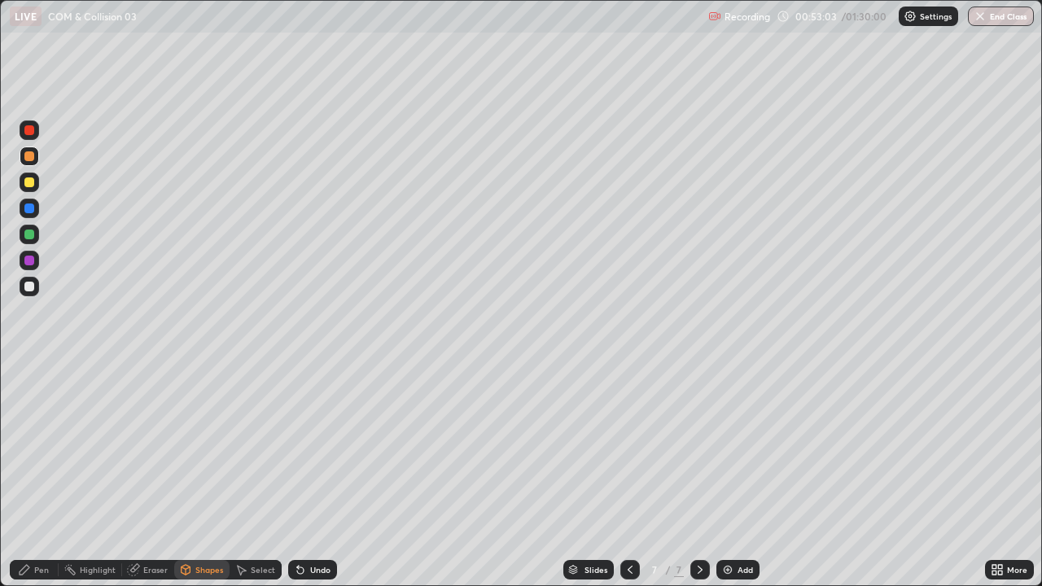
click at [29, 287] on div at bounding box center [29, 287] width 10 height 10
click at [42, 448] on div "Pen" at bounding box center [41, 570] width 15 height 8
click at [22, 235] on div at bounding box center [30, 235] width 20 height 20
click at [201, 448] on div "Shapes" at bounding box center [201, 570] width 55 height 20
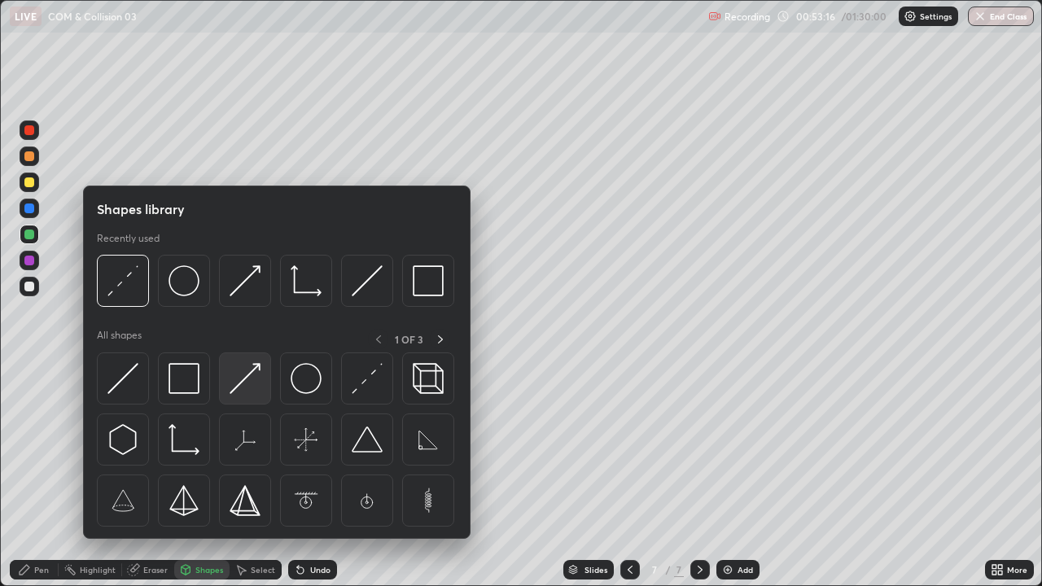
click at [255, 388] on img at bounding box center [245, 378] width 31 height 31
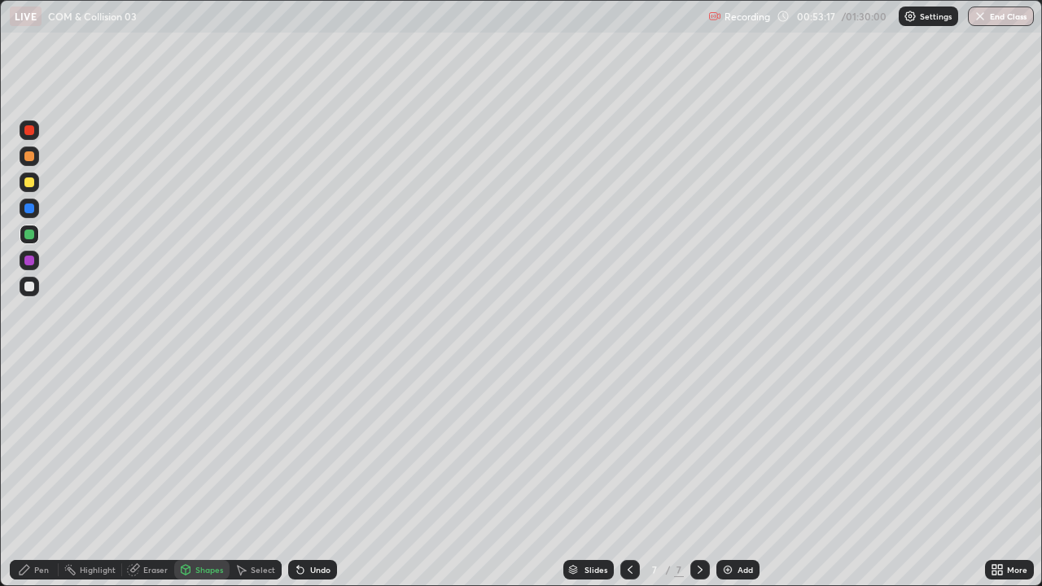
click at [32, 269] on div at bounding box center [30, 261] width 20 height 20
click at [43, 448] on div "Pen" at bounding box center [41, 570] width 15 height 8
click at [311, 448] on div "Undo" at bounding box center [320, 570] width 20 height 8
click at [315, 448] on div "Undo" at bounding box center [320, 570] width 20 height 8
click at [310, 448] on div "Undo" at bounding box center [320, 570] width 20 height 8
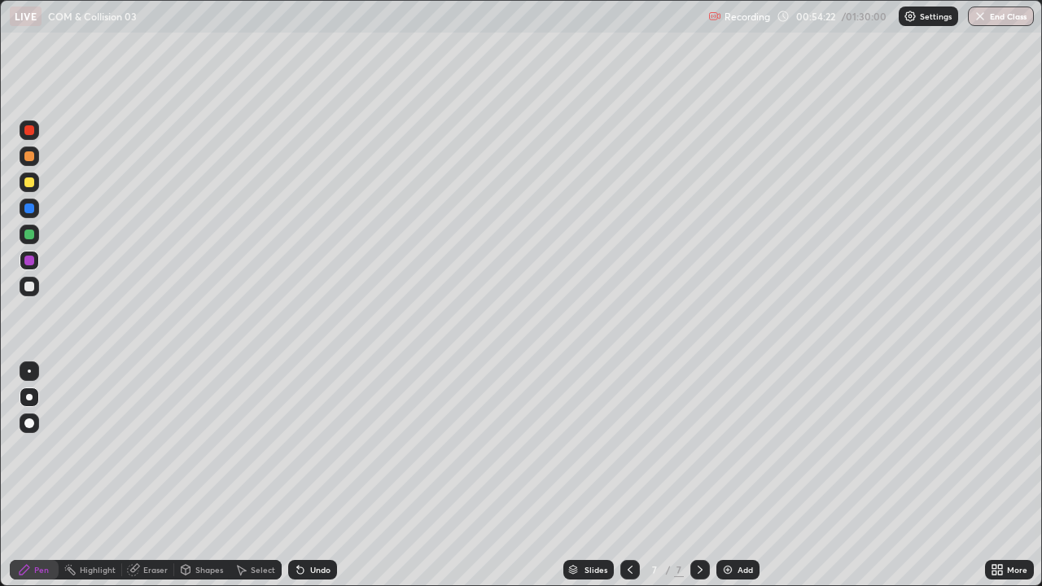
click at [311, 448] on div "Undo" at bounding box center [312, 570] width 49 height 20
click at [315, 448] on div "Undo" at bounding box center [312, 570] width 49 height 20
click at [25, 286] on div at bounding box center [29, 287] width 10 height 10
click at [316, 448] on div "Undo" at bounding box center [320, 570] width 20 height 8
click at [310, 448] on div "Undo" at bounding box center [320, 570] width 20 height 8
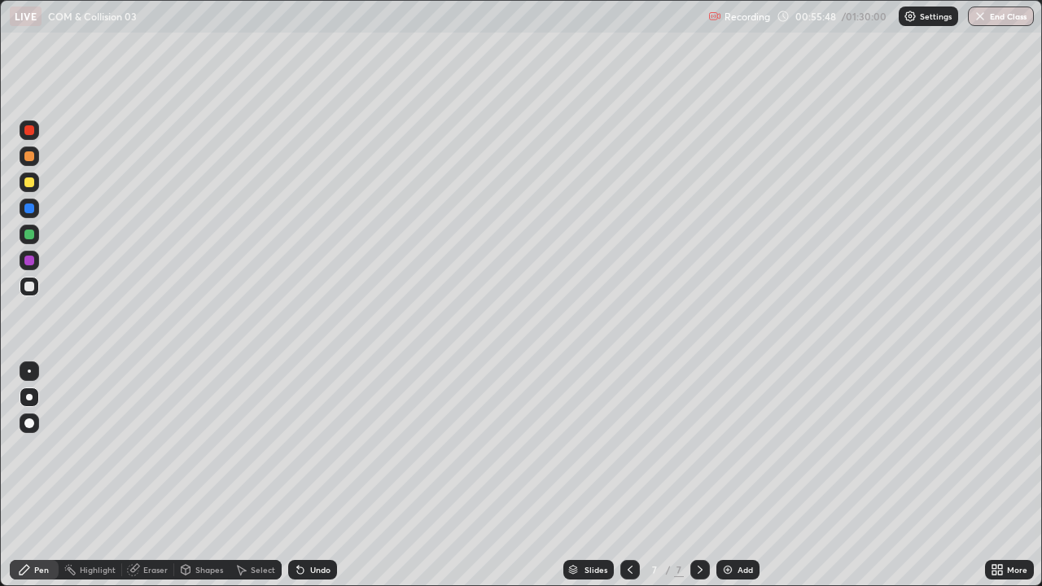
click at [307, 448] on div "Undo" at bounding box center [312, 570] width 49 height 20
click at [310, 448] on div "Undo" at bounding box center [320, 570] width 20 height 8
click at [736, 448] on div "Add" at bounding box center [737, 570] width 43 height 20
click at [200, 448] on div "Shapes" at bounding box center [201, 570] width 55 height 20
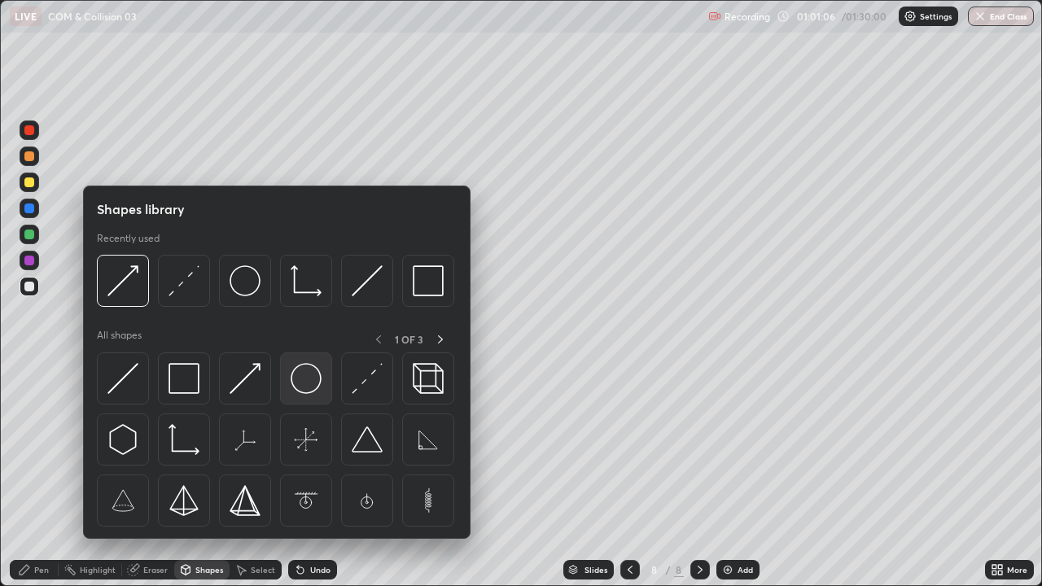
click at [305, 379] on img at bounding box center [306, 378] width 31 height 31
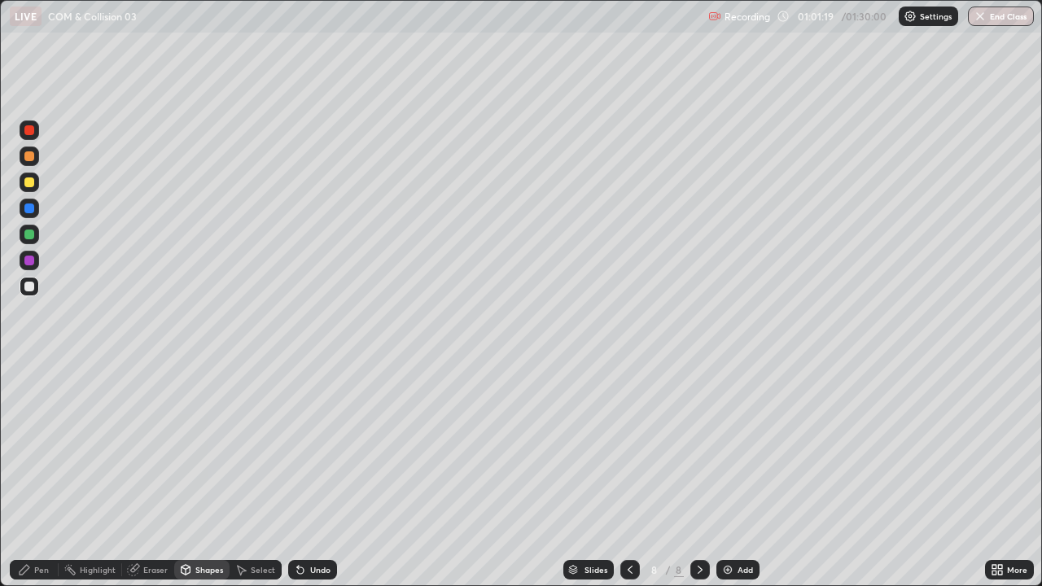
click at [310, 448] on div "Undo" at bounding box center [320, 570] width 20 height 8
click at [317, 448] on div "Undo" at bounding box center [320, 570] width 20 height 8
click at [314, 448] on div "Undo" at bounding box center [320, 570] width 20 height 8
click at [309, 448] on div "Undo" at bounding box center [312, 570] width 49 height 20
click at [311, 448] on div "Undo" at bounding box center [320, 570] width 20 height 8
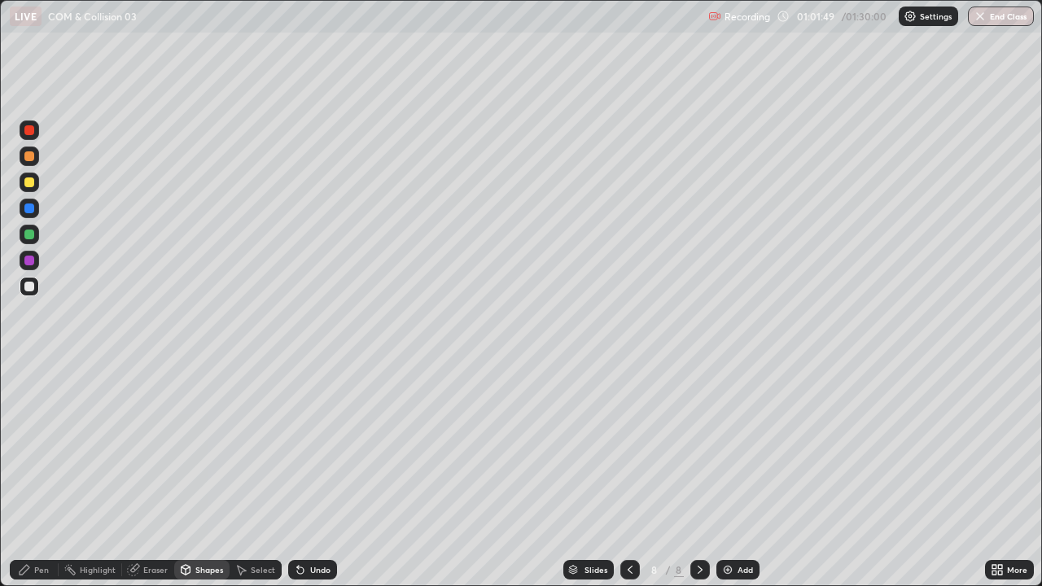
click at [150, 448] on div "Eraser" at bounding box center [155, 570] width 24 height 8
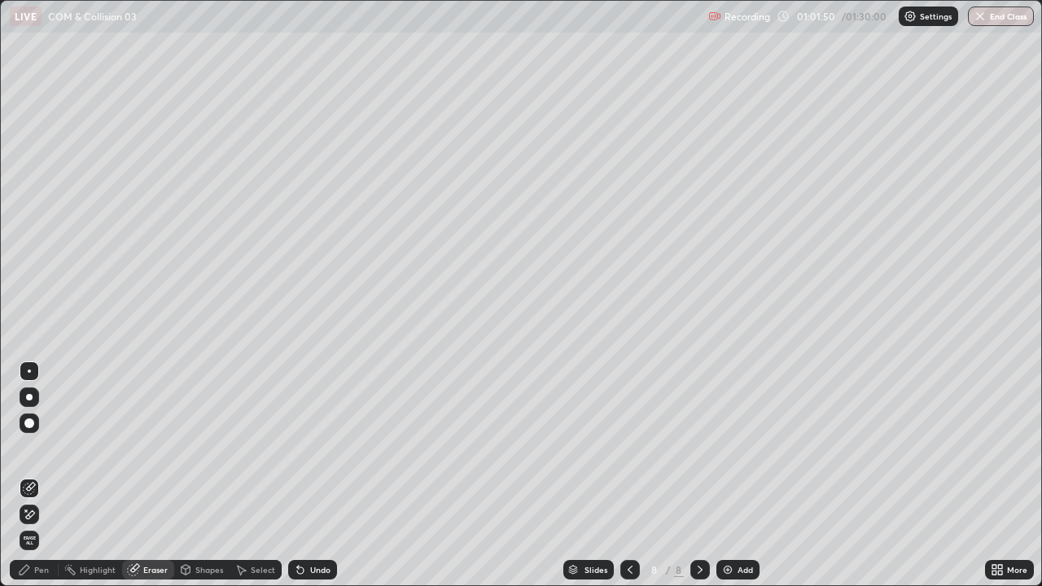
click at [208, 448] on div "Shapes" at bounding box center [209, 570] width 28 height 8
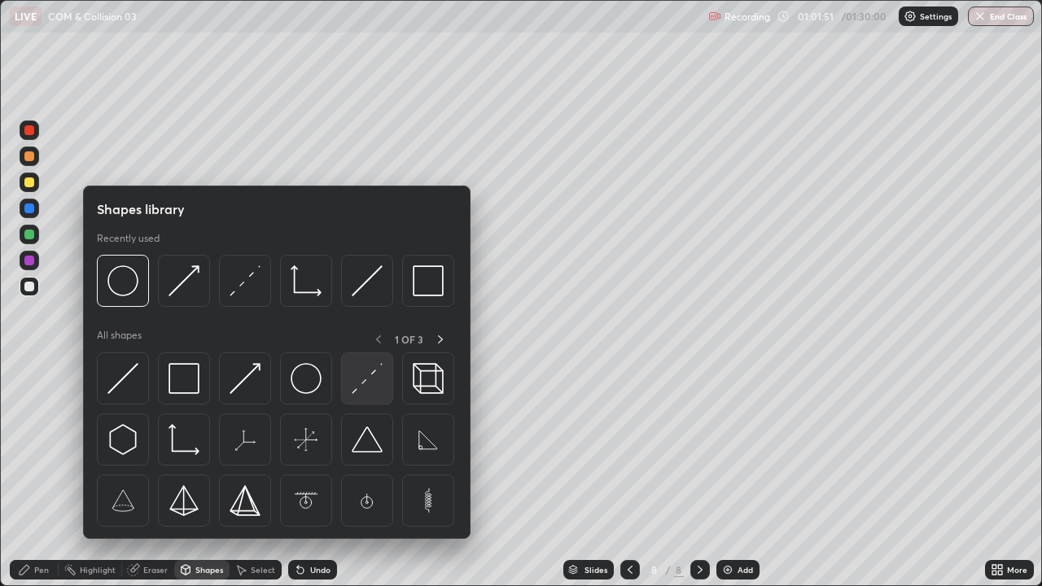
click at [366, 380] on img at bounding box center [367, 378] width 31 height 31
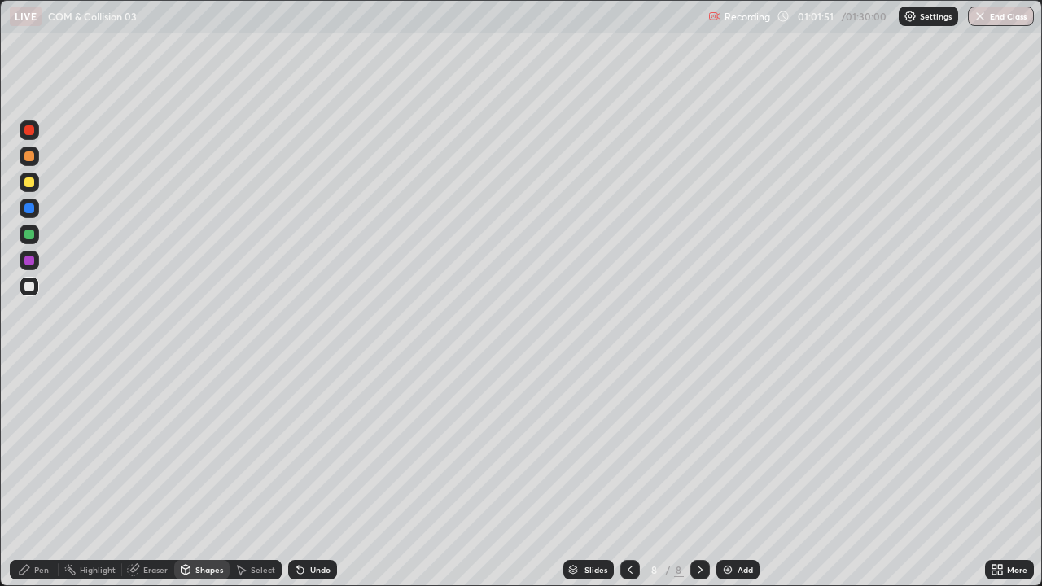
click at [28, 210] on div at bounding box center [29, 209] width 10 height 10
click at [29, 234] on div at bounding box center [29, 235] width 10 height 10
click at [43, 448] on div "Pen" at bounding box center [41, 570] width 15 height 8
click at [27, 419] on div at bounding box center [29, 423] width 10 height 10
click at [28, 185] on div at bounding box center [29, 182] width 10 height 10
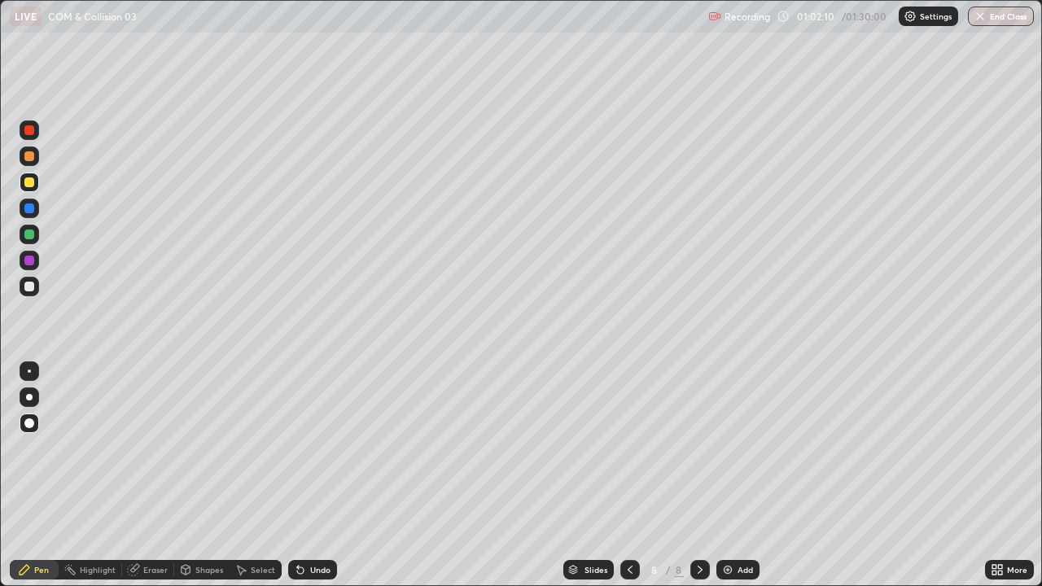
click at [193, 448] on div "Shapes" at bounding box center [201, 570] width 55 height 20
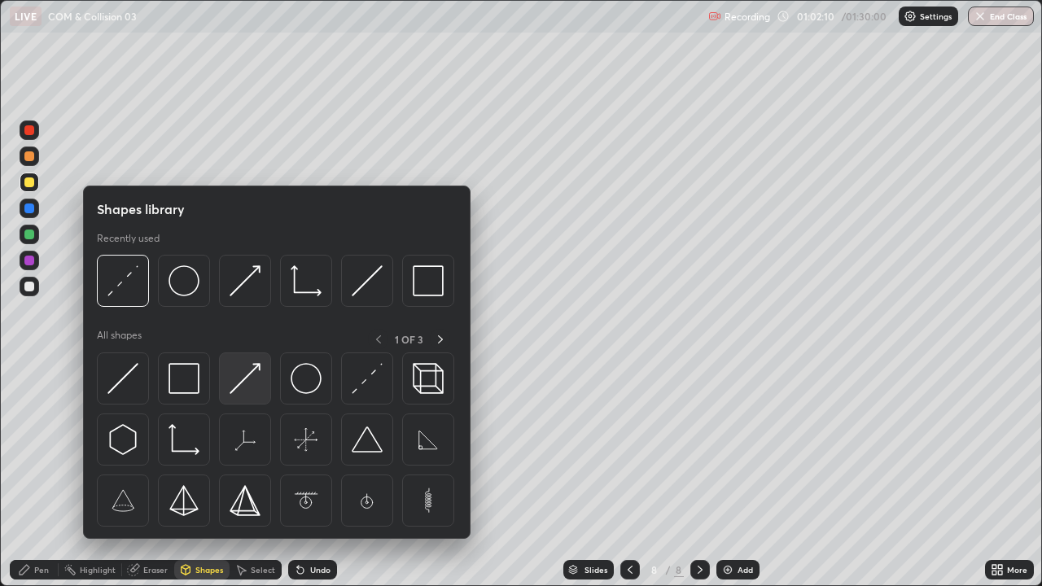
click at [244, 390] on img at bounding box center [245, 378] width 31 height 31
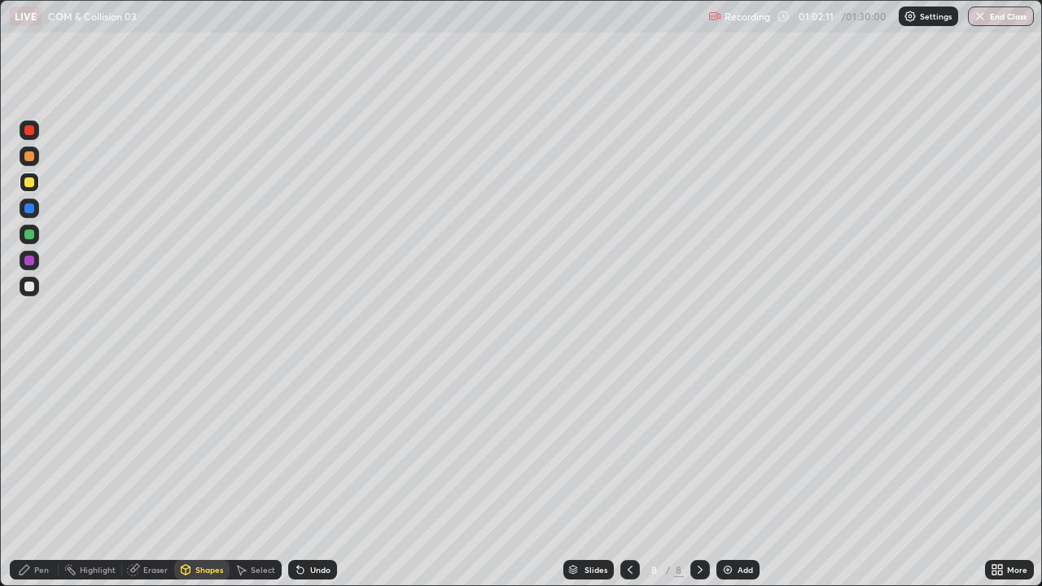
click at [28, 238] on div at bounding box center [29, 235] width 10 height 10
click at [313, 448] on div "Undo" at bounding box center [320, 570] width 20 height 8
click at [33, 183] on div at bounding box center [29, 182] width 10 height 10
click at [44, 448] on div "Pen" at bounding box center [34, 570] width 49 height 20
click at [29, 397] on div at bounding box center [29, 397] width 7 height 7
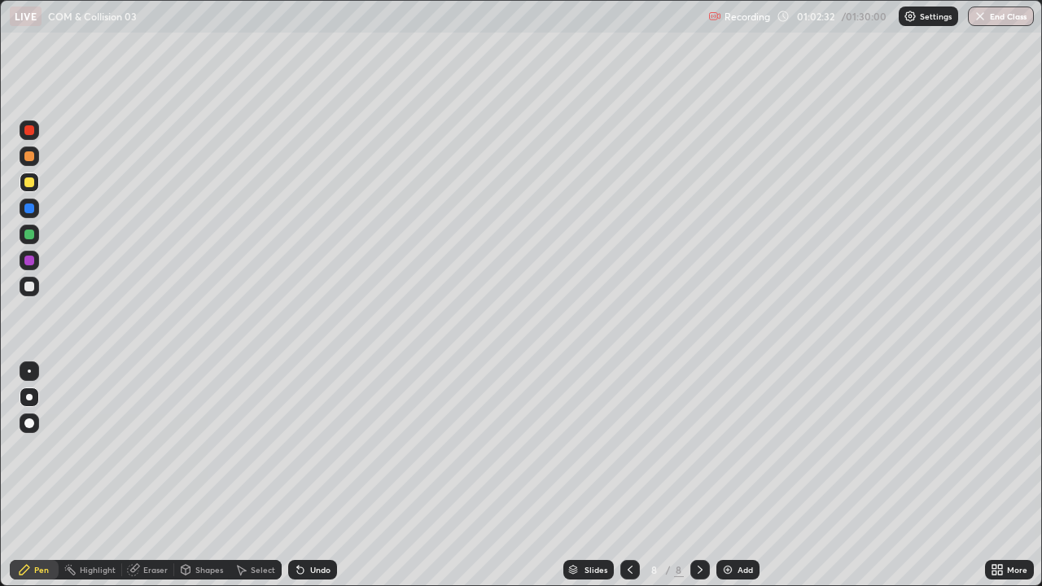
click at [201, 448] on div "Shapes" at bounding box center [209, 570] width 28 height 8
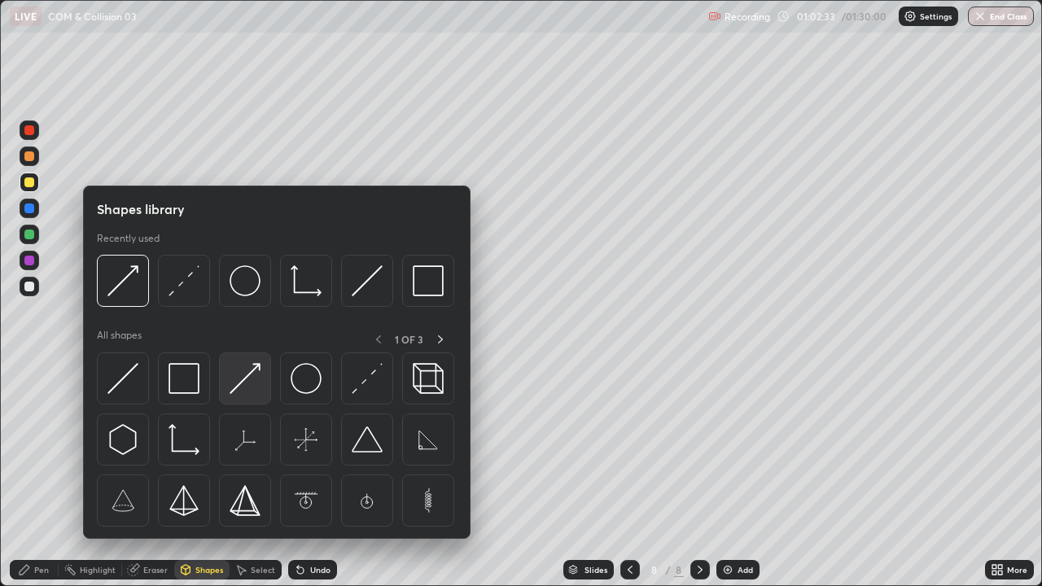
click at [243, 389] on img at bounding box center [245, 378] width 31 height 31
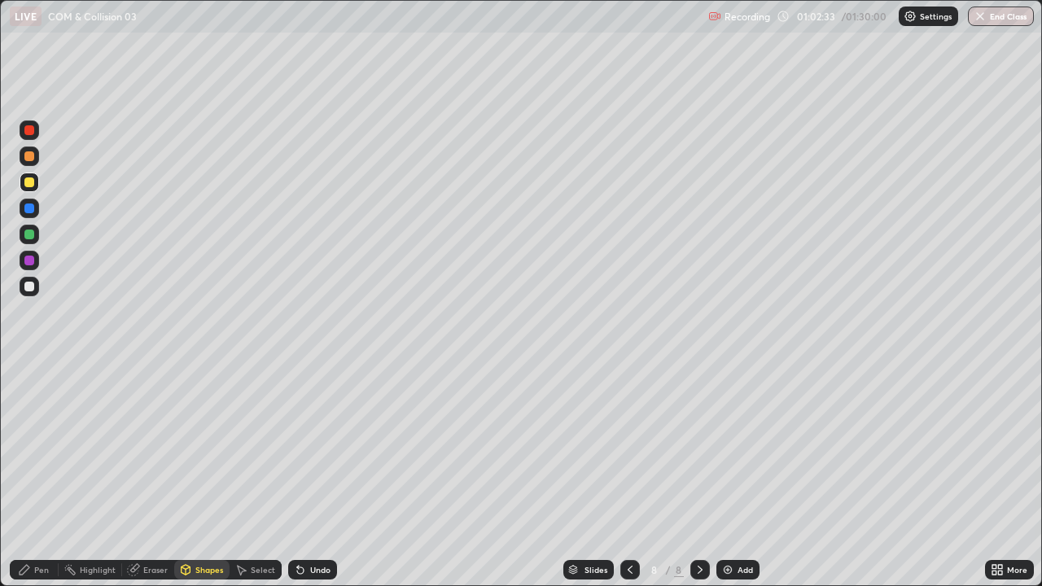
click at [30, 294] on div at bounding box center [30, 287] width 20 height 20
click at [311, 448] on div "Undo" at bounding box center [320, 570] width 20 height 8
click at [45, 448] on div "Pen" at bounding box center [41, 570] width 15 height 8
click at [310, 448] on div "Undo" at bounding box center [320, 570] width 20 height 8
click at [201, 448] on div "Shapes" at bounding box center [209, 570] width 28 height 8
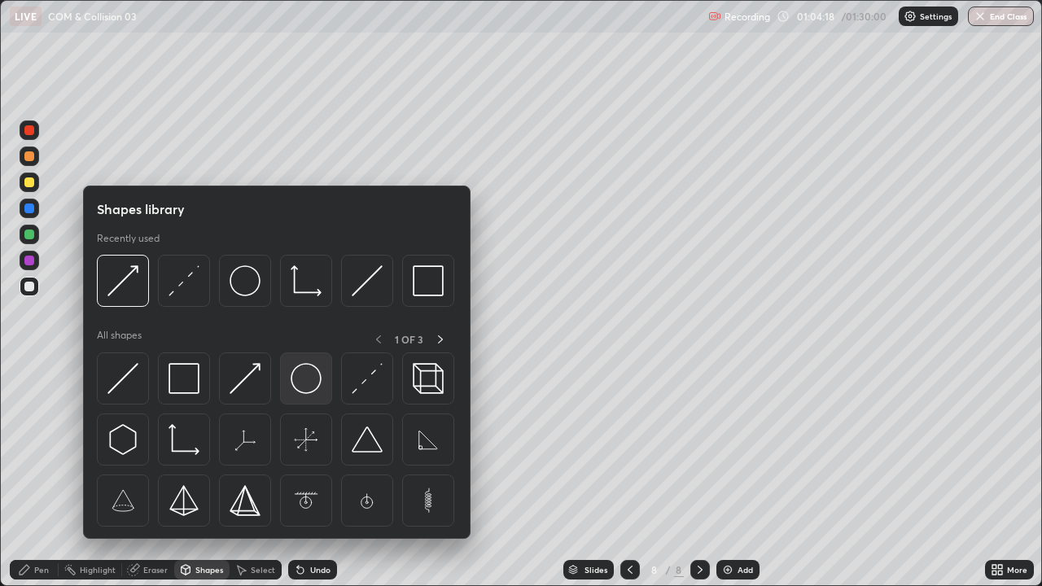
click at [305, 387] on img at bounding box center [306, 378] width 31 height 31
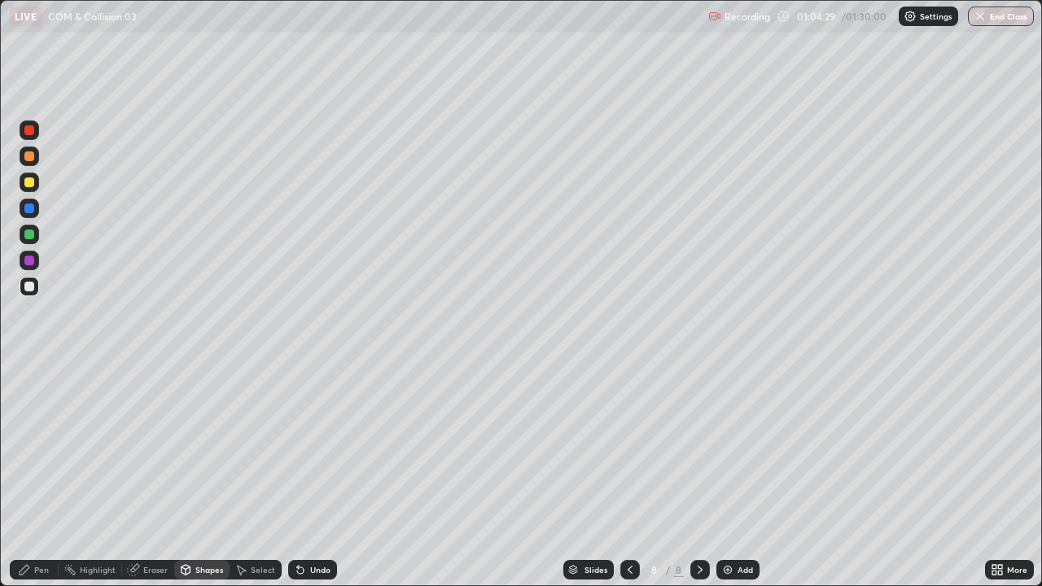
click at [204, 448] on div "Shapes" at bounding box center [209, 570] width 28 height 8
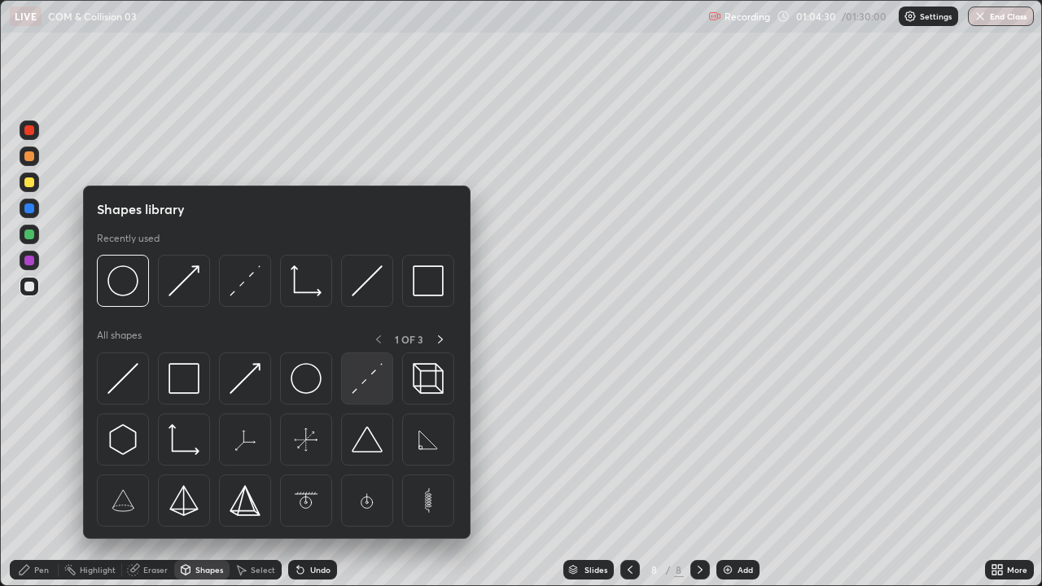
click at [366, 387] on img at bounding box center [367, 378] width 31 height 31
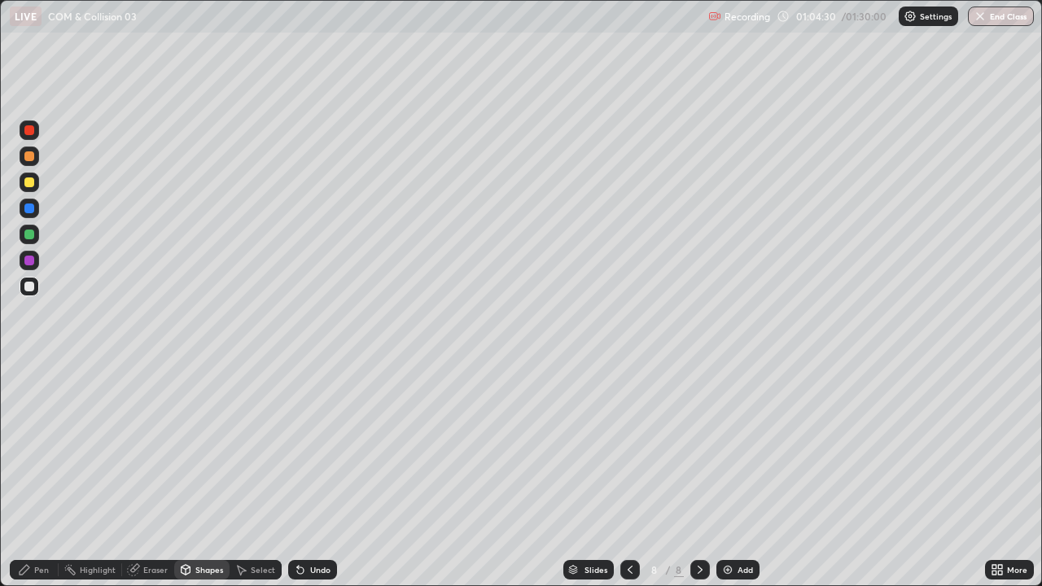
click at [24, 216] on div at bounding box center [30, 209] width 20 height 20
click at [28, 233] on div at bounding box center [29, 235] width 10 height 10
click at [41, 448] on div "Pen" at bounding box center [41, 570] width 15 height 8
click at [30, 186] on div at bounding box center [29, 182] width 10 height 10
click at [210, 448] on div "Shapes" at bounding box center [209, 570] width 28 height 8
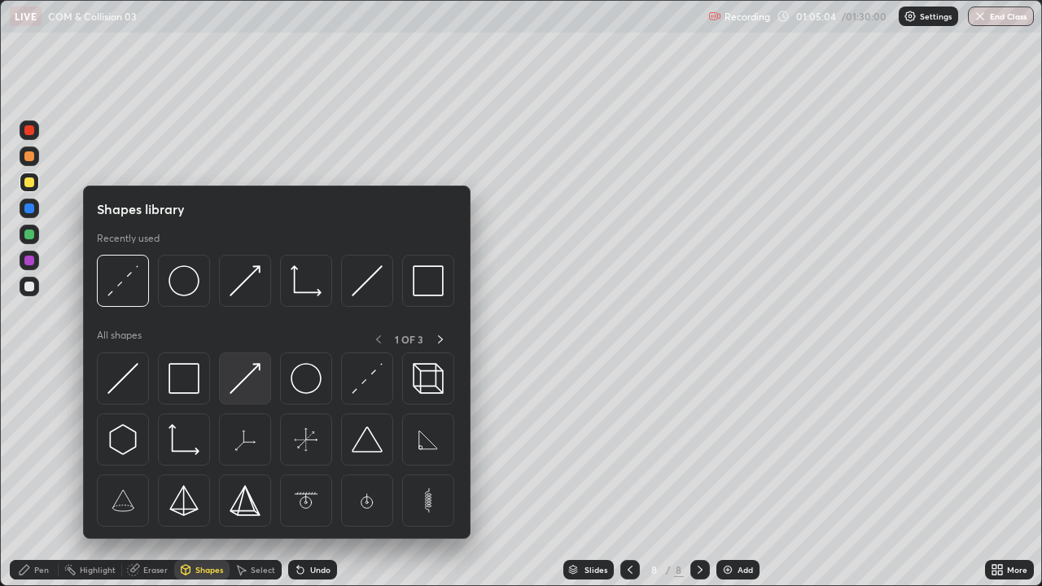
click at [252, 386] on img at bounding box center [245, 378] width 31 height 31
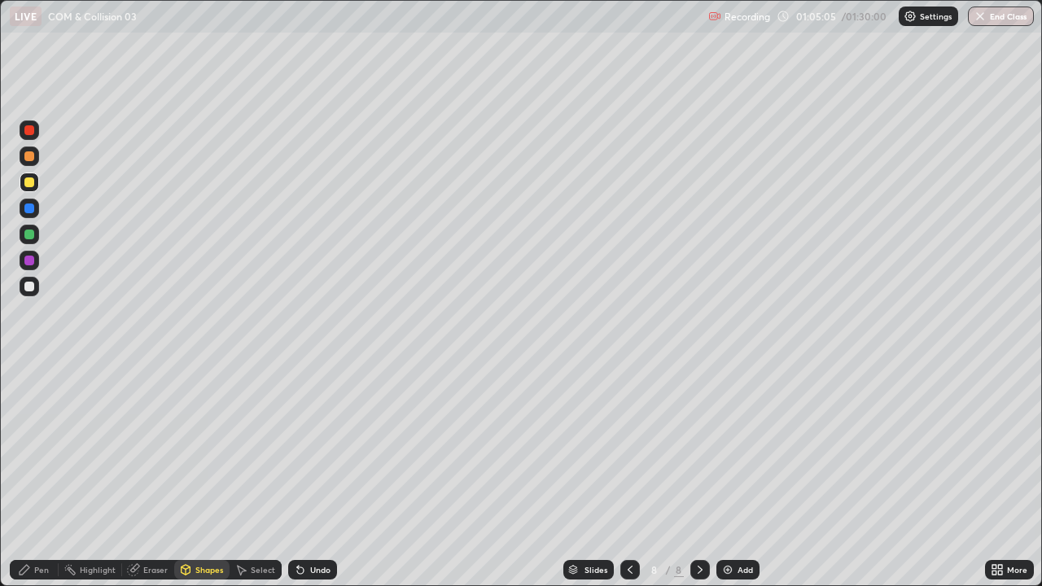
click at [30, 133] on div at bounding box center [29, 130] width 10 height 10
click at [26, 239] on div at bounding box center [29, 235] width 10 height 10
click at [31, 179] on div at bounding box center [29, 182] width 10 height 10
click at [31, 239] on div at bounding box center [29, 235] width 10 height 10
click at [50, 448] on div "Pen" at bounding box center [34, 570] width 49 height 20
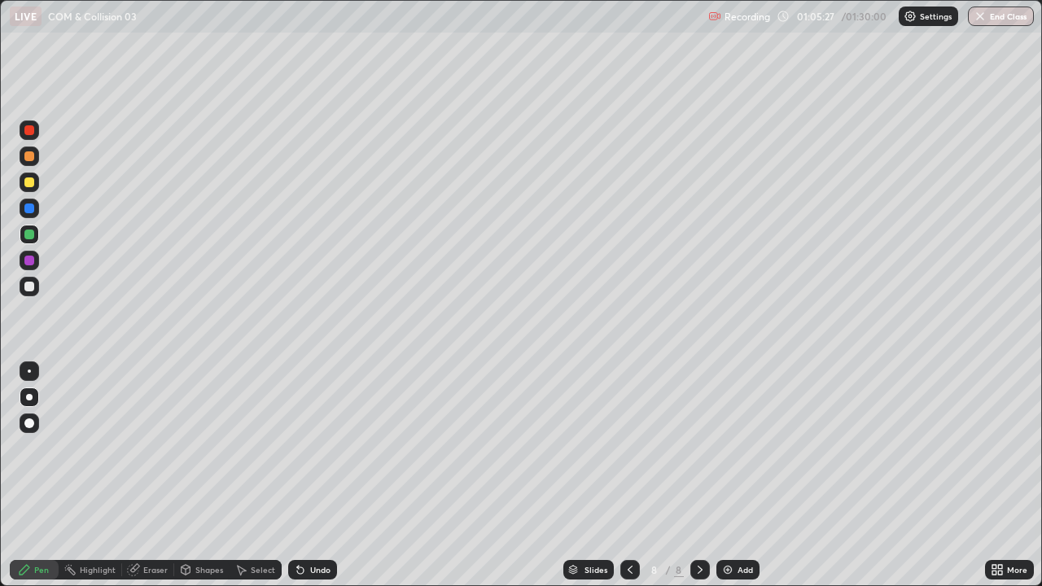
click at [37, 182] on div at bounding box center [30, 183] width 20 height 20
click at [31, 286] on div at bounding box center [29, 287] width 10 height 10
click at [319, 448] on div "Undo" at bounding box center [320, 570] width 20 height 8
click at [318, 448] on div "Undo" at bounding box center [320, 570] width 20 height 8
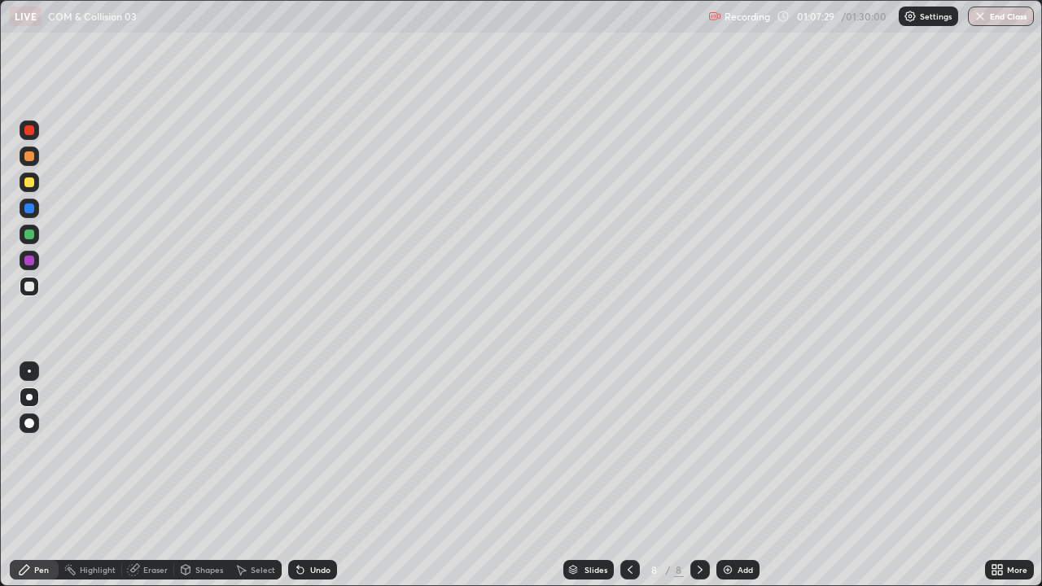
click at [320, 448] on div "Undo" at bounding box center [320, 570] width 20 height 8
click at [322, 448] on div "Undo" at bounding box center [320, 570] width 20 height 8
click at [321, 448] on div "Undo" at bounding box center [320, 570] width 20 height 8
click at [322, 448] on div "Undo" at bounding box center [312, 570] width 49 height 20
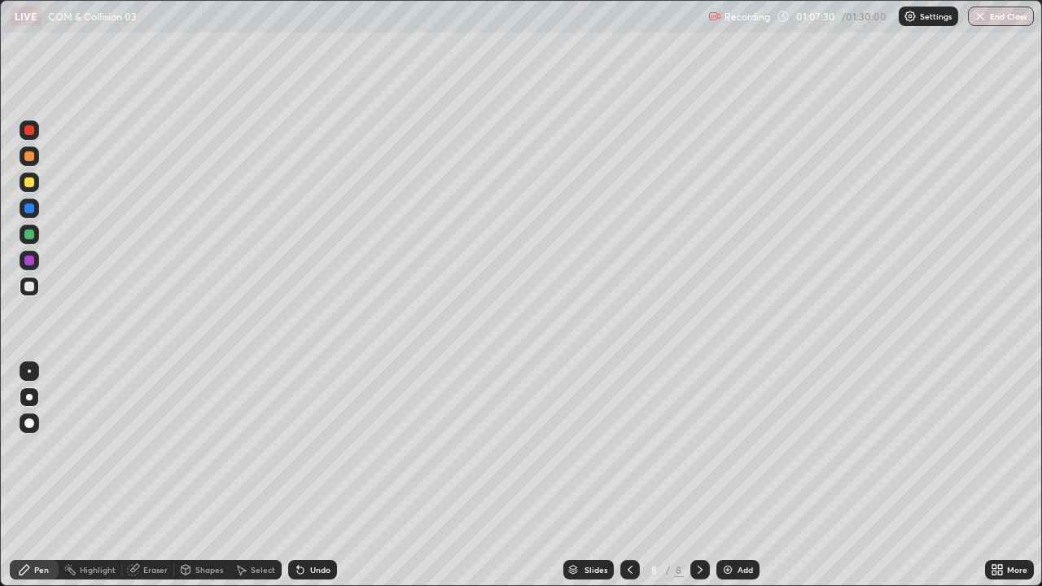
click at [323, 448] on div "Undo" at bounding box center [320, 570] width 20 height 8
click at [326, 448] on div "Undo" at bounding box center [312, 570] width 49 height 20
click at [328, 448] on div "Undo" at bounding box center [312, 570] width 49 height 20
click at [330, 448] on div "Undo" at bounding box center [312, 570] width 49 height 20
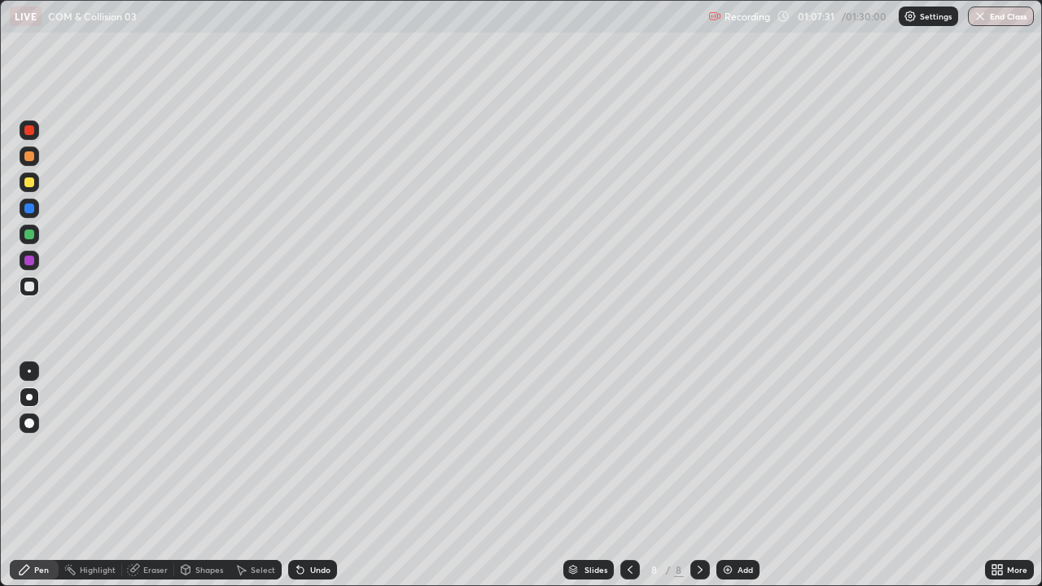
click at [331, 448] on div "Undo" at bounding box center [312, 570] width 49 height 20
click at [334, 448] on div "Undo" at bounding box center [312, 570] width 49 height 20
click at [329, 448] on div "Undo" at bounding box center [312, 570] width 49 height 20
click at [320, 448] on div "Undo" at bounding box center [320, 570] width 20 height 8
click at [318, 448] on div "Undo" at bounding box center [320, 570] width 20 height 8
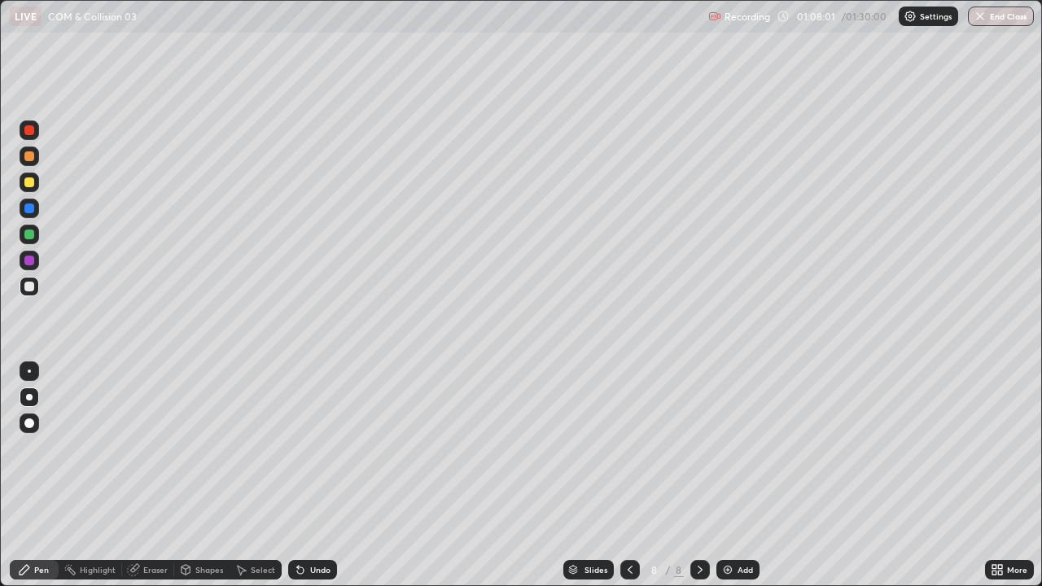
click at [307, 448] on div "Undo" at bounding box center [312, 570] width 49 height 20
click at [305, 448] on div "Undo" at bounding box center [312, 570] width 49 height 20
click at [307, 448] on div "Undo" at bounding box center [312, 570] width 49 height 20
click at [313, 448] on div "Undo" at bounding box center [312, 570] width 49 height 20
click at [990, 20] on button "End Class" at bounding box center [1001, 17] width 66 height 20
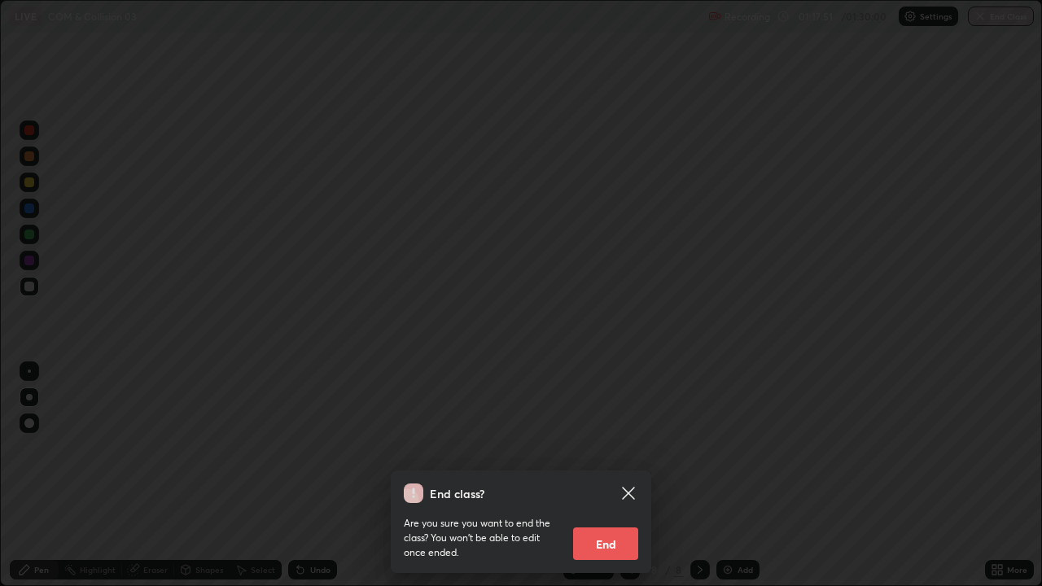
click at [625, 448] on icon at bounding box center [628, 493] width 12 height 12
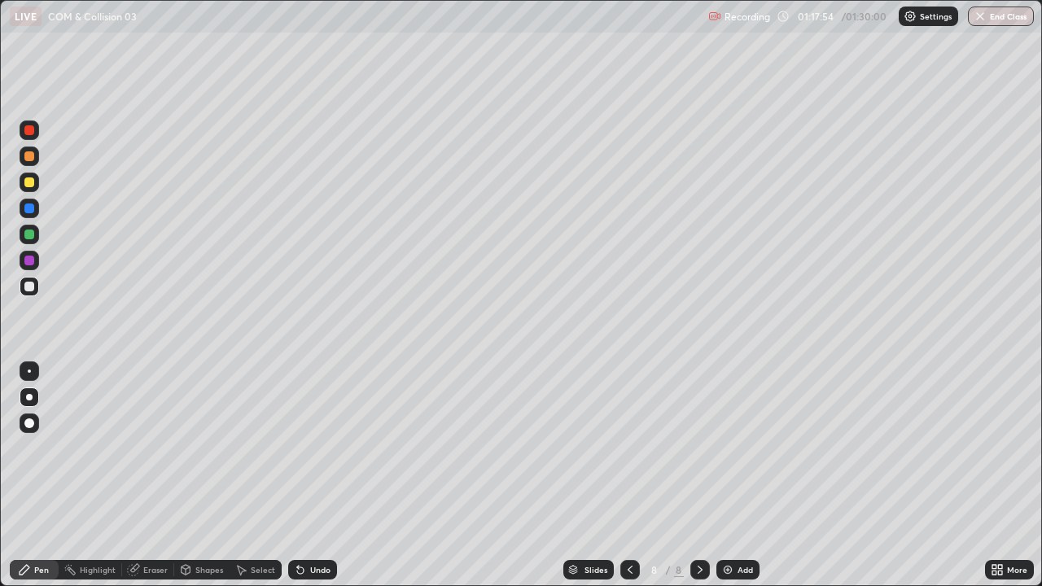
click at [101, 448] on div "Highlight" at bounding box center [91, 570] width 64 height 20
click at [39, 448] on div "Pen" at bounding box center [41, 570] width 15 height 8
click at [989, 23] on button "End Class" at bounding box center [1001, 17] width 66 height 20
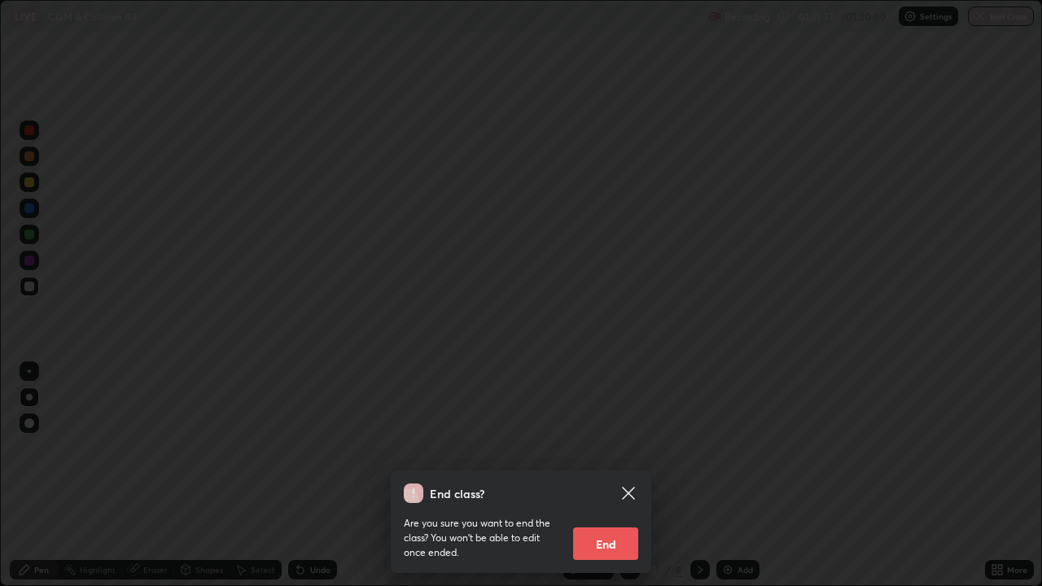
click at [618, 448] on button "End" at bounding box center [605, 544] width 65 height 33
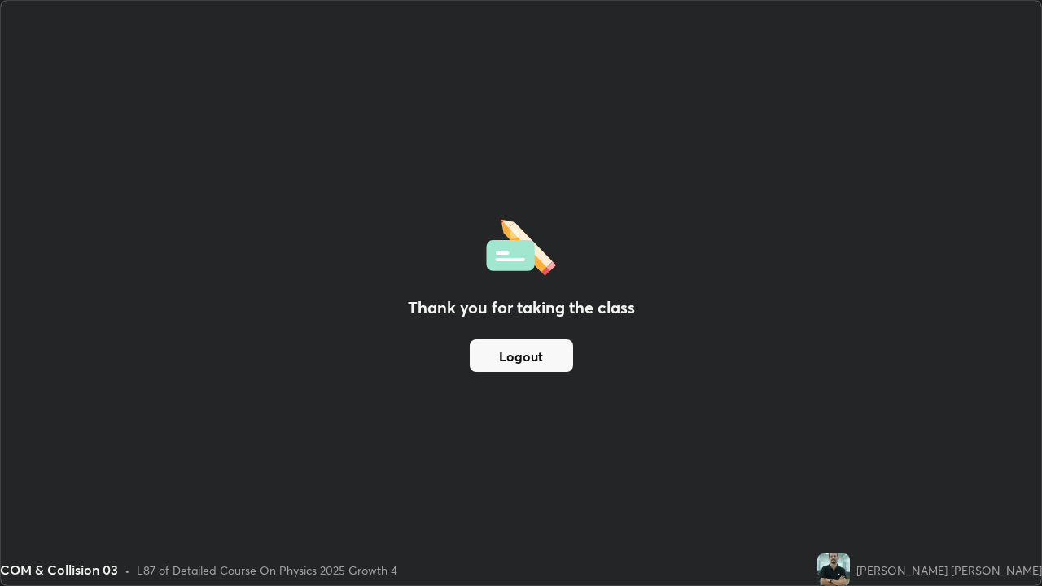
click at [555, 358] on button "Logout" at bounding box center [521, 356] width 103 height 33
click at [555, 356] on button "Logout" at bounding box center [521, 356] width 103 height 33
click at [562, 366] on button "Logout" at bounding box center [521, 356] width 103 height 33
click at [563, 362] on button "Logout" at bounding box center [521, 356] width 103 height 33
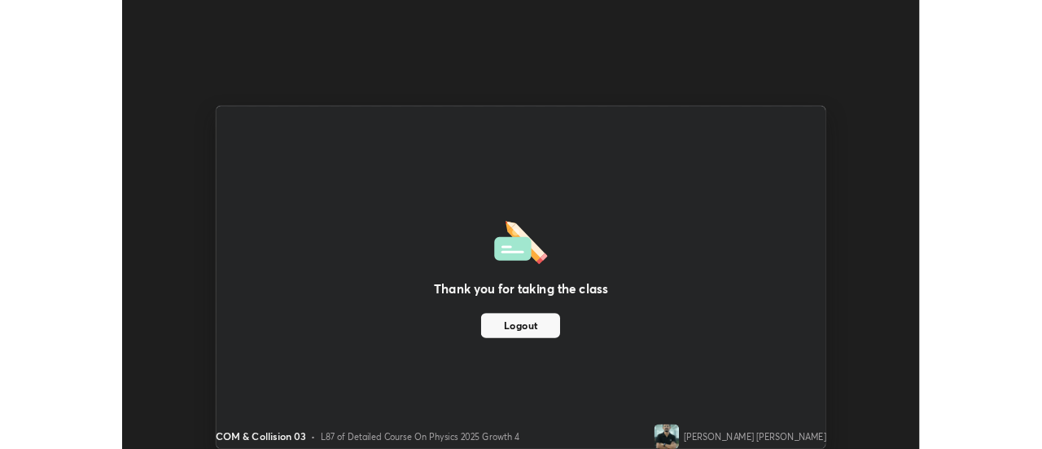
scroll to position [80969, 80375]
